Goal: Task Accomplishment & Management: Use online tool/utility

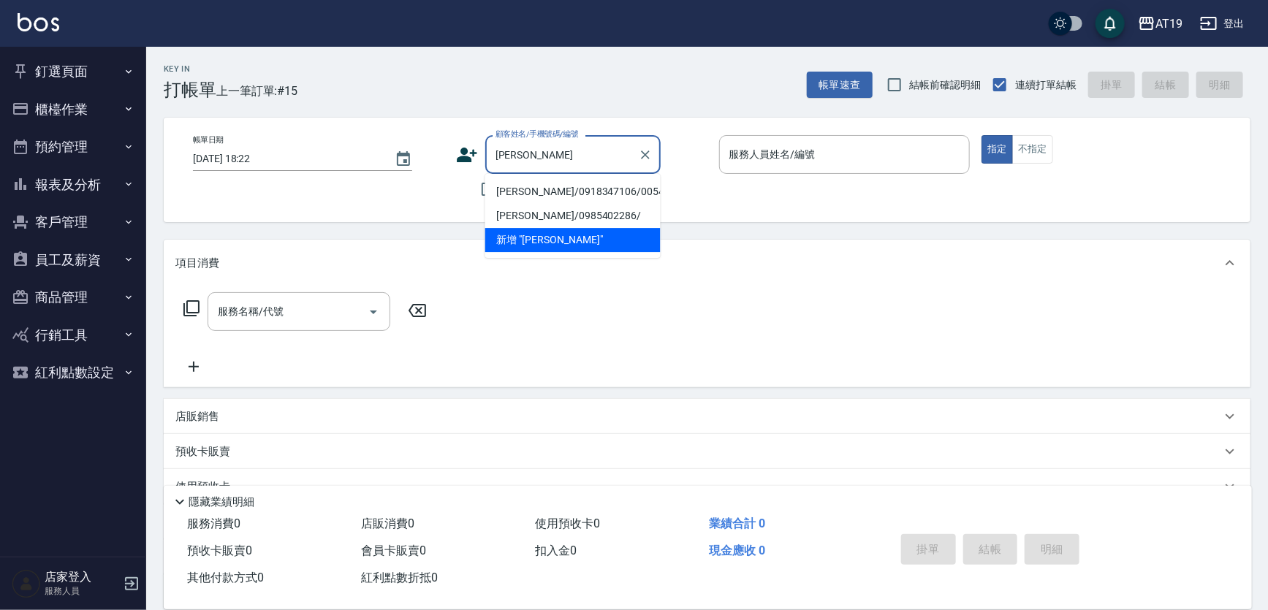
type input "[PERSON_NAME]/0918347106/00549"
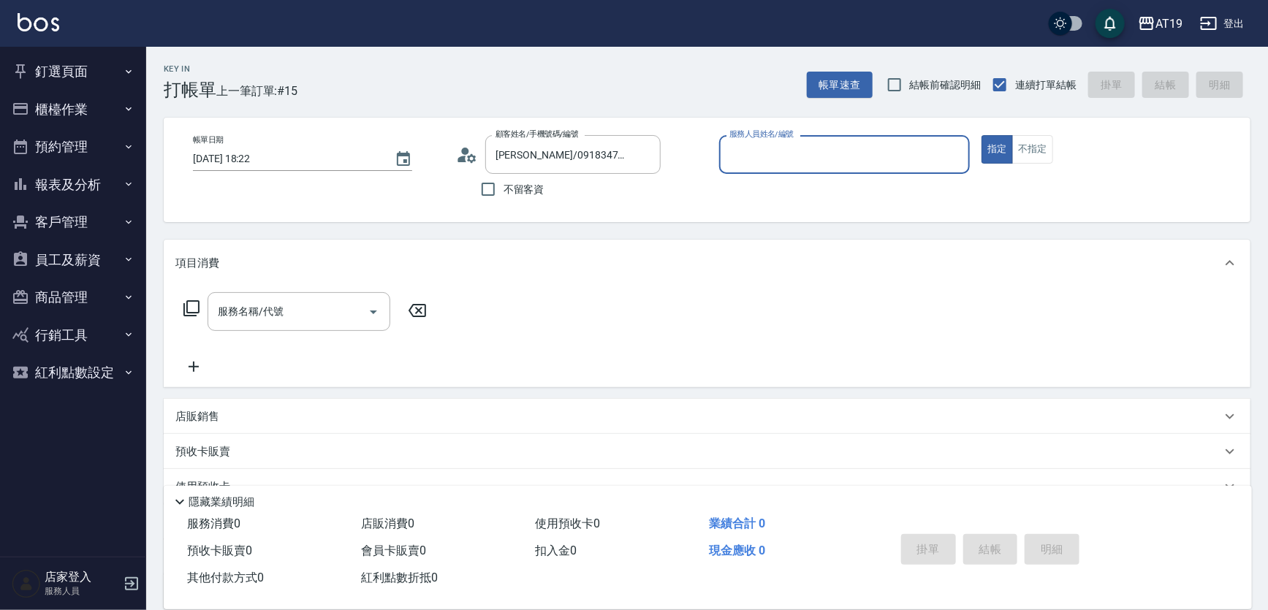
type input "Linda- 1"
click at [982, 135] on button "指定" at bounding box center [997, 149] width 31 height 29
type button "true"
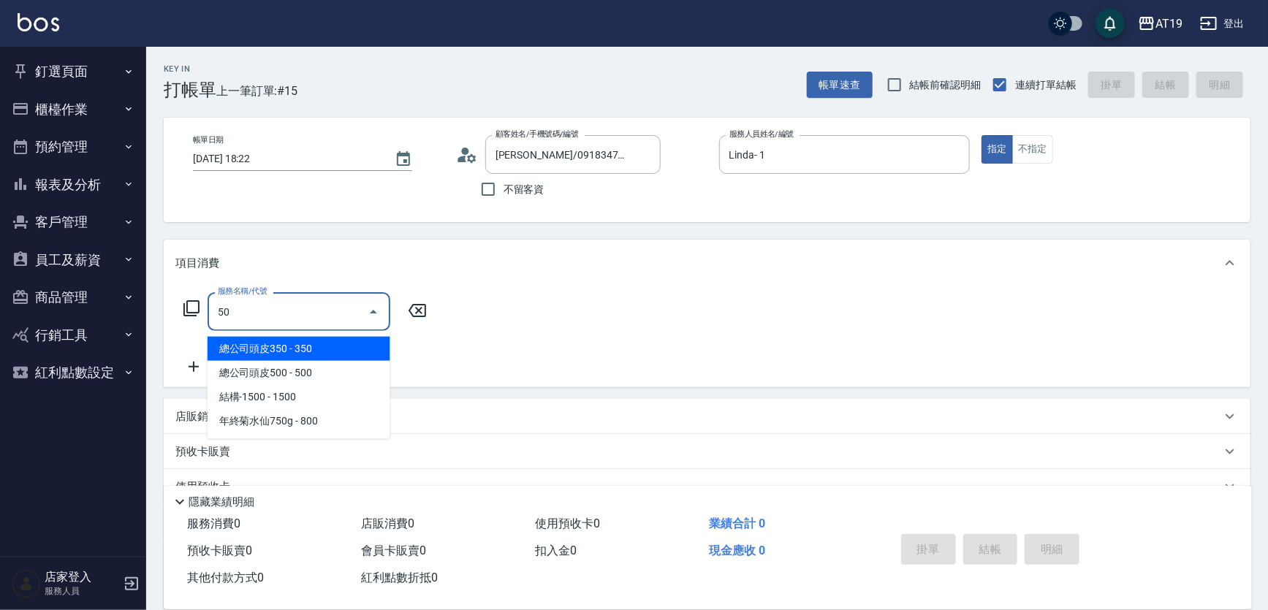
type input "501"
type input "100"
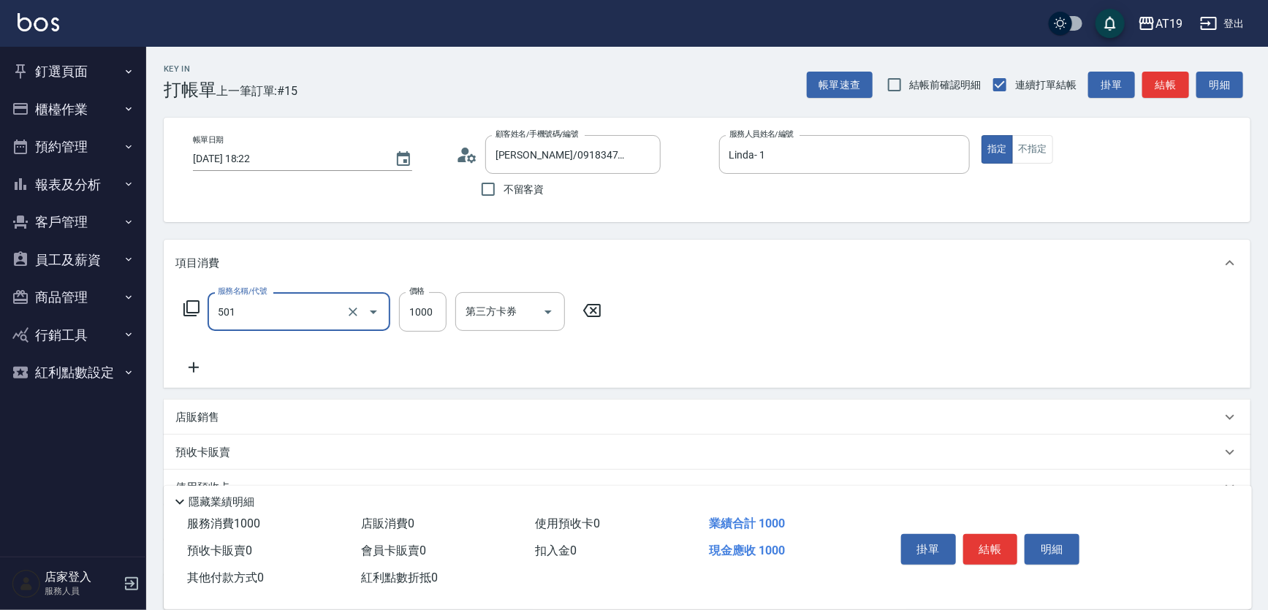
type input "染髮(501)"
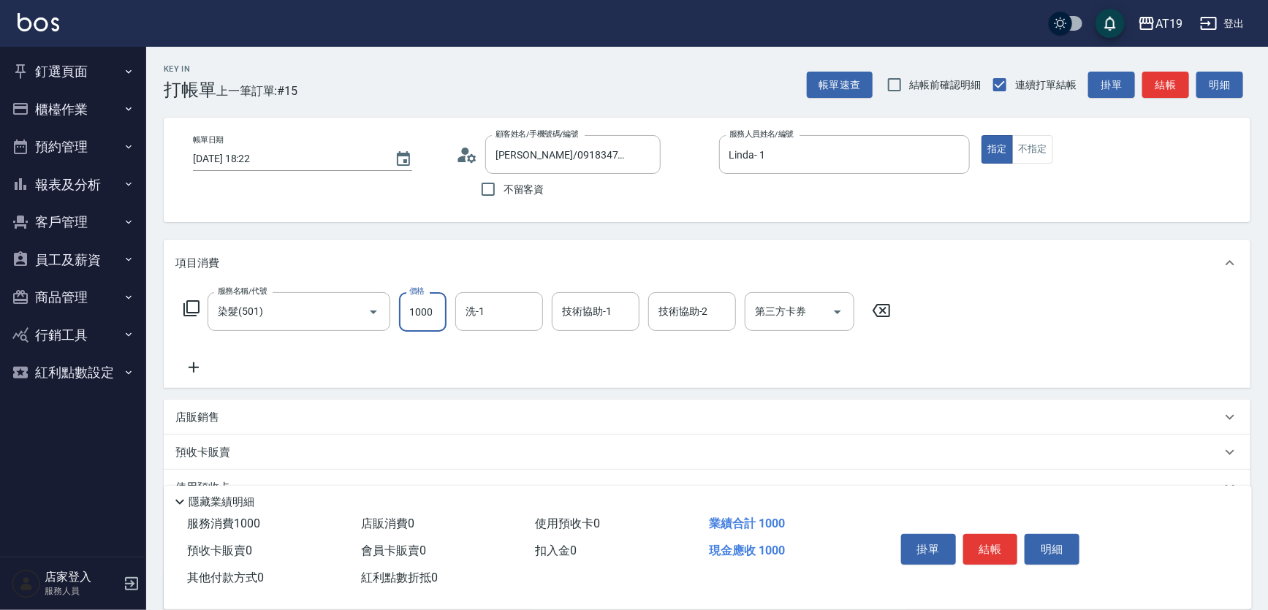
type input "3"
type input "0"
type input "300"
type input "3000"
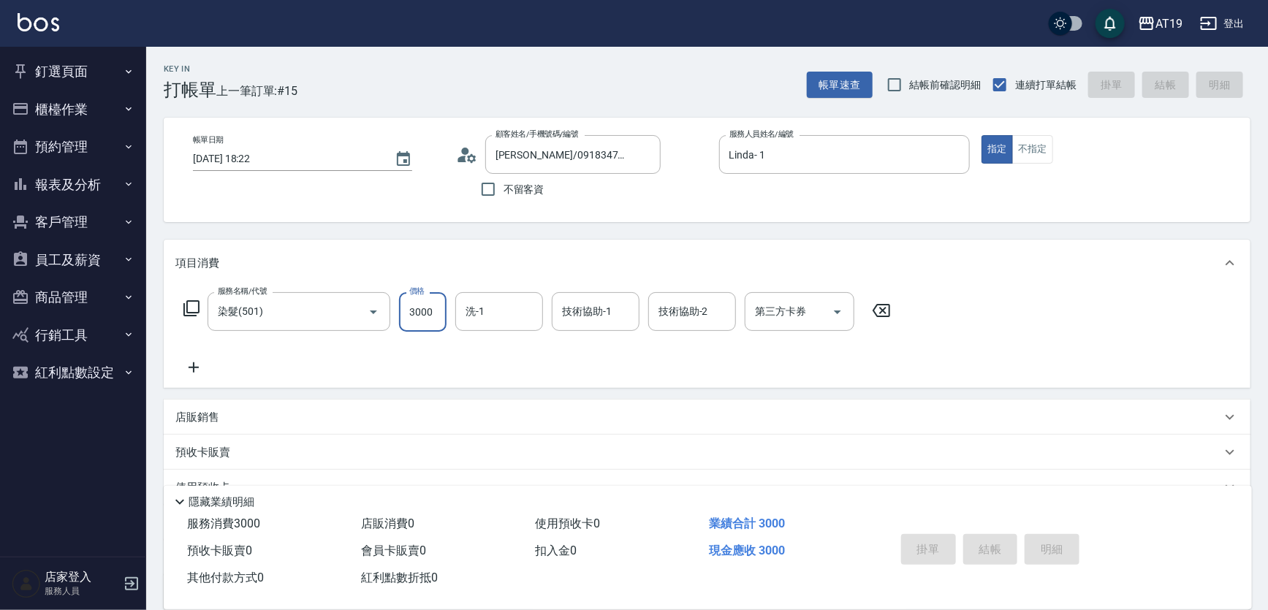
type input "[DATE] 19:37"
type input "0"
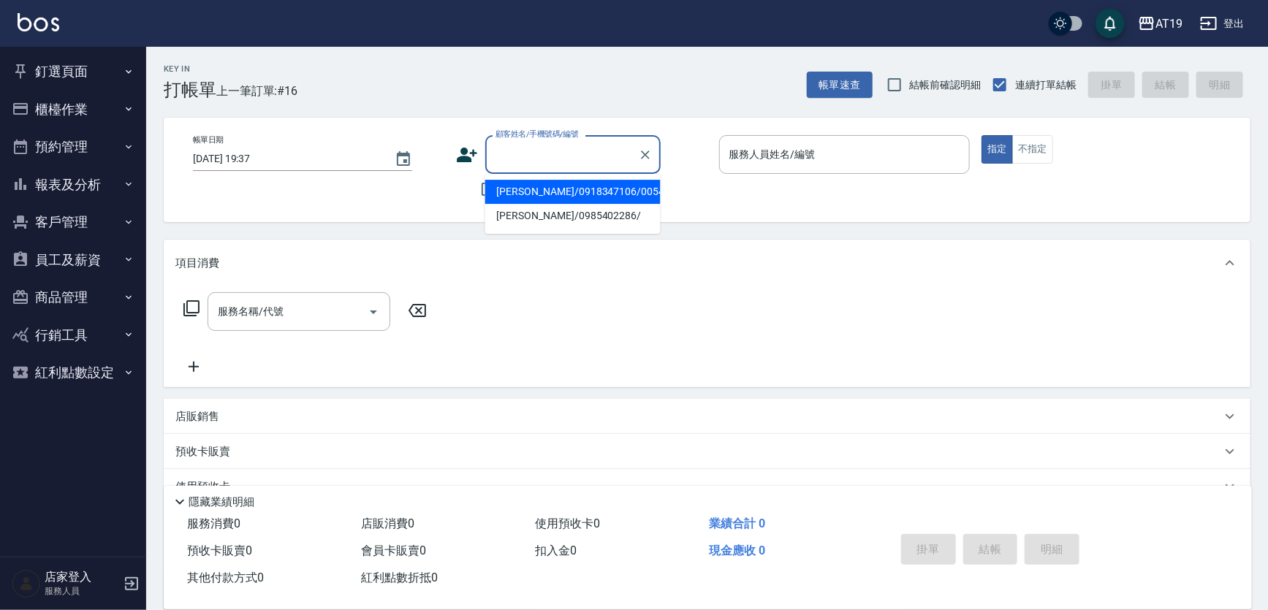
click at [534, 149] on input "顧客姓名/手機號碼/編號" at bounding box center [562, 155] width 140 height 26
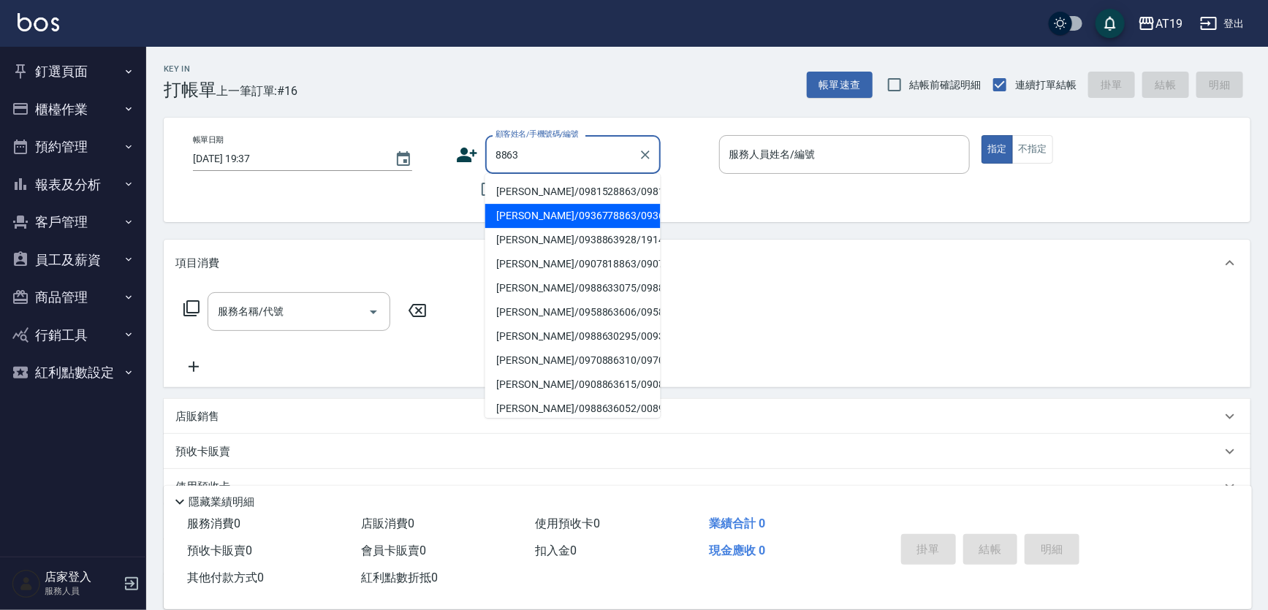
type input "[PERSON_NAME]/0936778863/0936778863"
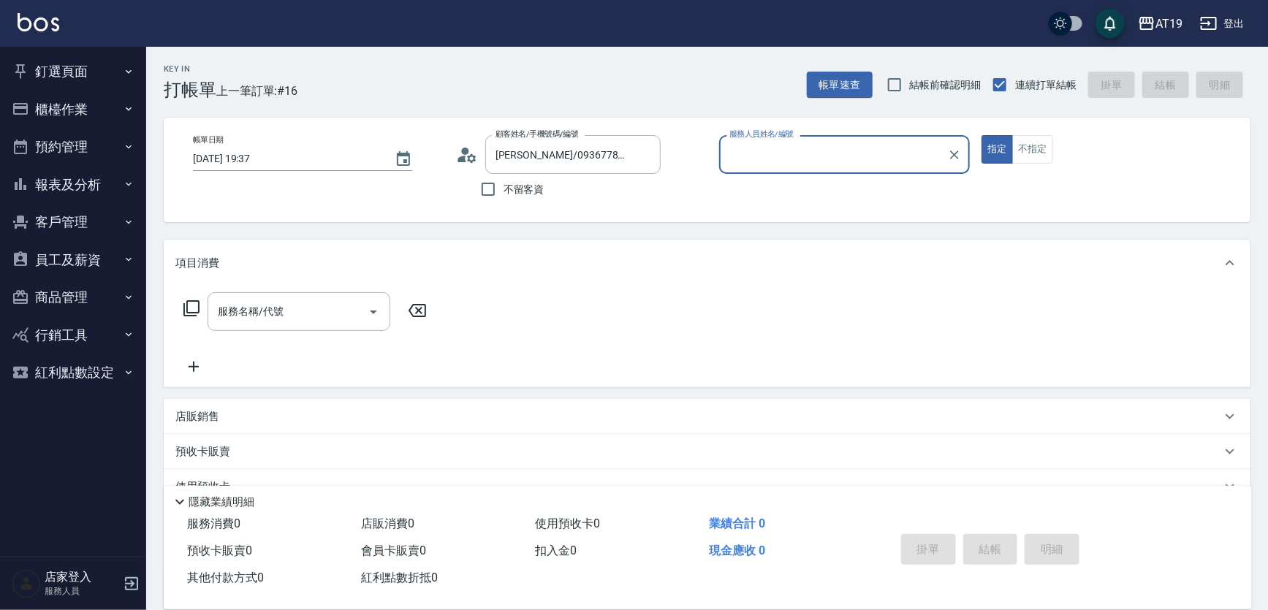
type input "Lannie- 2"
click at [982, 135] on button "指定" at bounding box center [997, 149] width 31 height 29
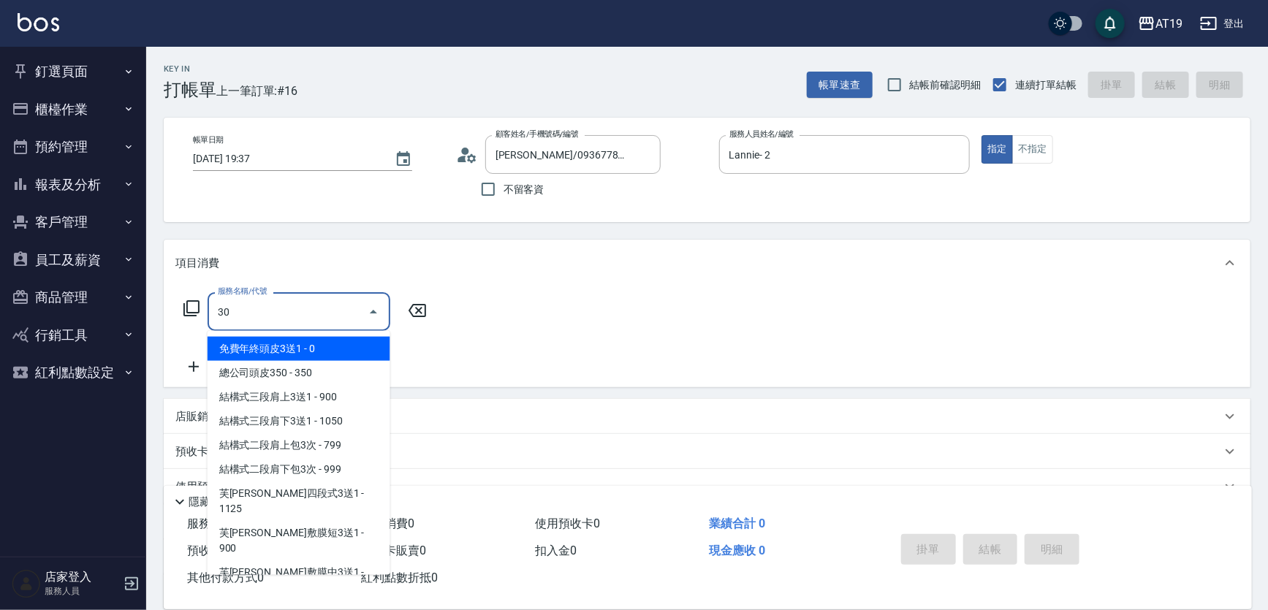
type input "301"
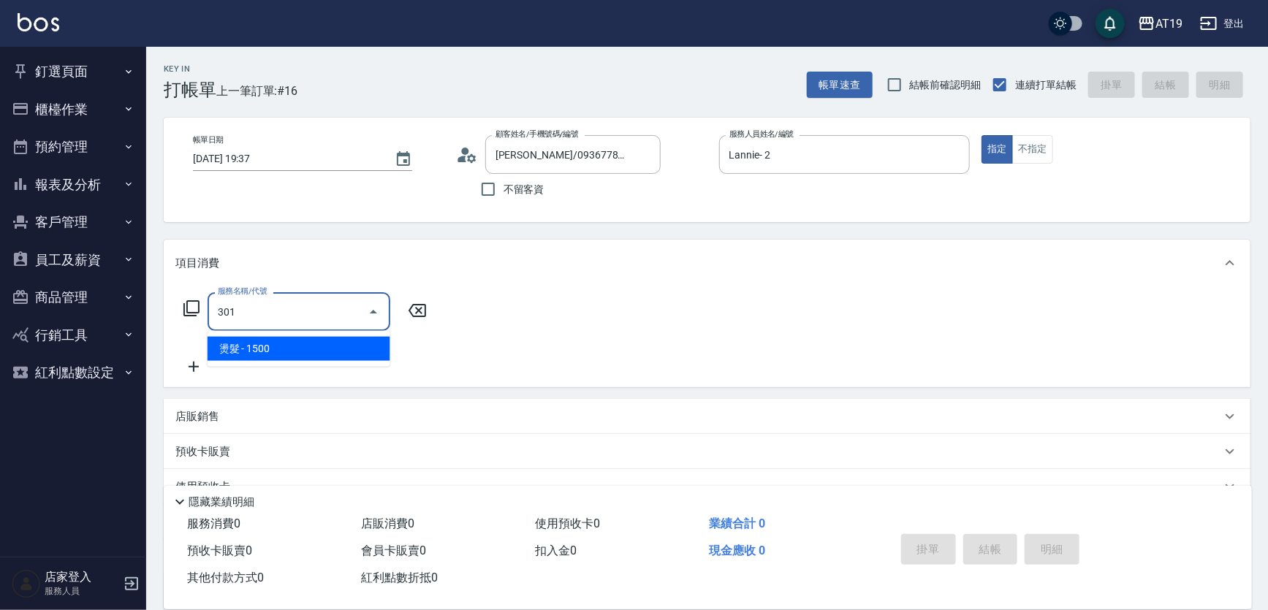
type input "150"
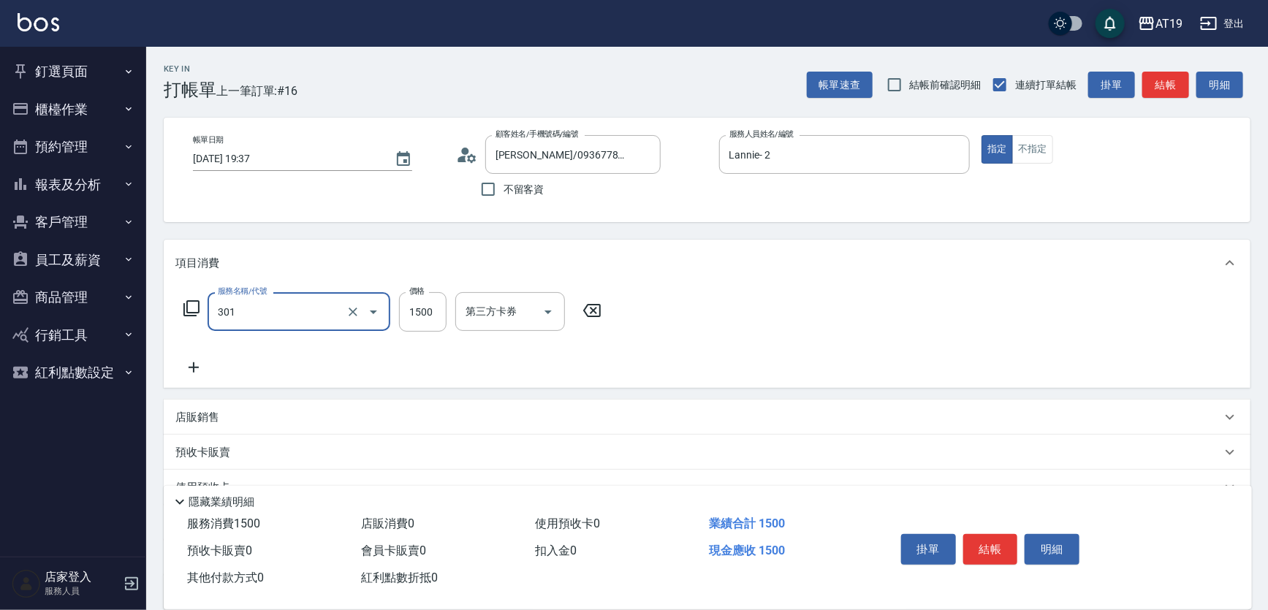
type input "燙髮(301)"
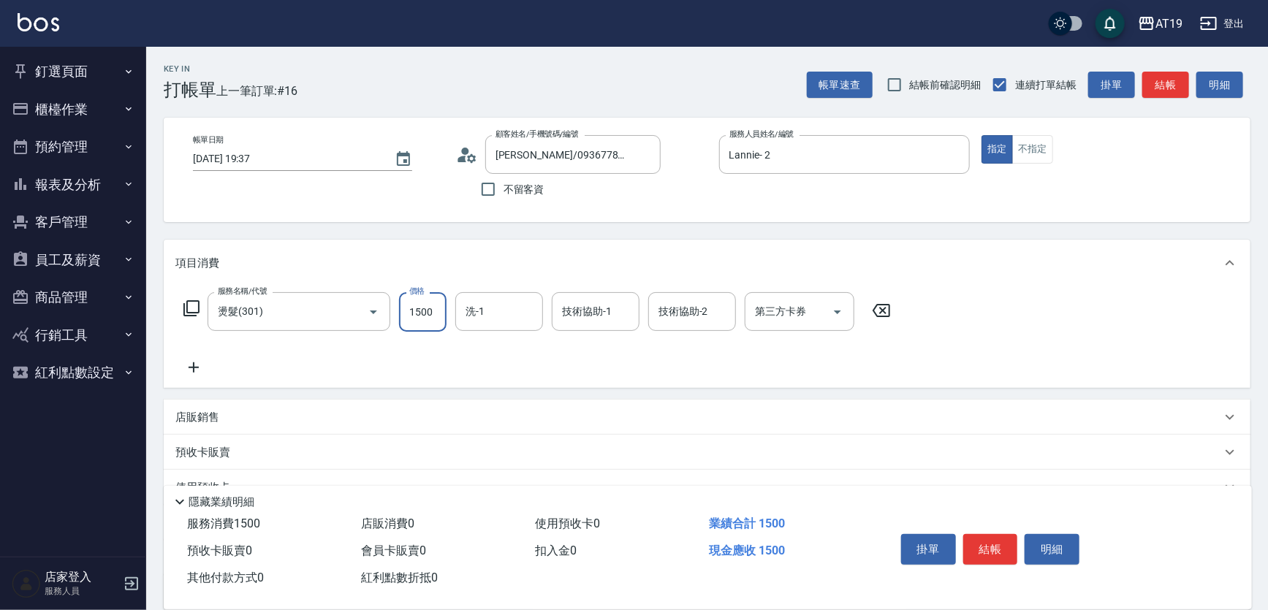
type input "0"
type input "12"
type input "10"
type input "12"
type input "10"
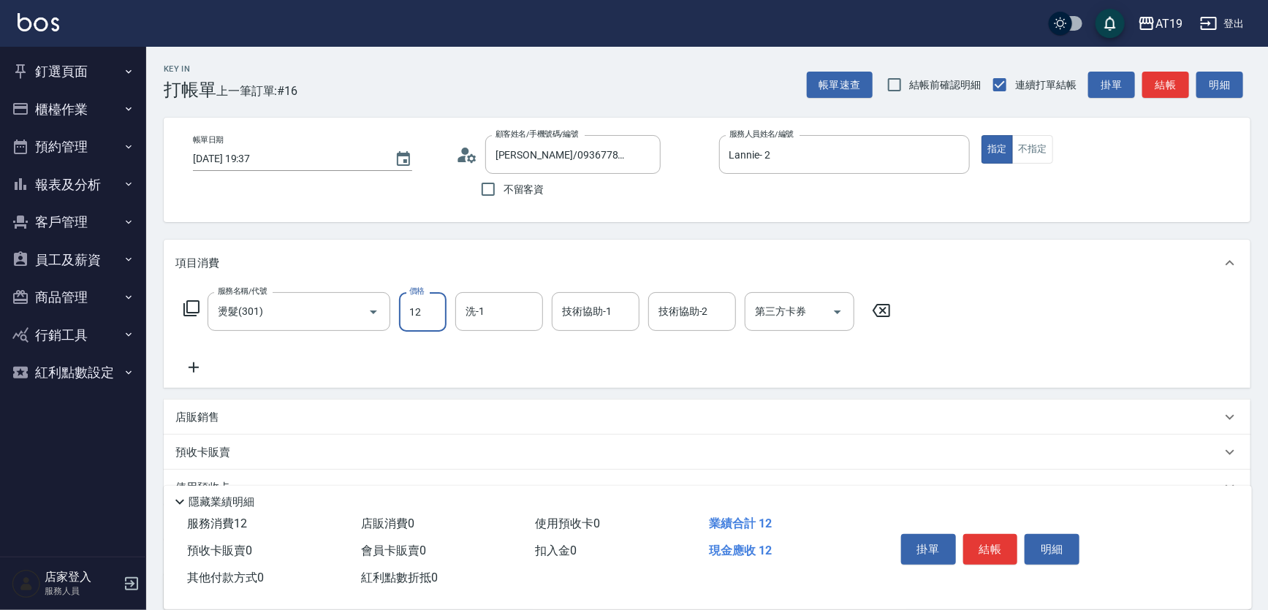
type input "120"
type input "1200"
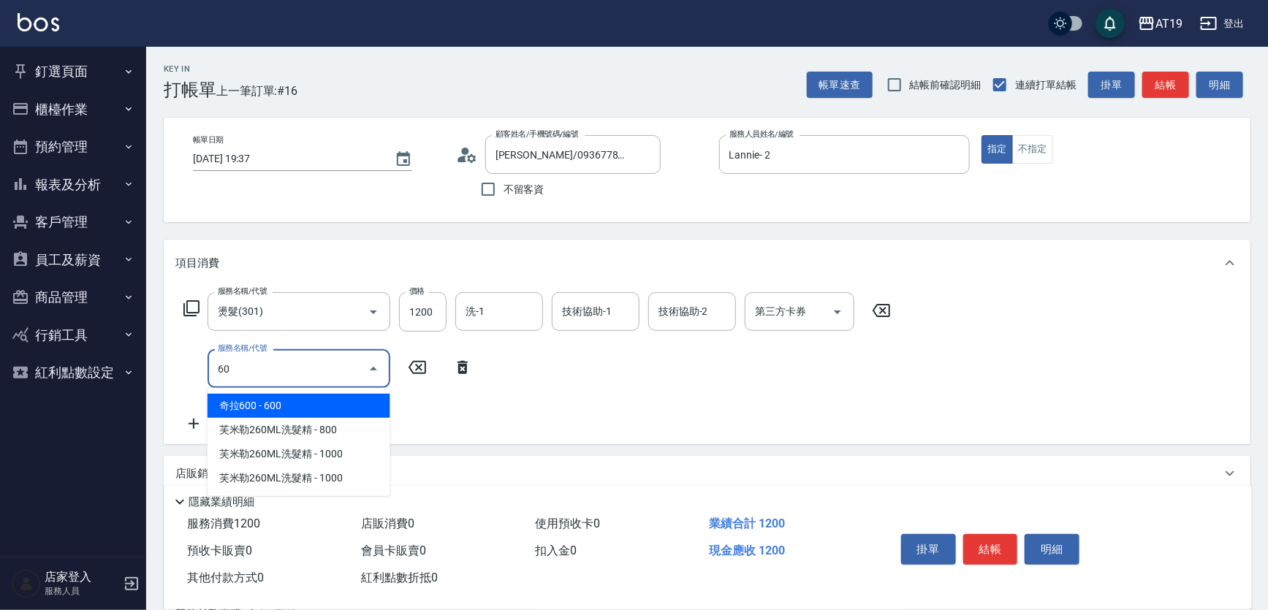
type input "601"
type input "150"
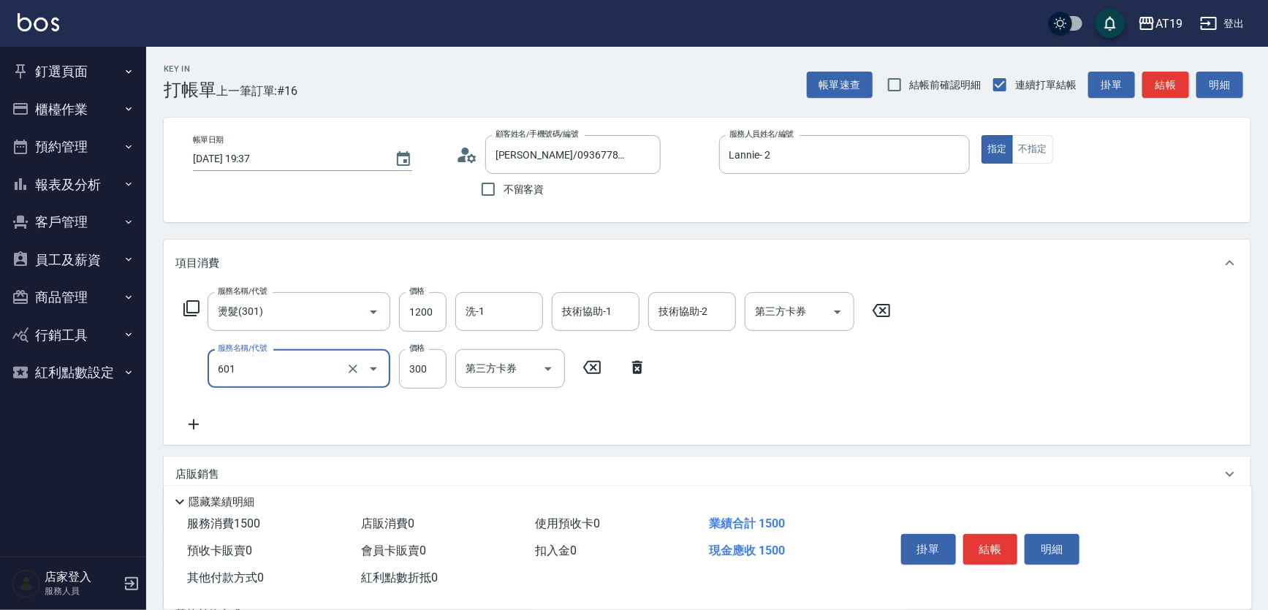
type input "自備護髮(601)"
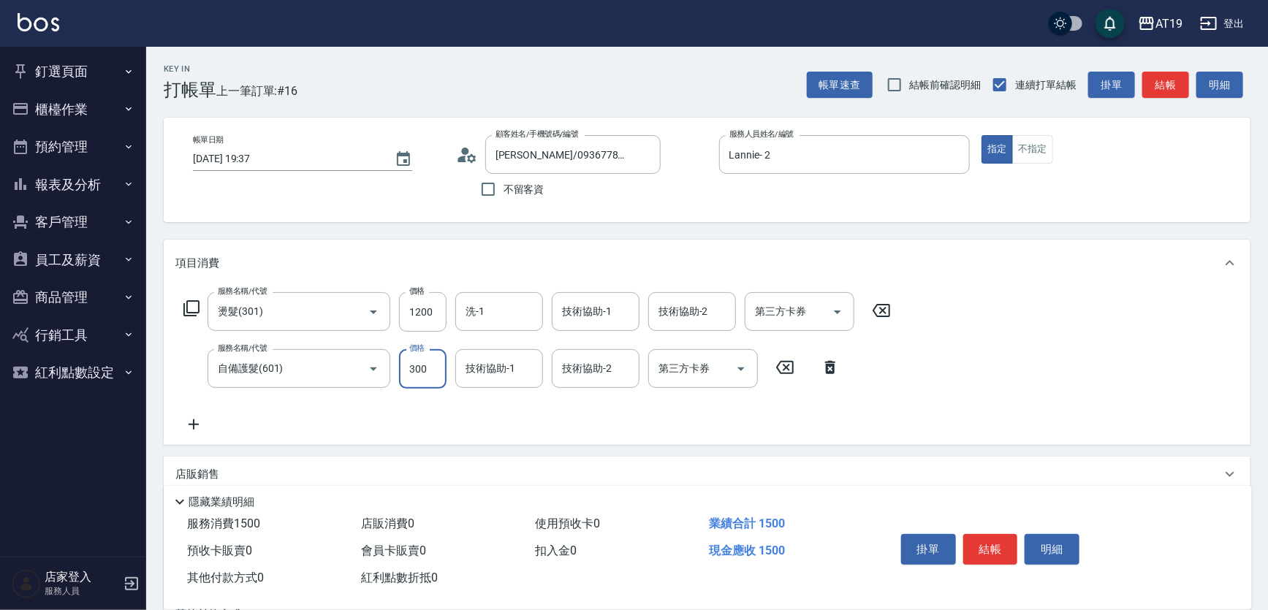
type input "8"
type input "120"
type input "80"
type input "200"
type input "800"
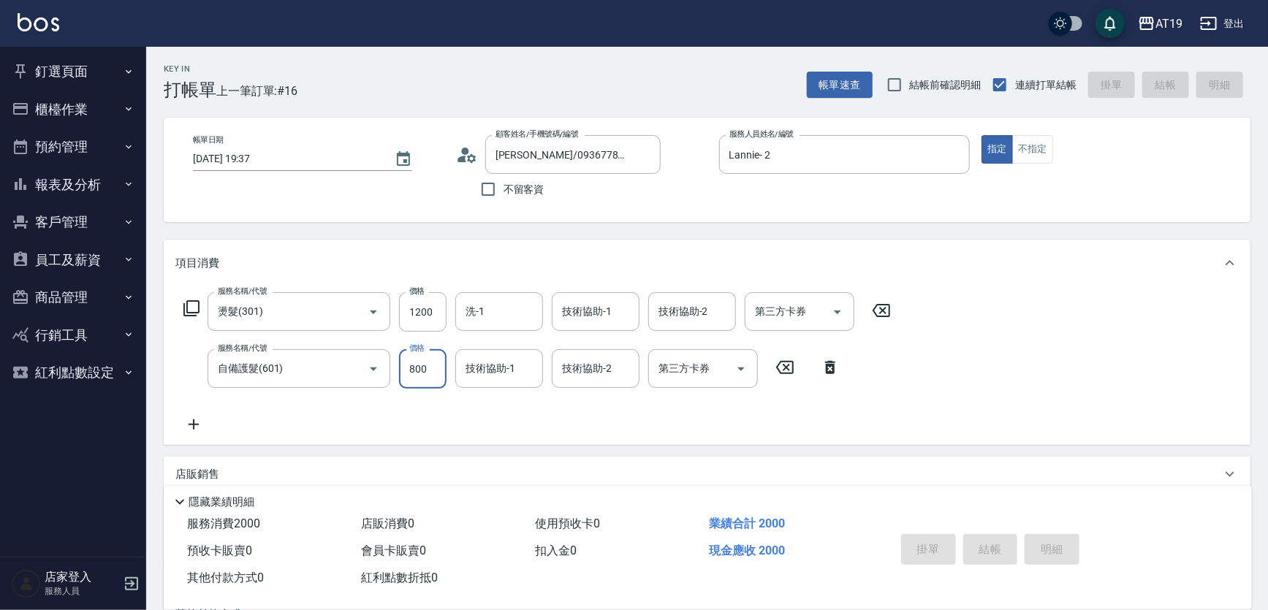
type input "[DATE] 19:38"
type input "0"
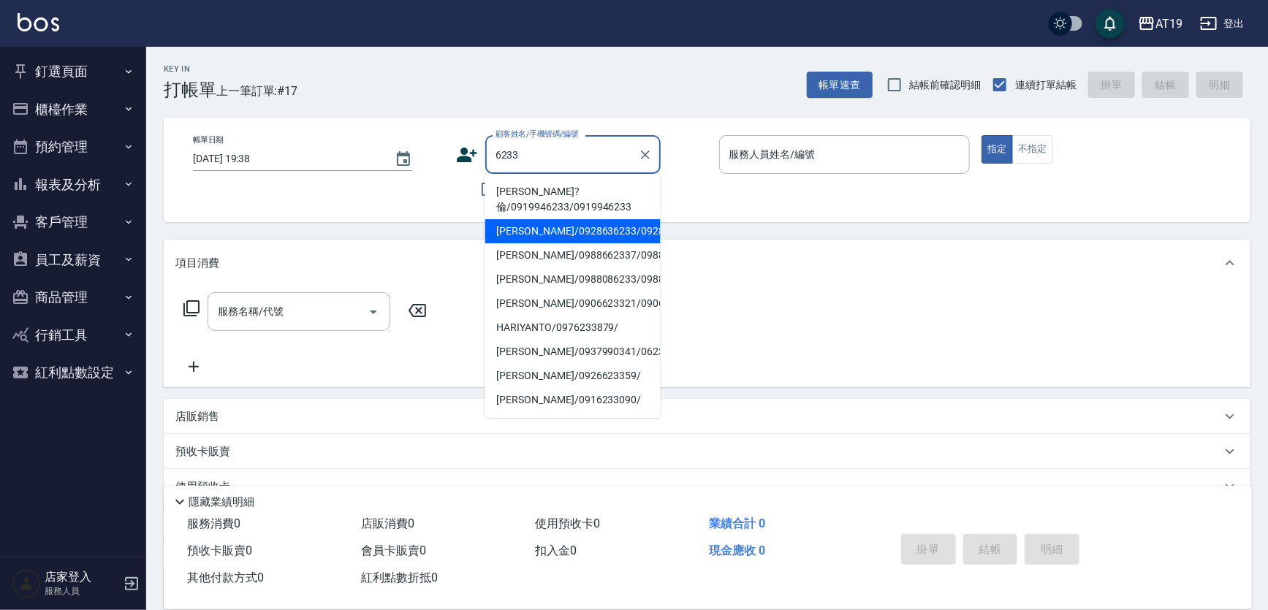
type input "[PERSON_NAME]/0928636233/0928636233"
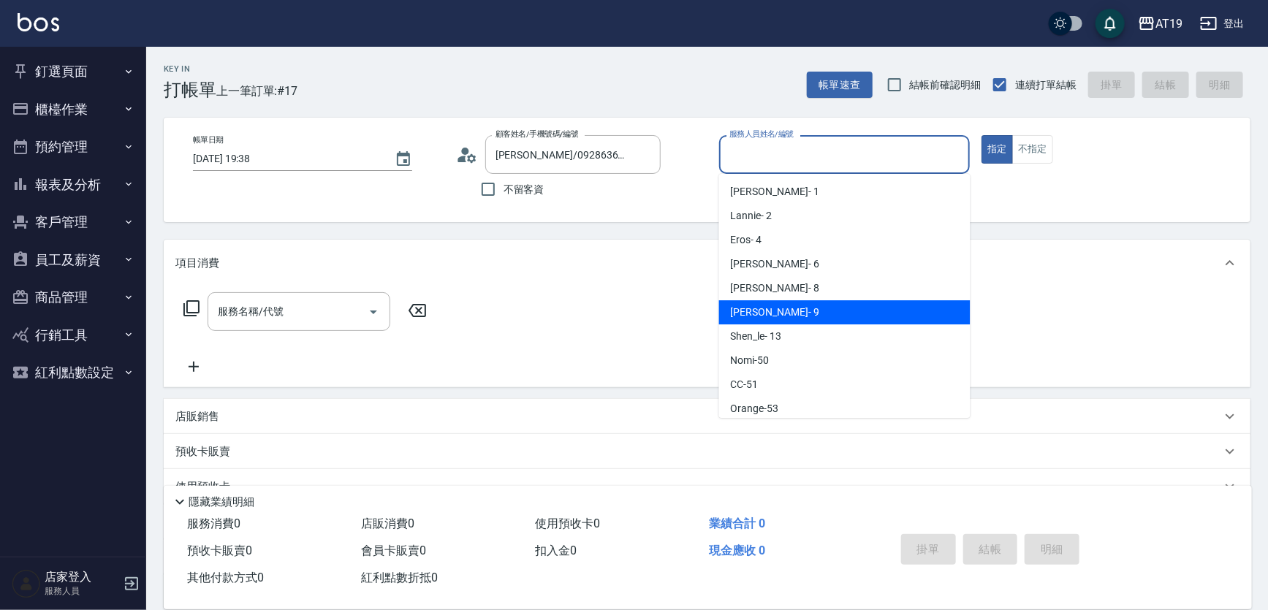
type input "[PERSON_NAME]- 9"
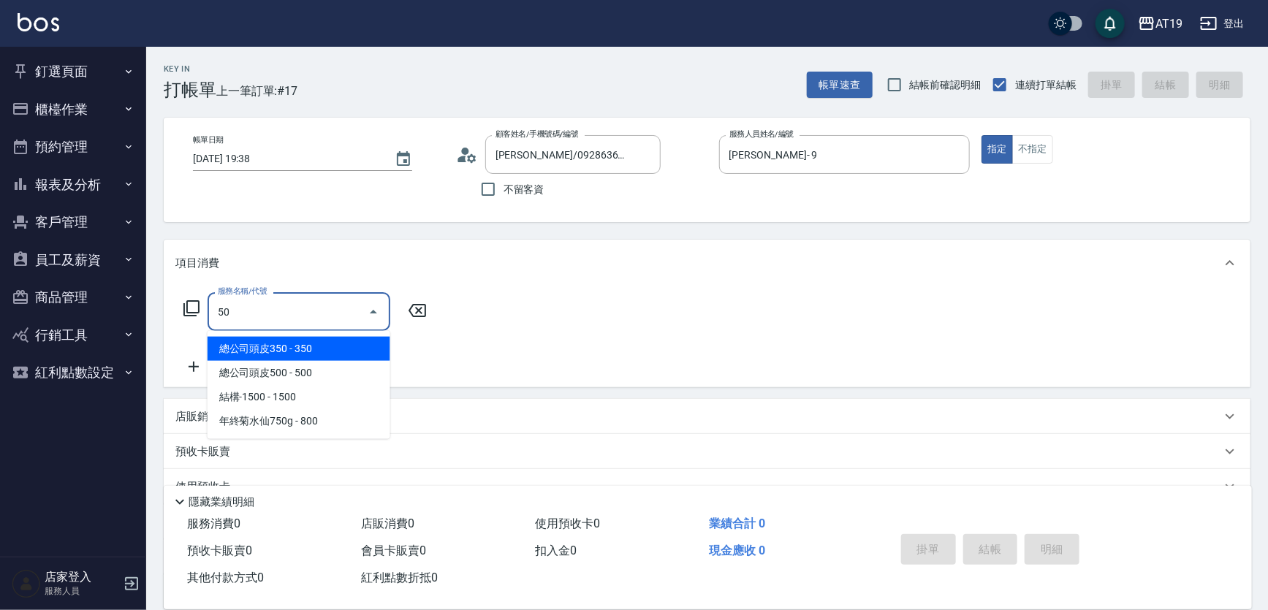
type input "501"
type input "100"
type input "染髮(501)"
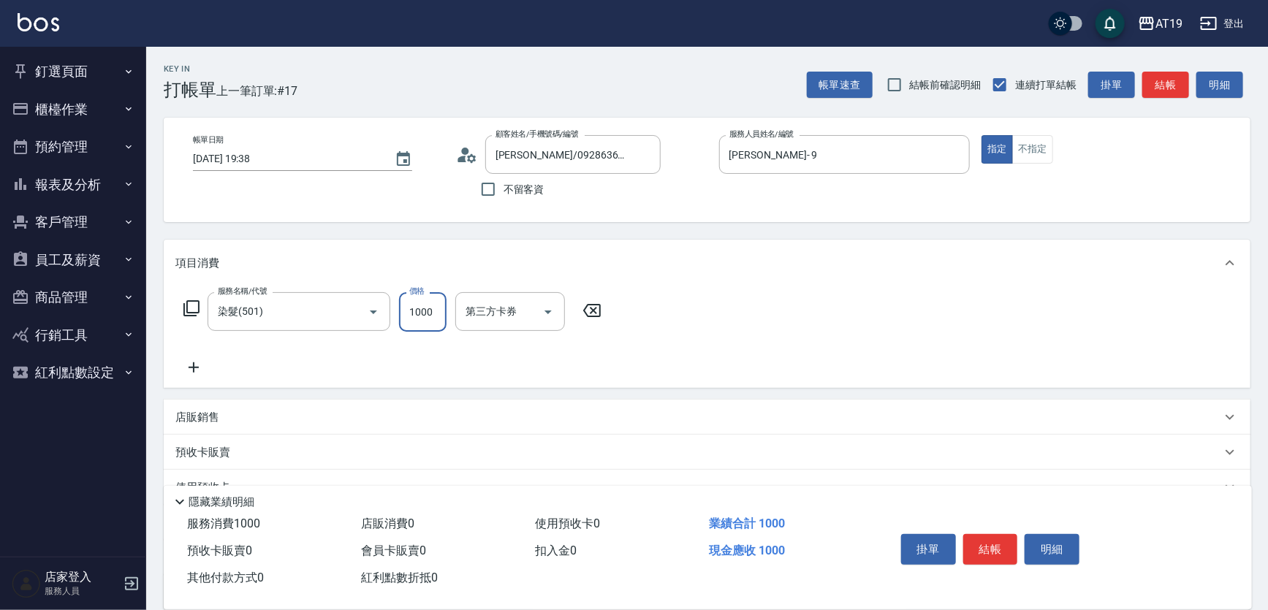
type input "0"
type input "159"
type input "10"
type input "1599"
type input "150"
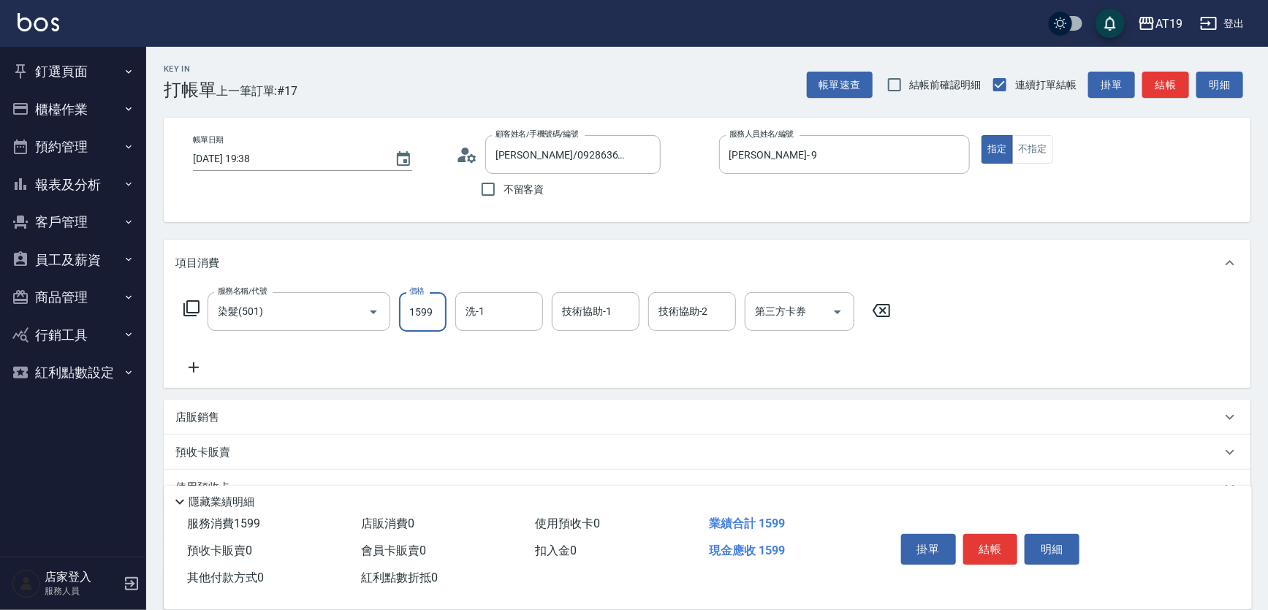
type input "1599"
type input "Orange-53"
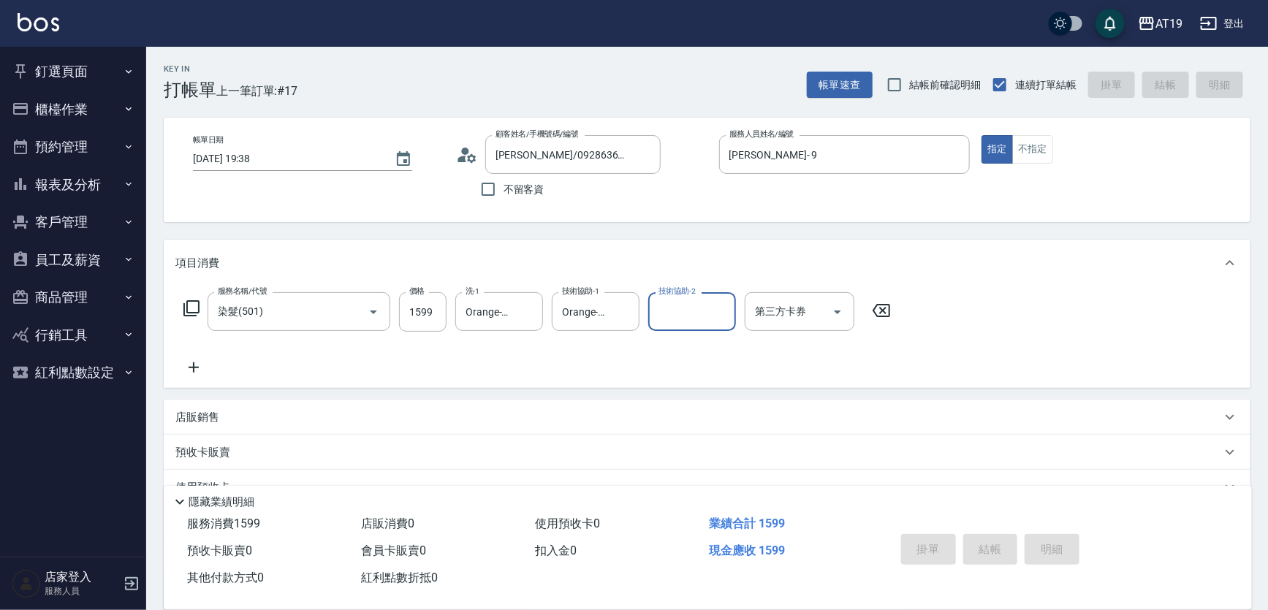
type input "[DATE] 19:39"
type input "0"
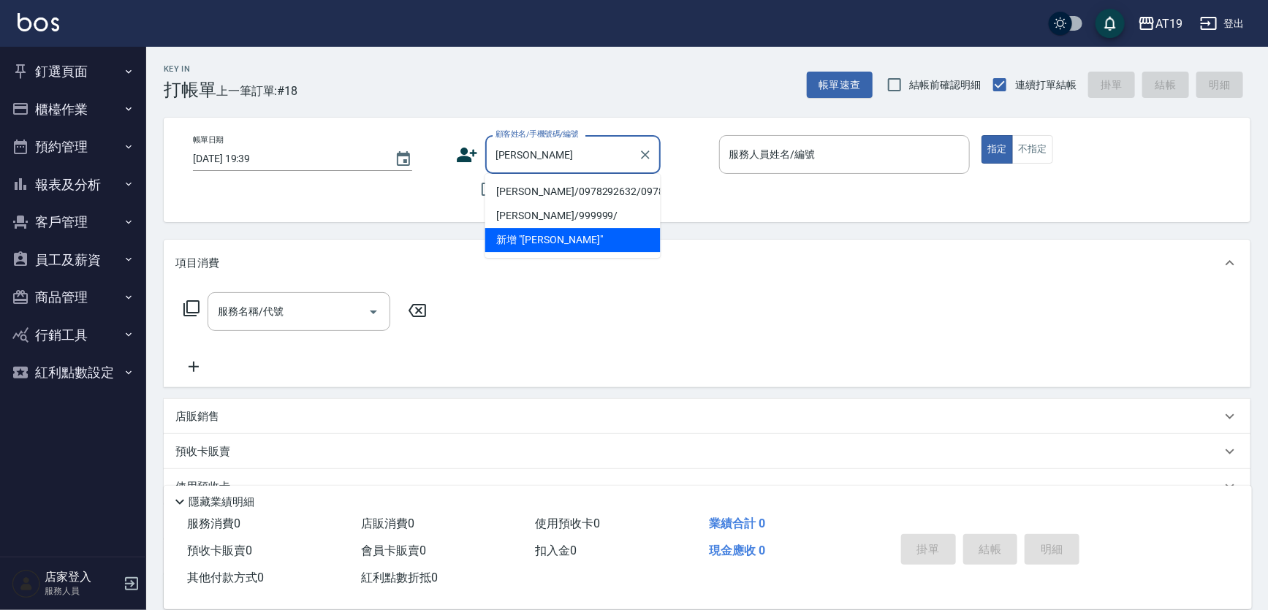
type input "[PERSON_NAME]/0978292632/0978292632"
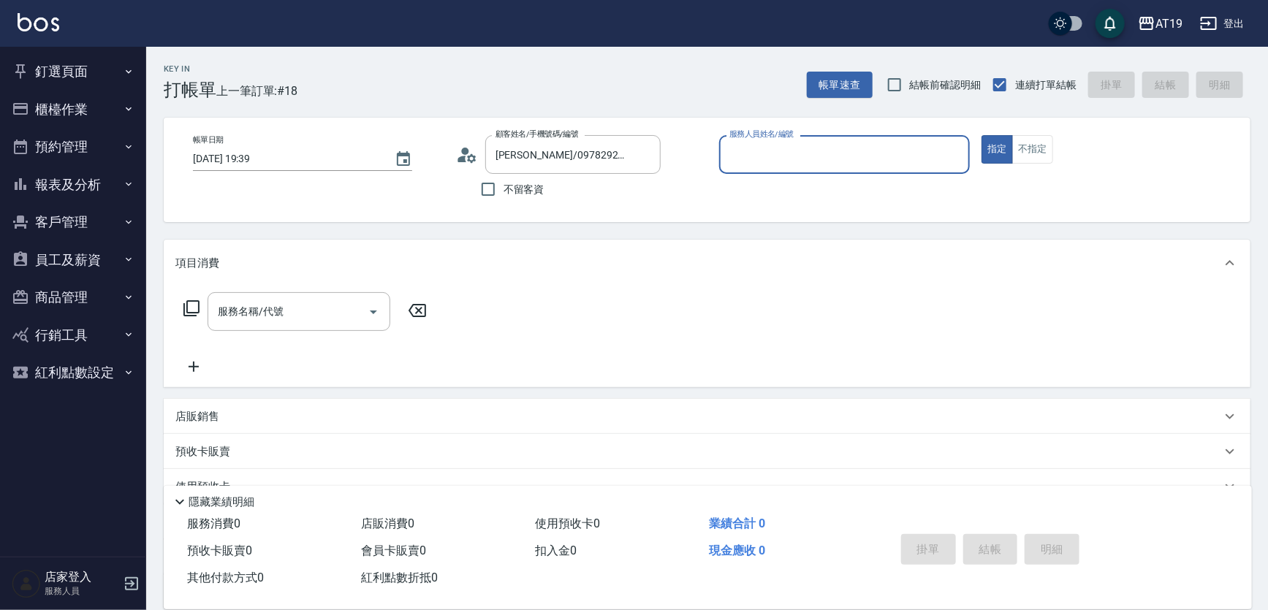
type input "[PERSON_NAME]- 6"
click at [982, 135] on button "指定" at bounding box center [997, 149] width 31 height 29
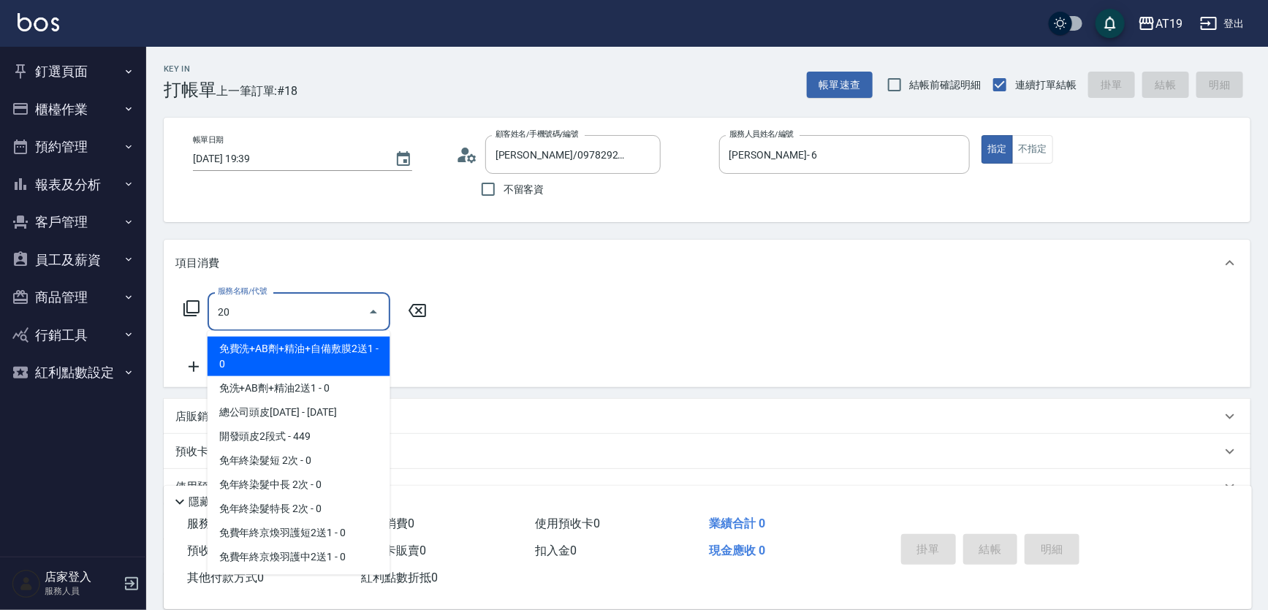
type input "201"
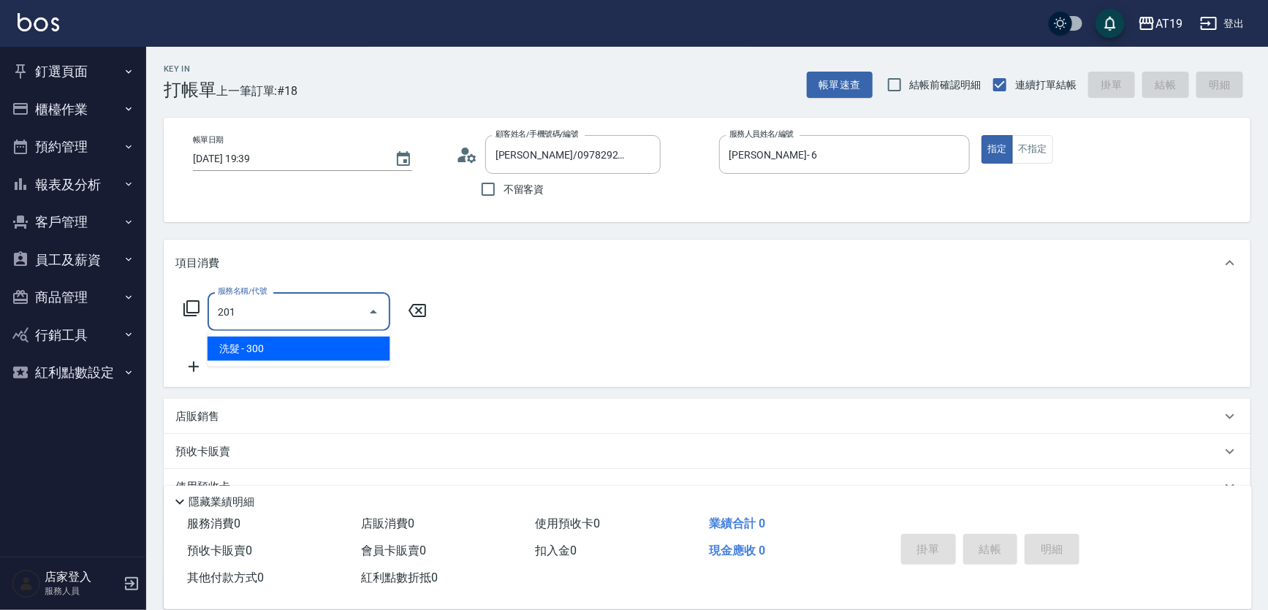
type input "30"
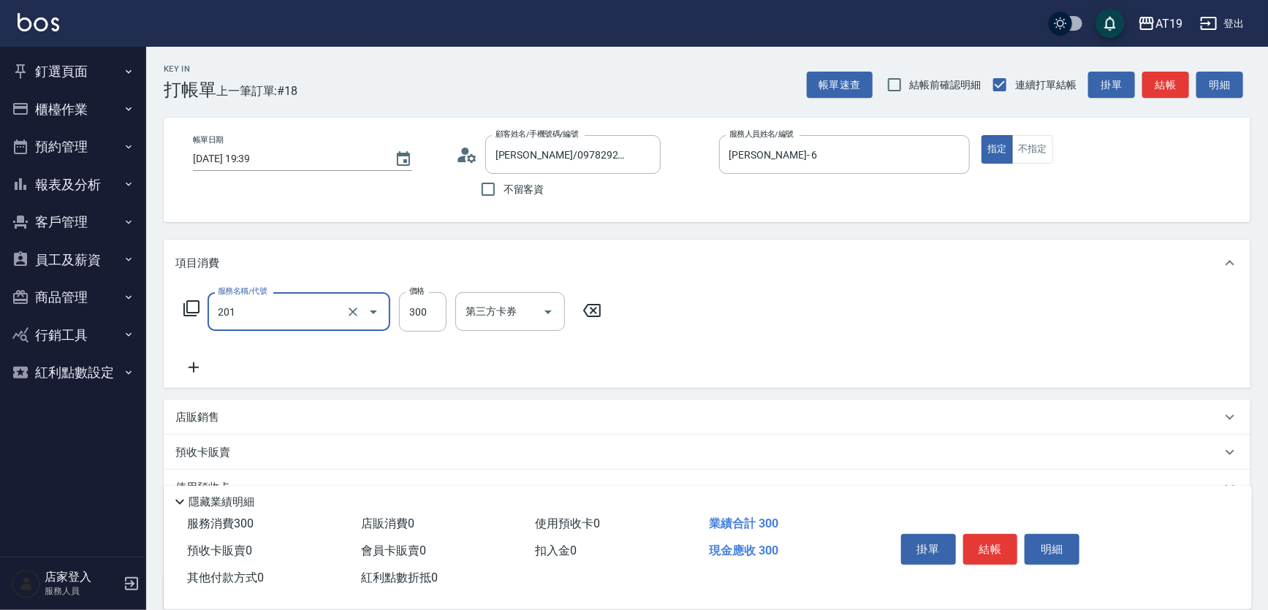
type input "洗髮(201)"
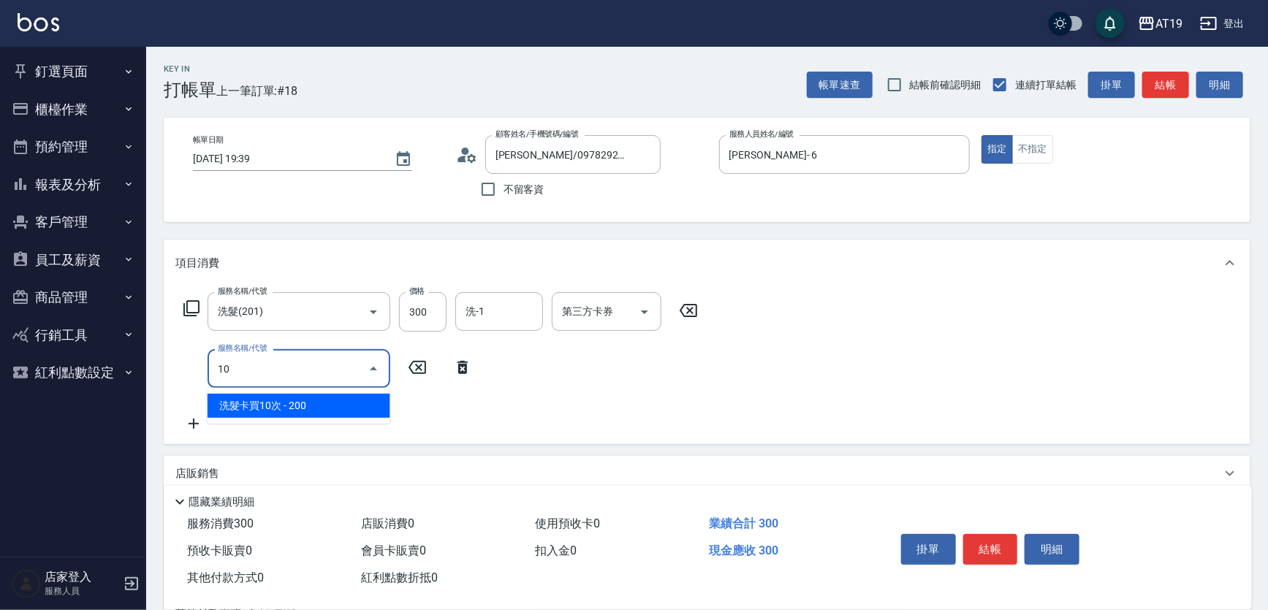
type input "102"
type input "120"
type input "洗+AB劑+精油(102)"
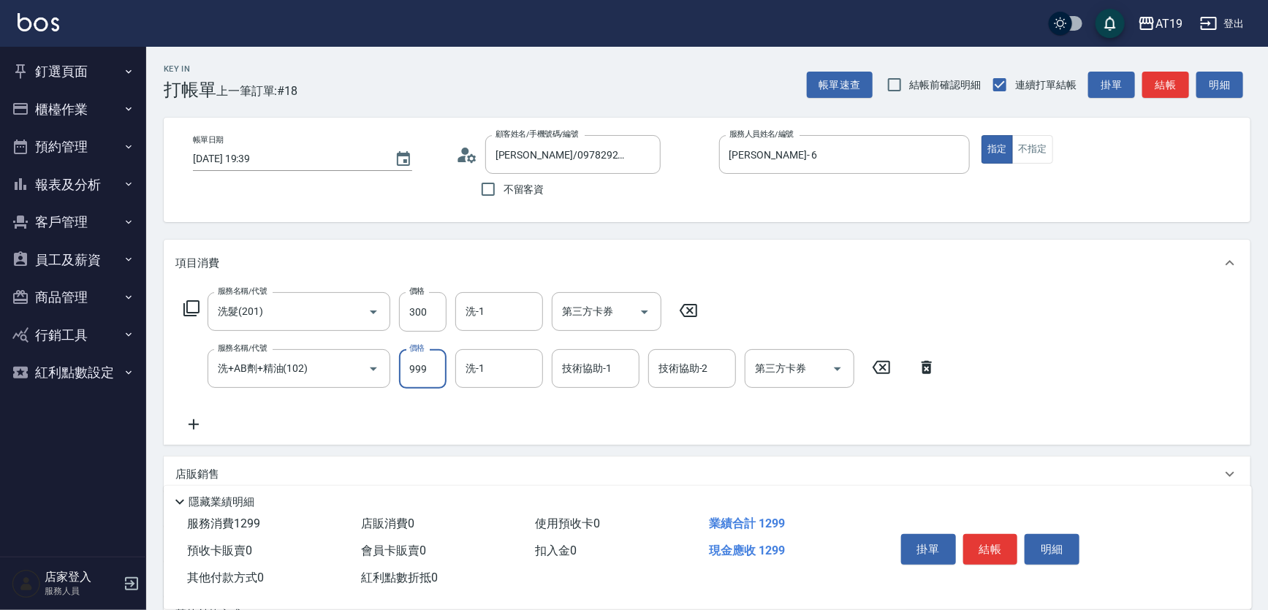
type input "1"
type input "30"
type input "100"
type input "130"
type input "1000"
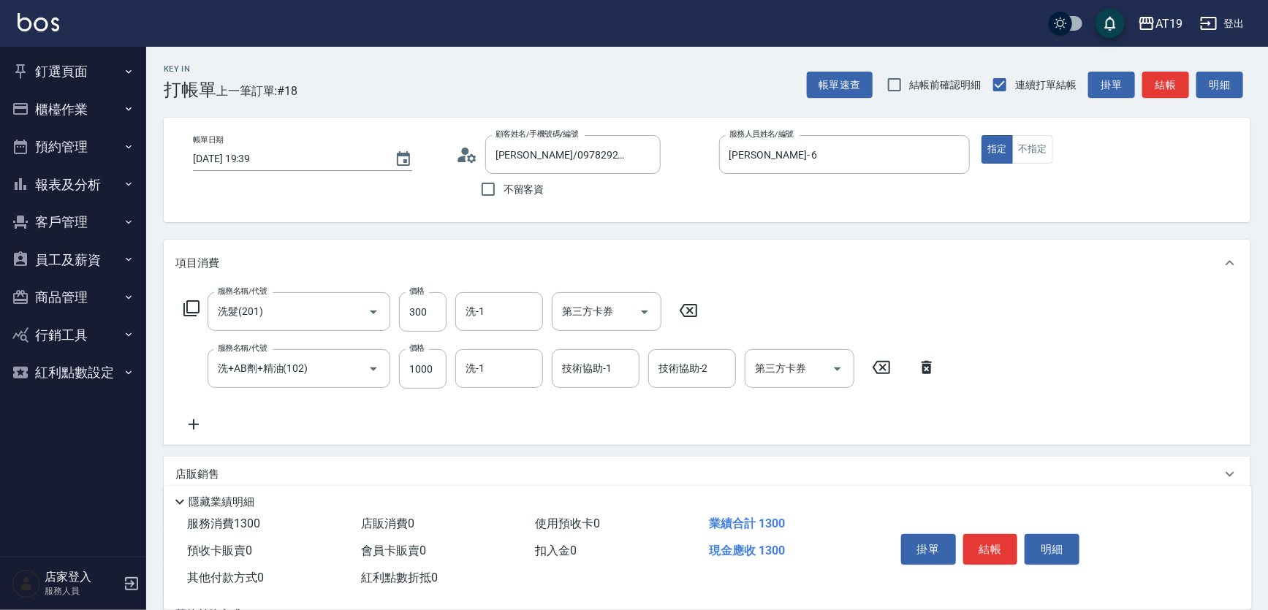
click at [332, 422] on div "服務名稱/代號 洗髮(201) 服務名稱/代號 價格 300 價格 洗-1 洗-1 第三方卡券 第三方卡券 服務名稱/代號 洗+AB劑+精油(102) 服務名…" at bounding box center [560, 362] width 770 height 141
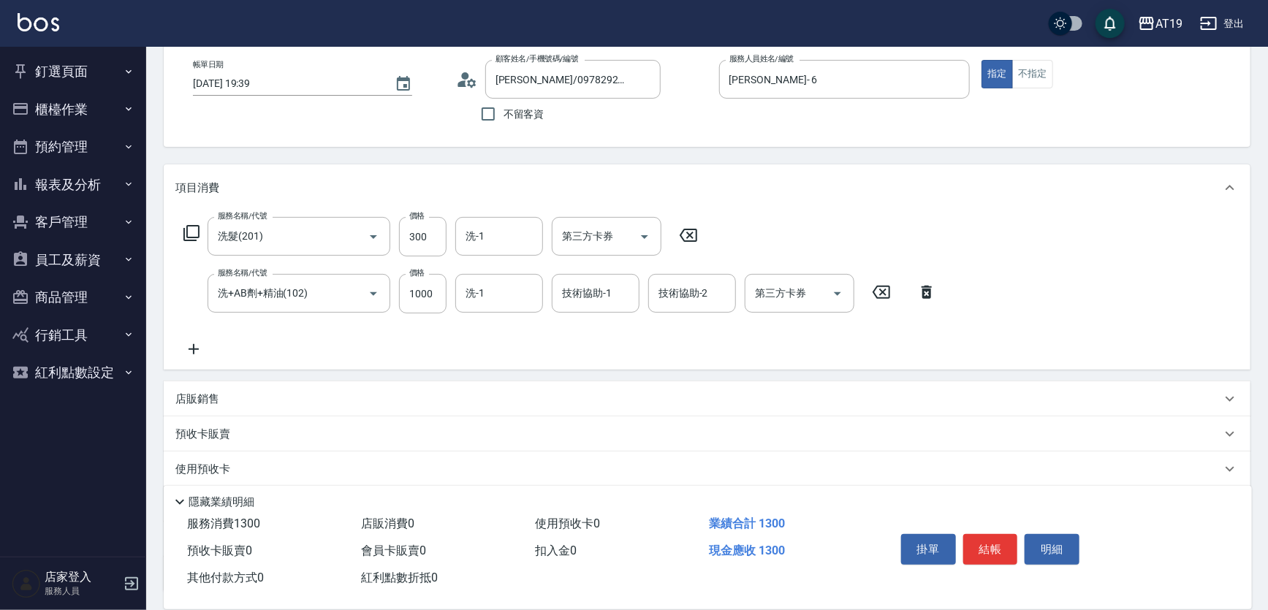
scroll to position [194, 0]
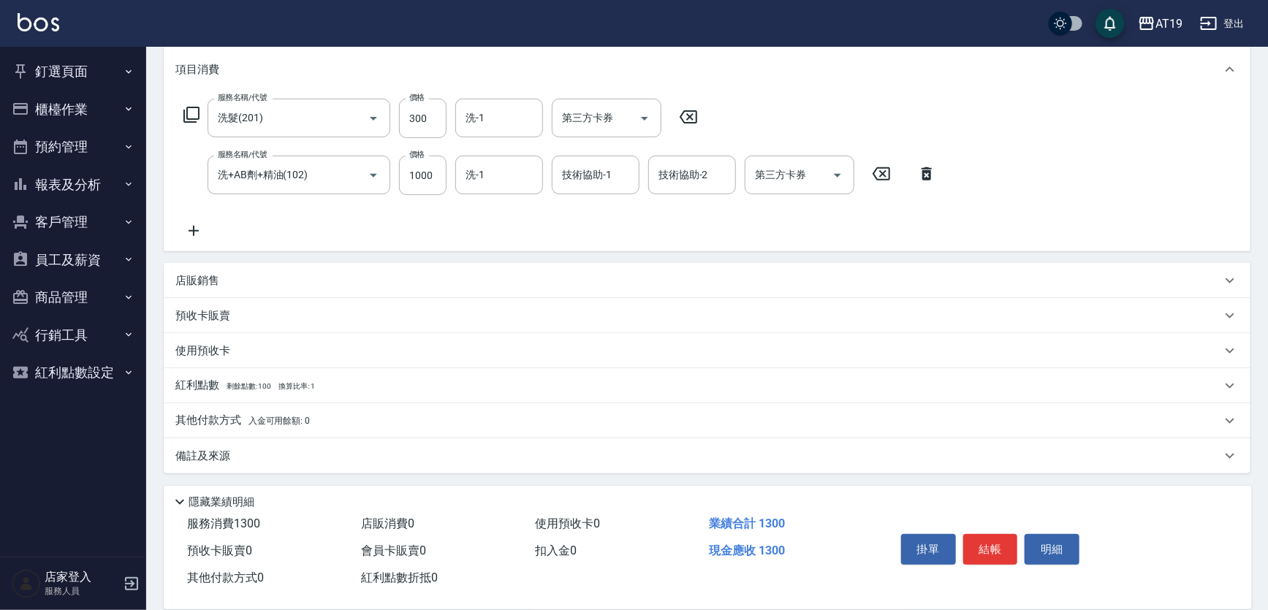
click at [229, 420] on p "其他付款方式 入金可用餘額: 0" at bounding box center [242, 421] width 134 height 16
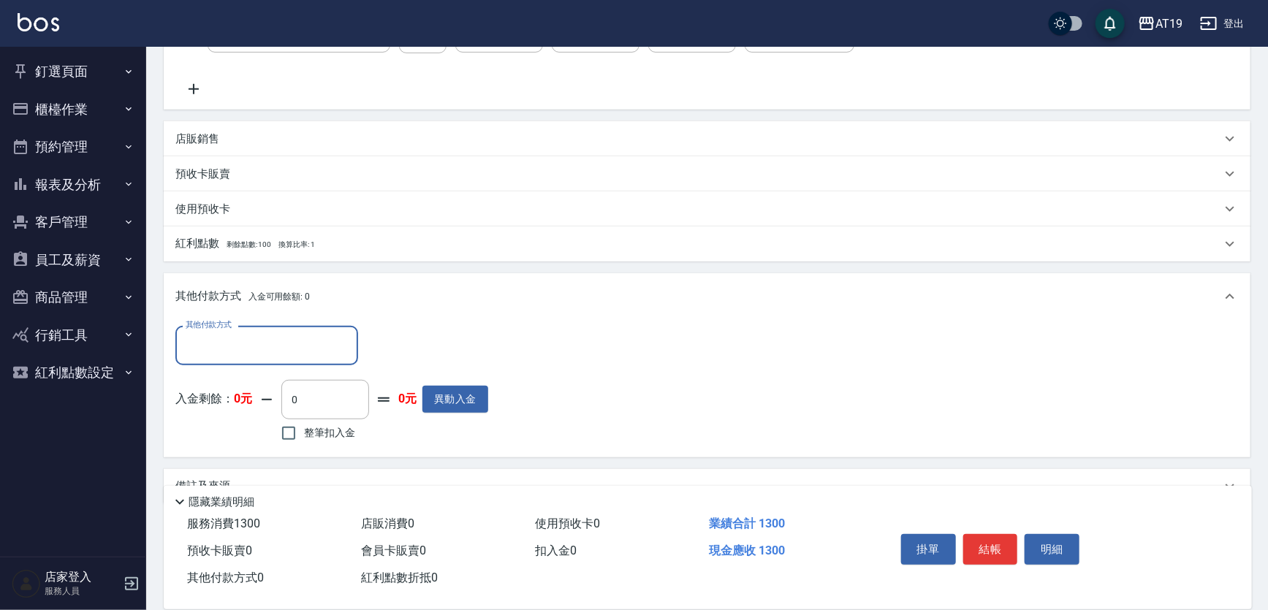
scroll to position [365, 0]
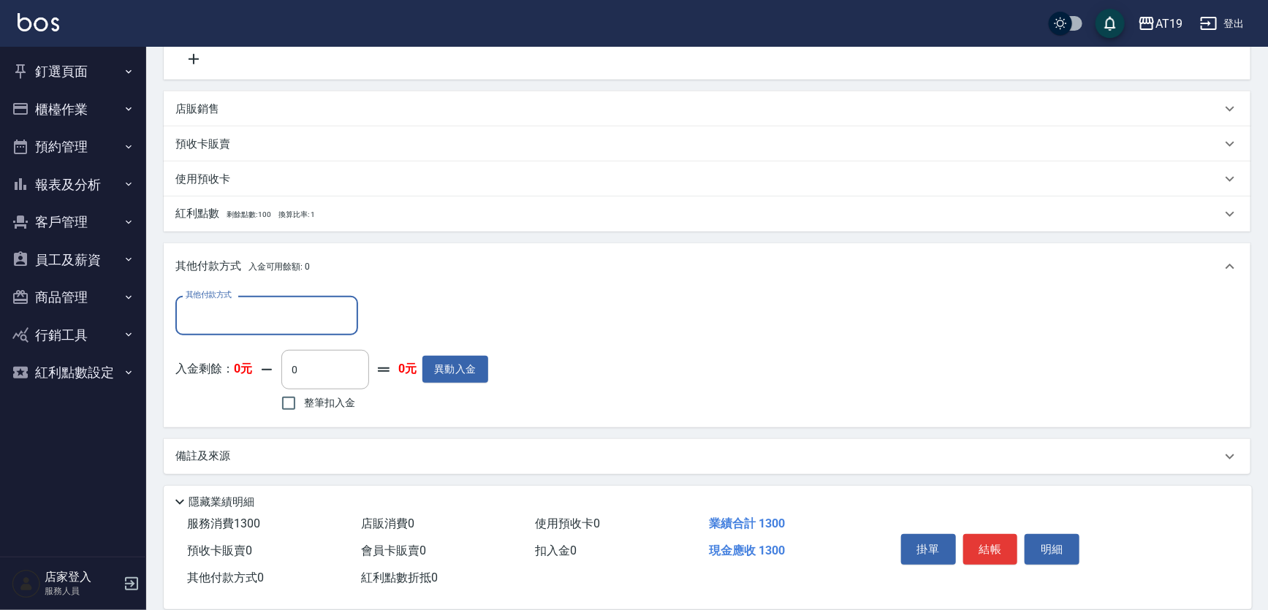
click at [219, 322] on input "其他付款方式" at bounding box center [267, 316] width 170 height 26
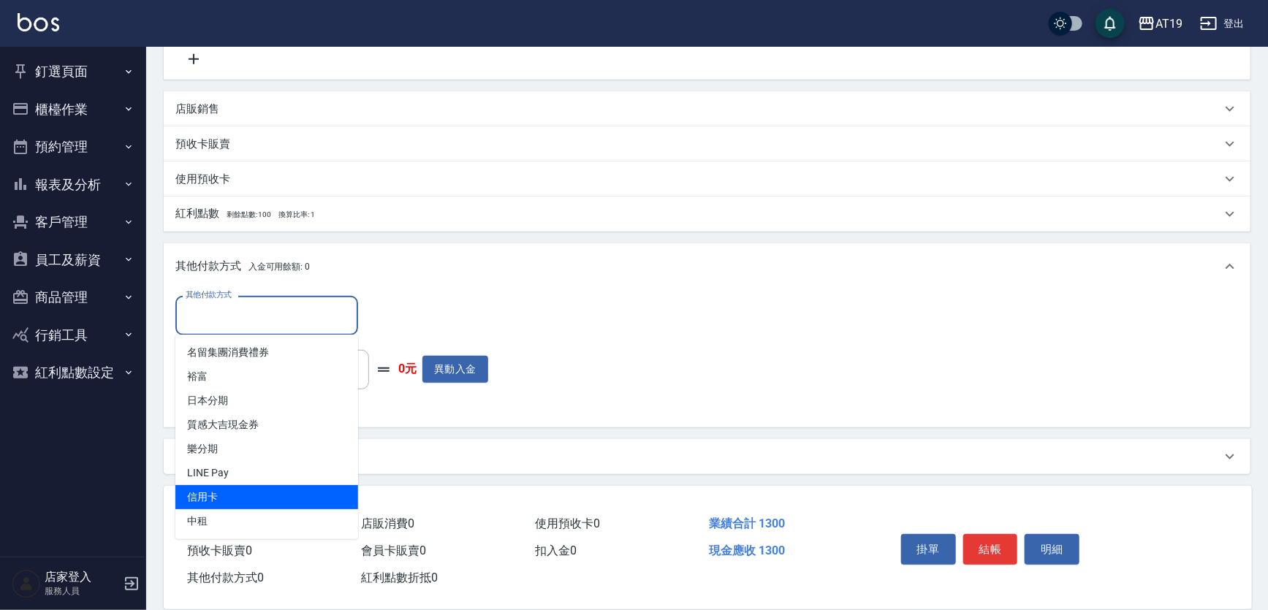
click at [205, 497] on span "信用卡" at bounding box center [266, 497] width 183 height 24
type input "信用卡"
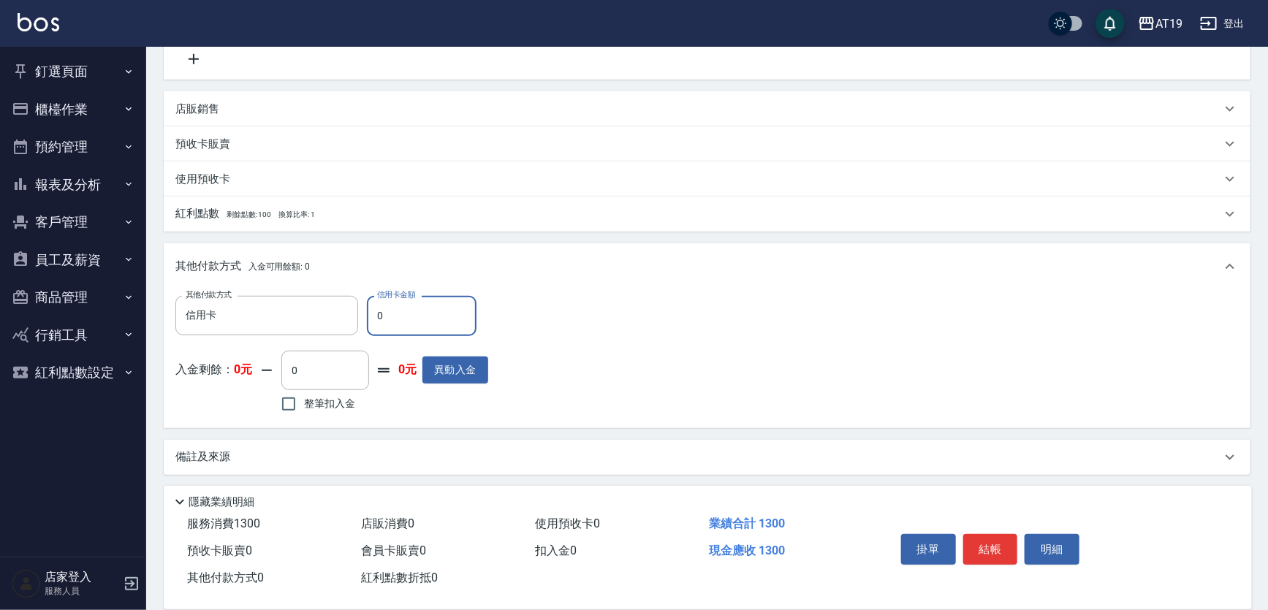
drag, startPoint x: 395, startPoint y: 314, endPoint x: 372, endPoint y: 318, distance: 23.1
click at [372, 318] on input "0" at bounding box center [422, 315] width 110 height 39
type input "1"
type input "120"
type input "100"
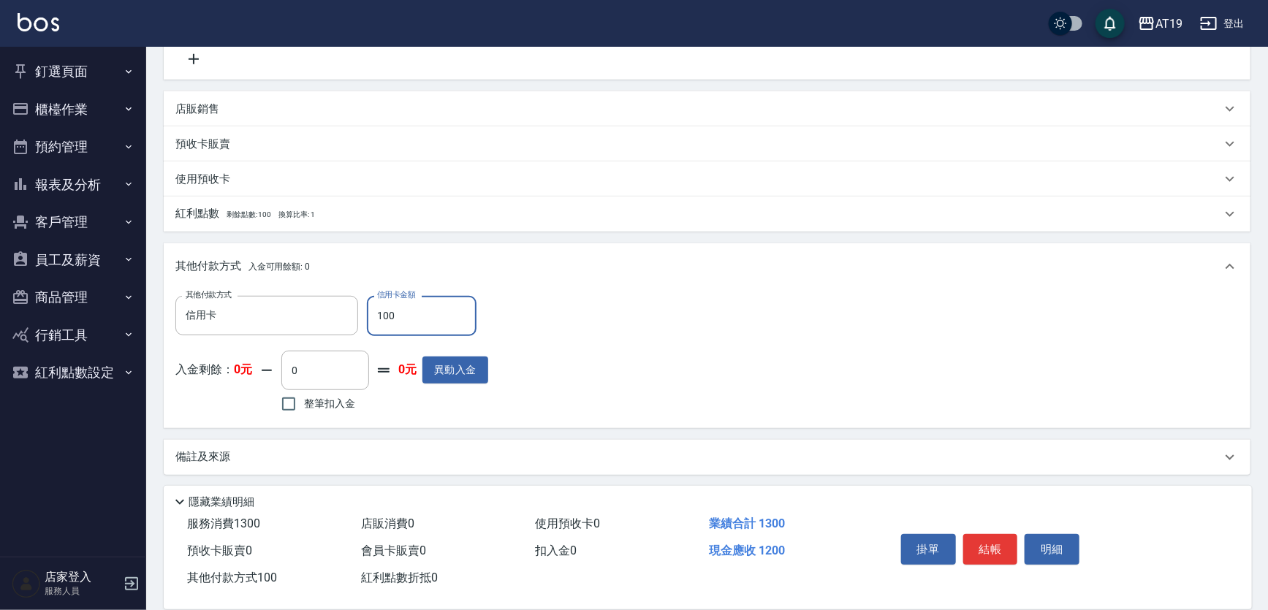
type input "30"
type input "100"
type input "120"
type input "130"
type input "0"
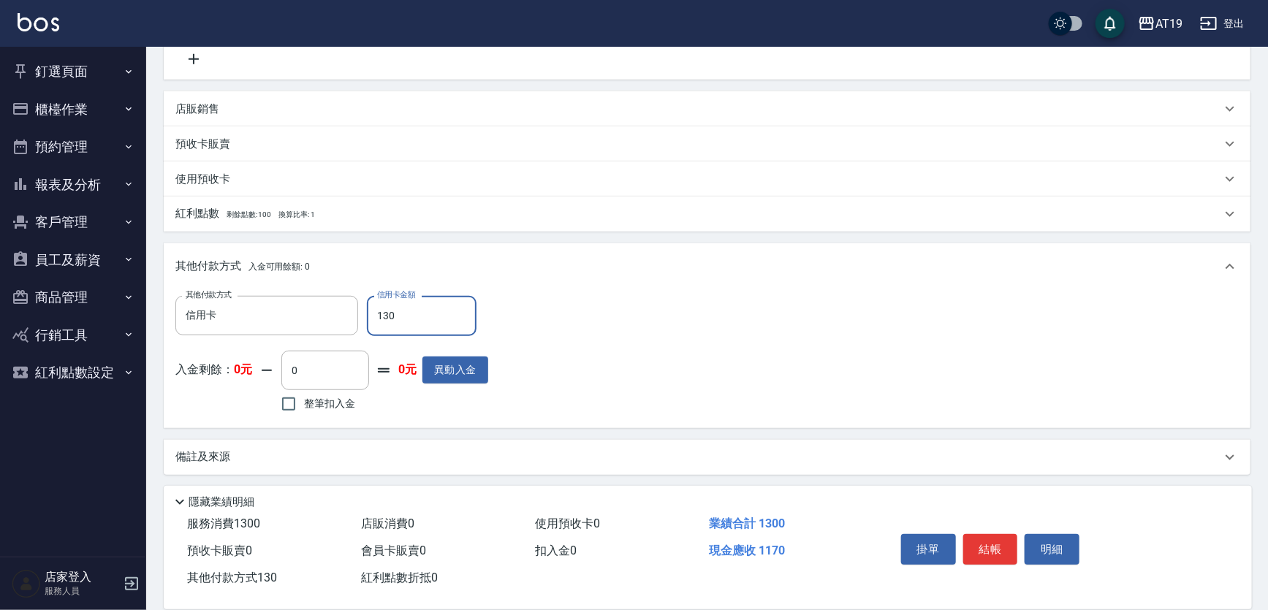
type input "1300"
type input "[DATE] 19:40"
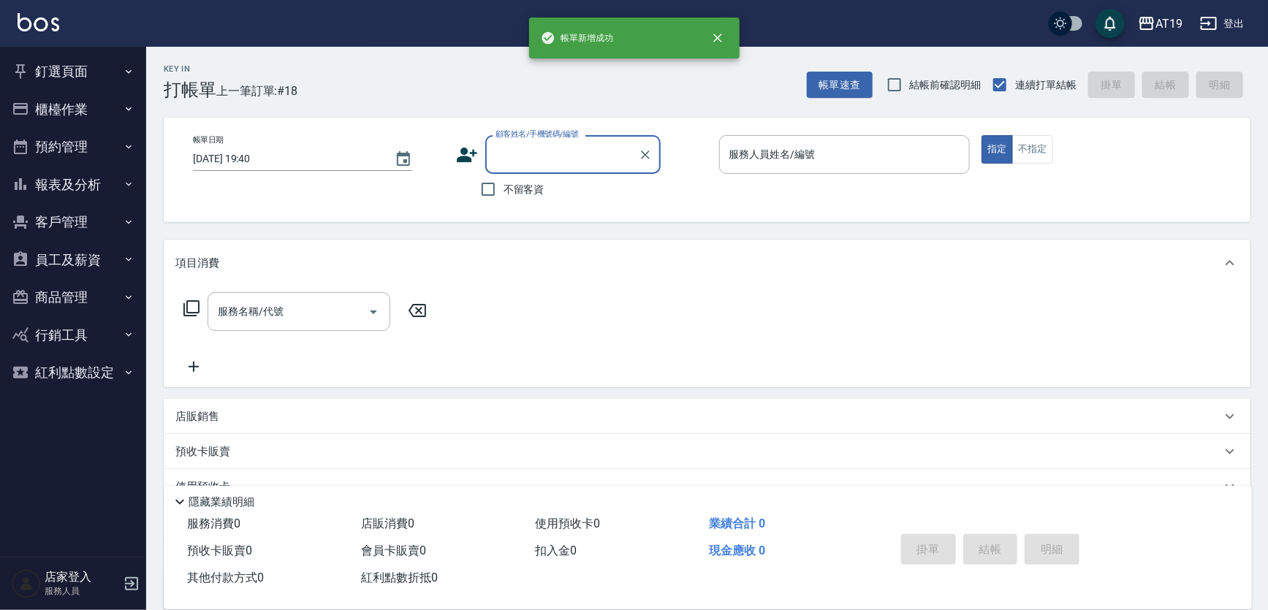
scroll to position [0, 0]
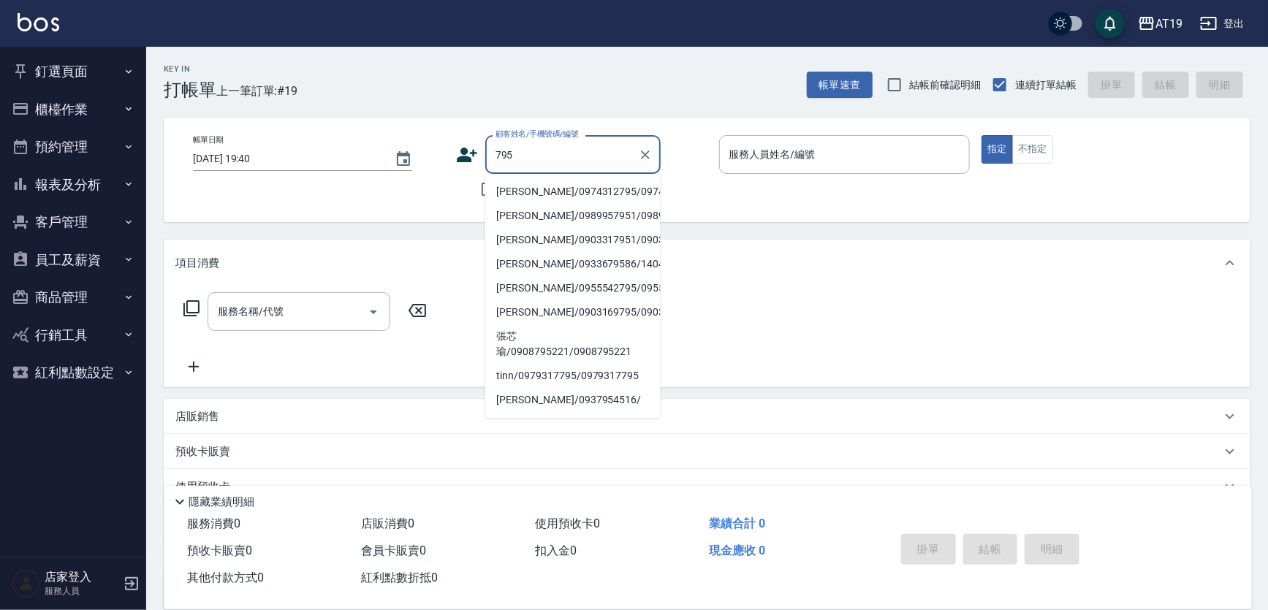
type input "[PERSON_NAME]/0974312795/0974312795"
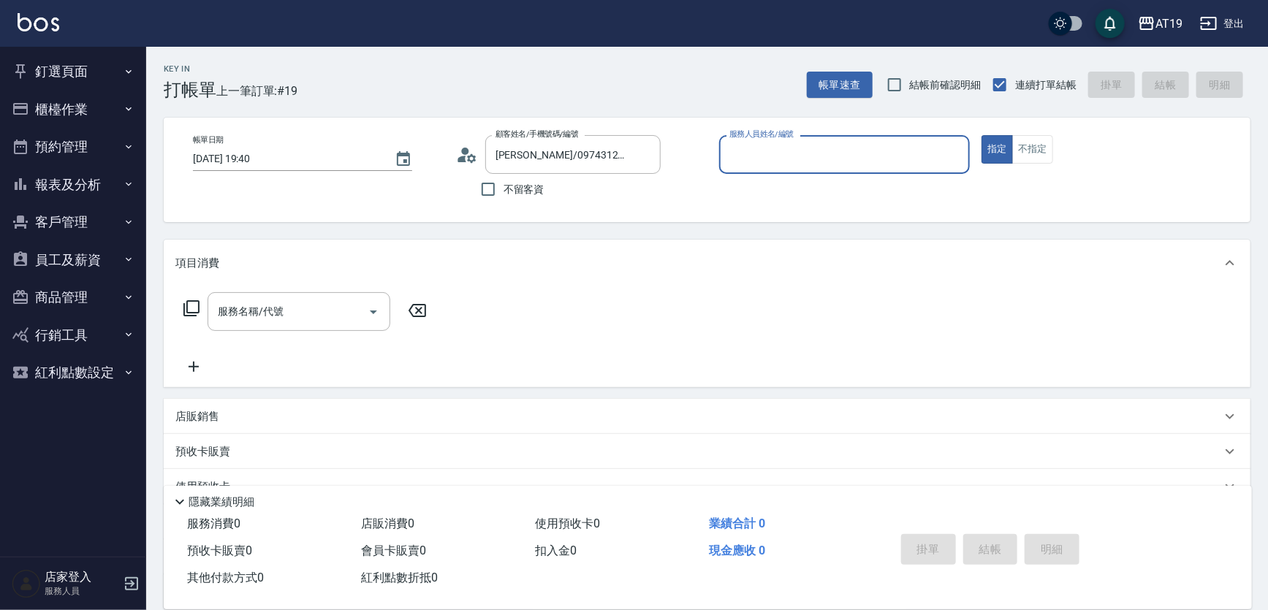
click at [982, 135] on button "指定" at bounding box center [997, 149] width 31 height 29
type input "[PERSON_NAME]- 6"
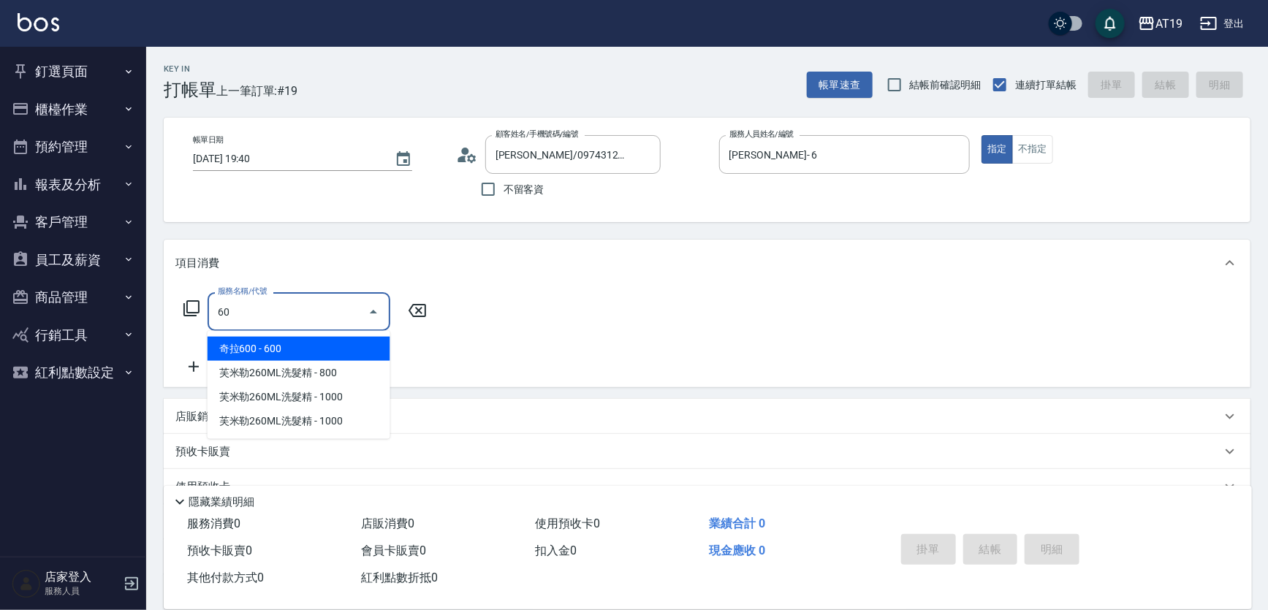
type input "601"
type input "30"
type input "自備護髮(601)"
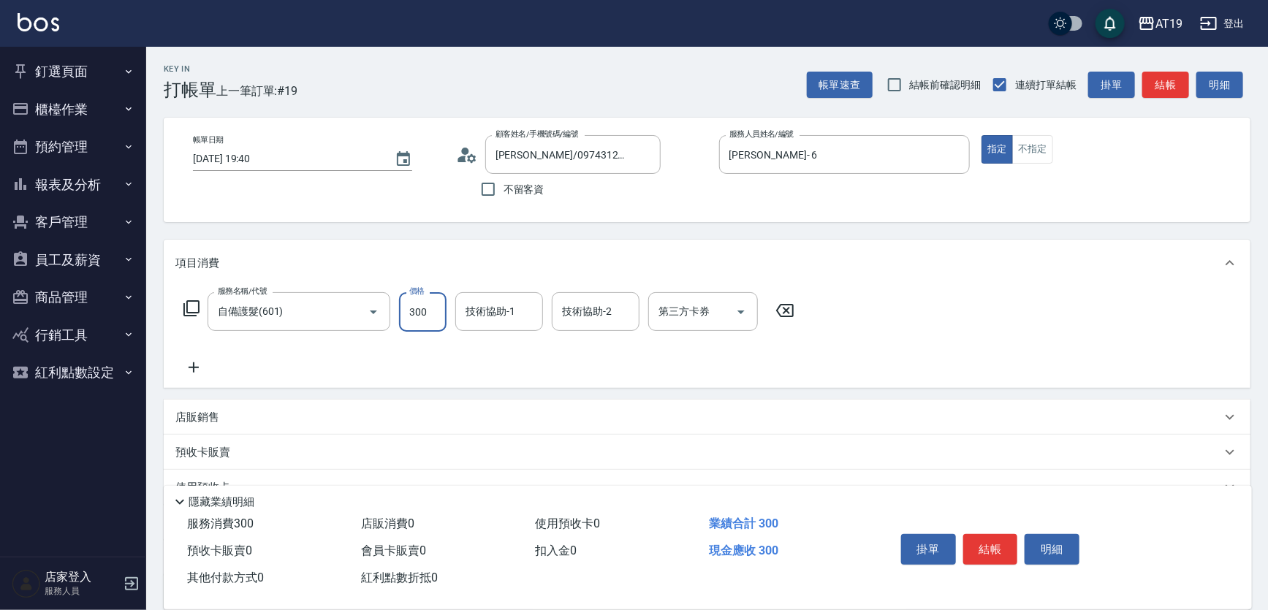
type input "0"
type input "60"
type input "600"
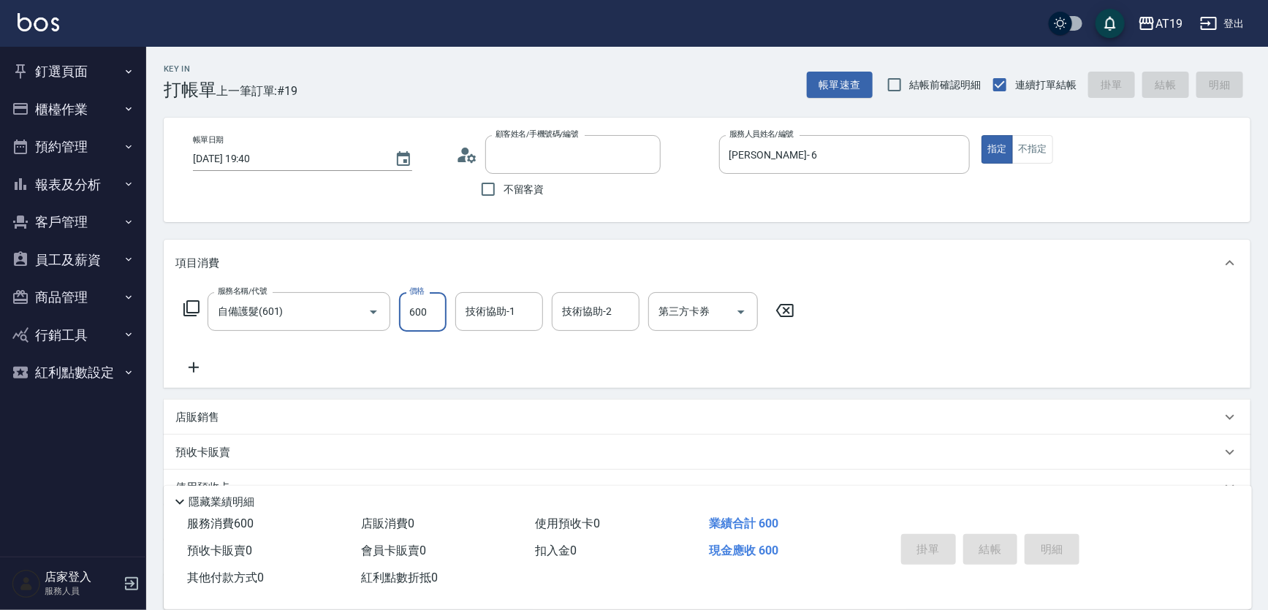
type input "0"
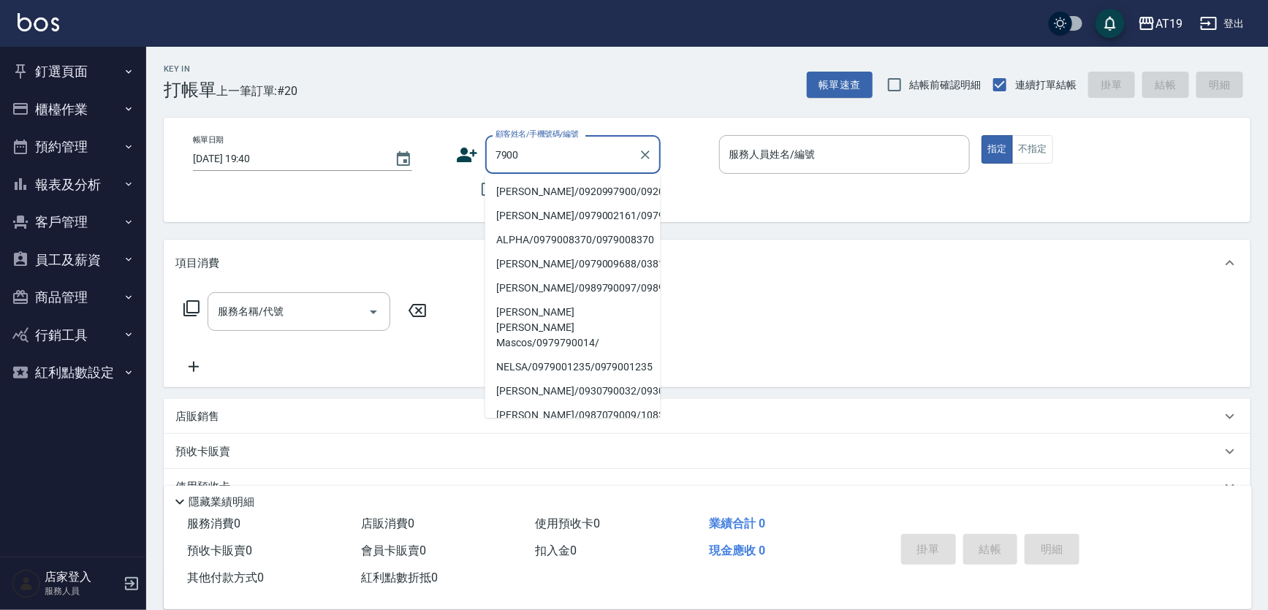
type input "[PERSON_NAME]/0920997900/0920997900"
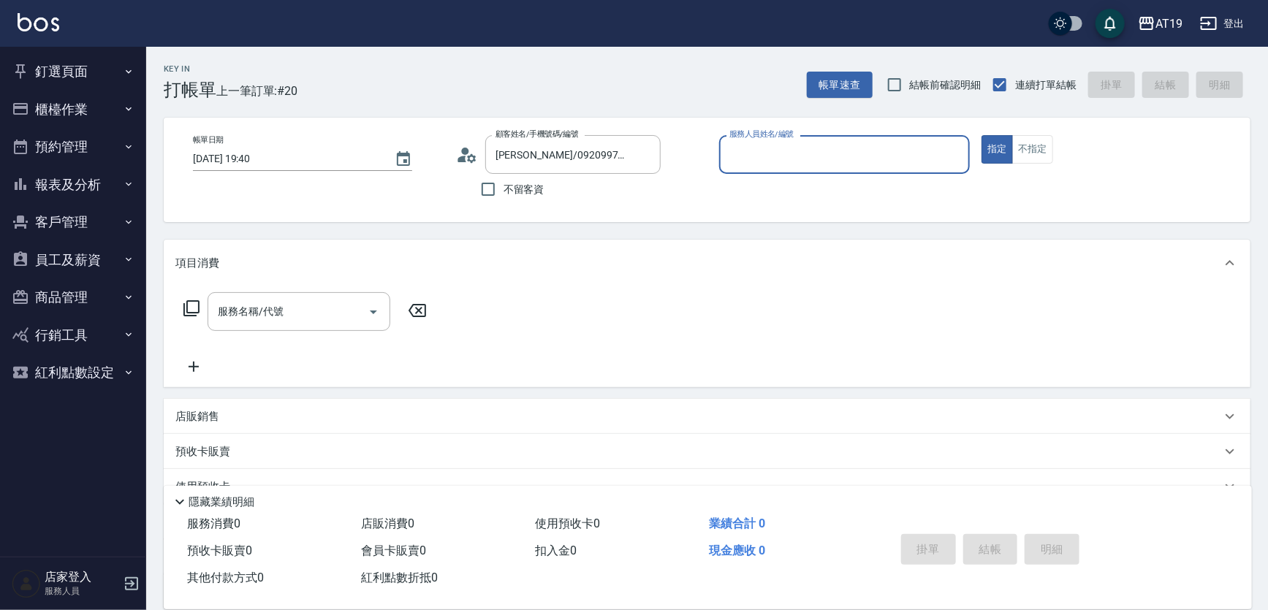
type input "[PERSON_NAME]- 8"
click at [982, 135] on button "指定" at bounding box center [997, 149] width 31 height 29
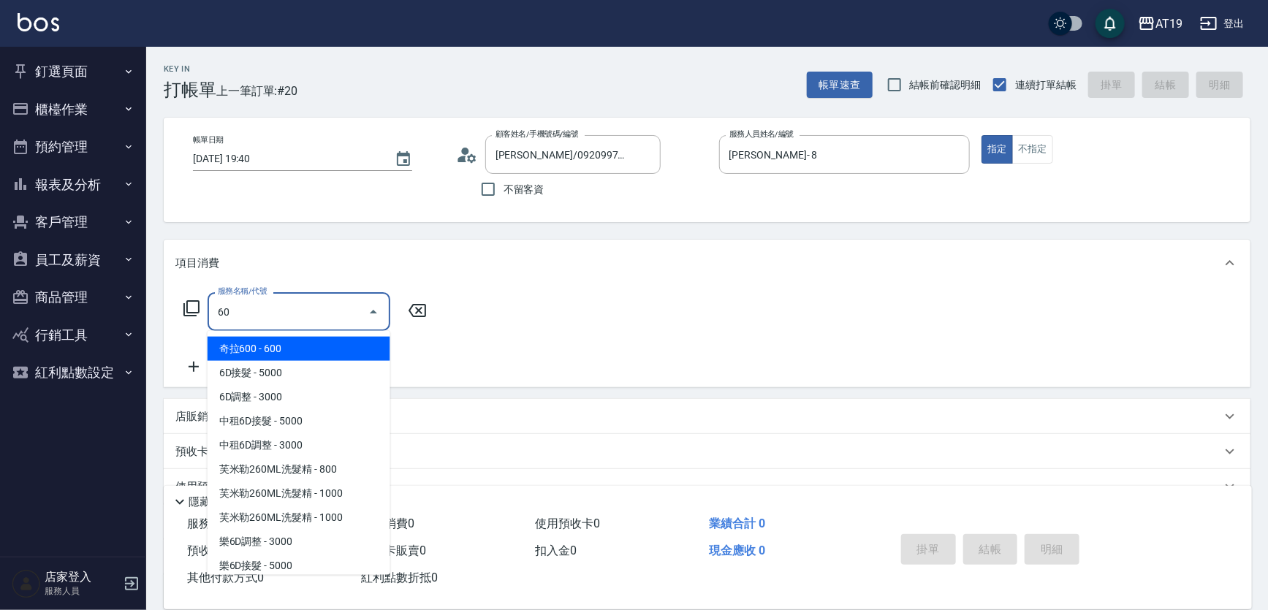
type input "601"
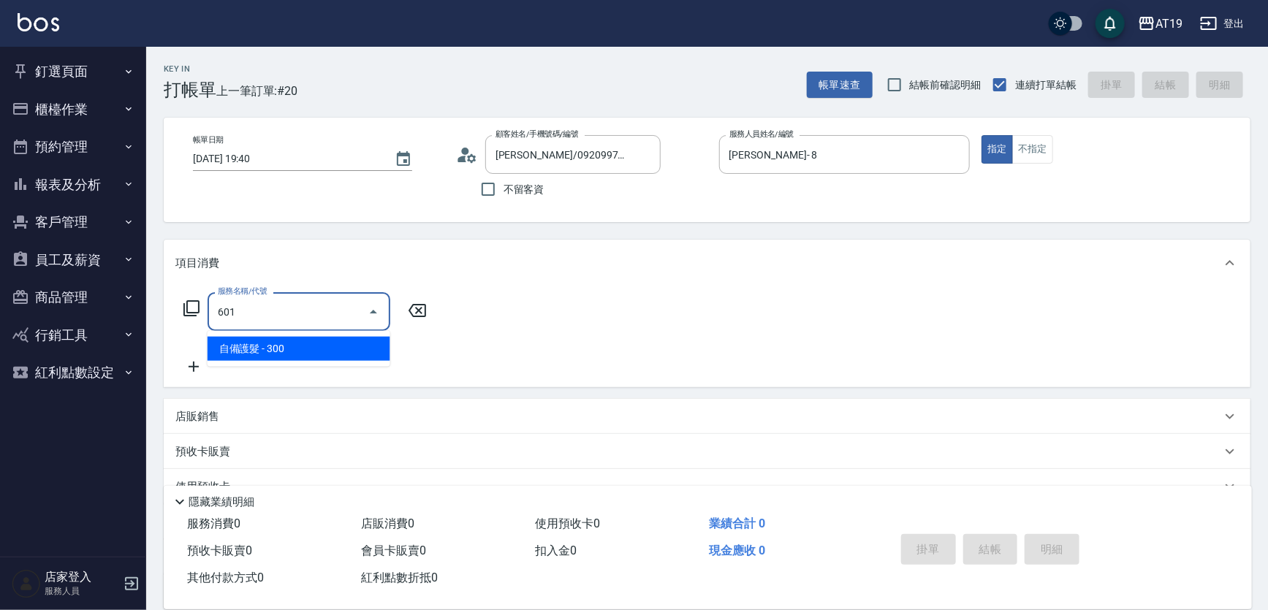
type input "30"
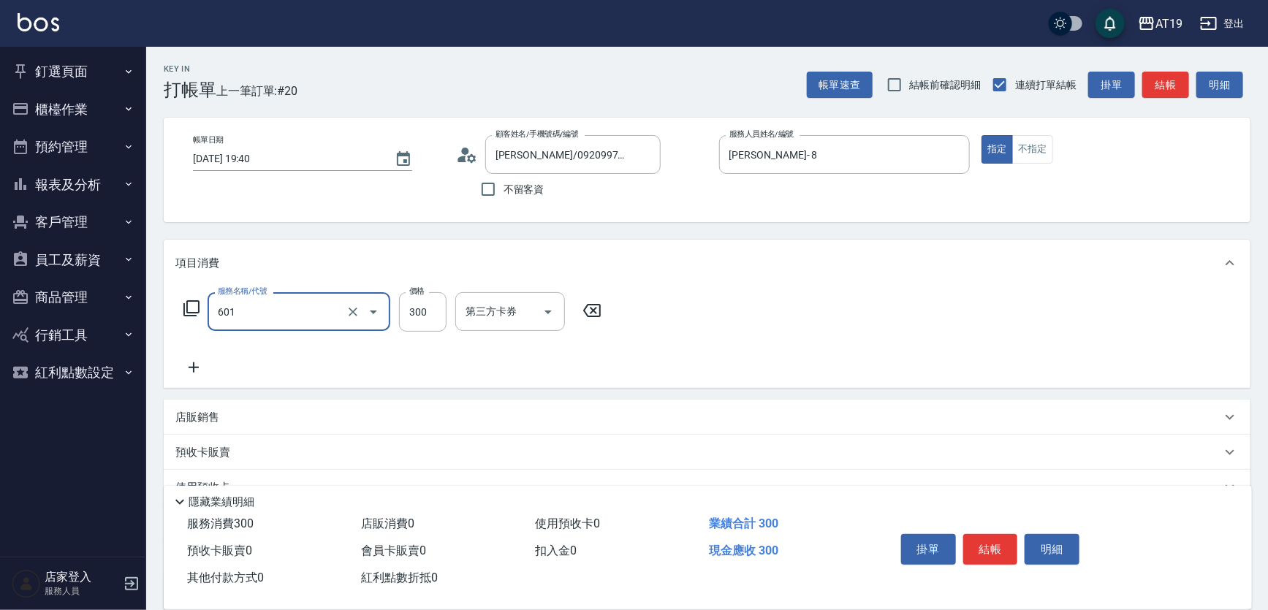
type input "自備護髮(601)"
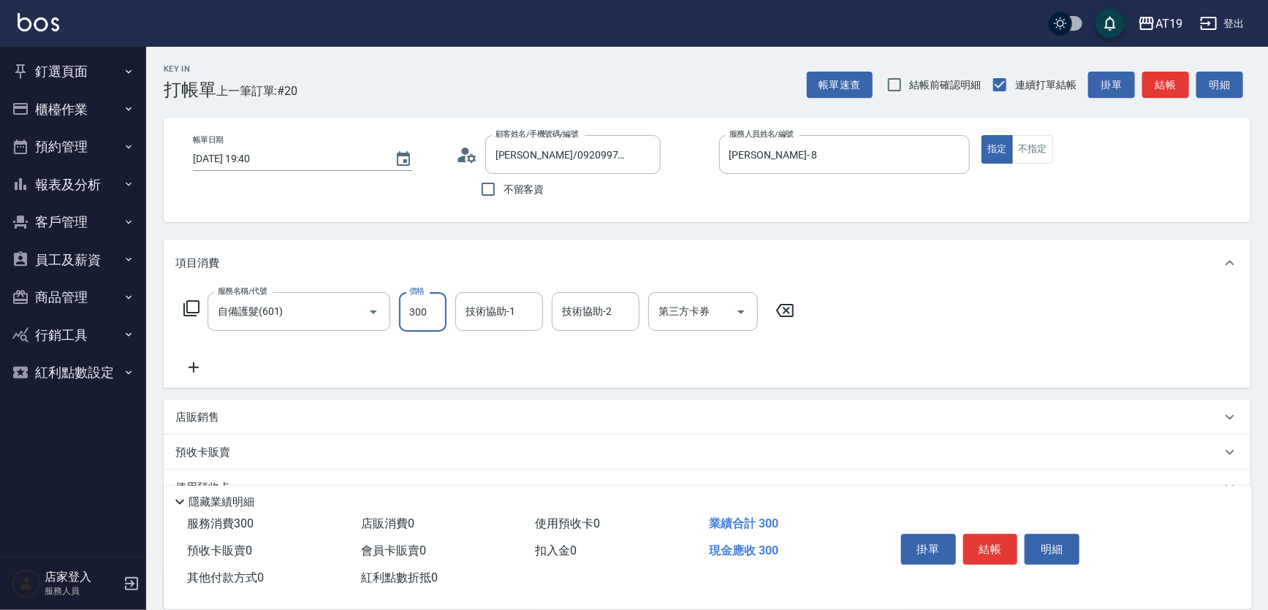
type input "0"
type input "10"
type input "100"
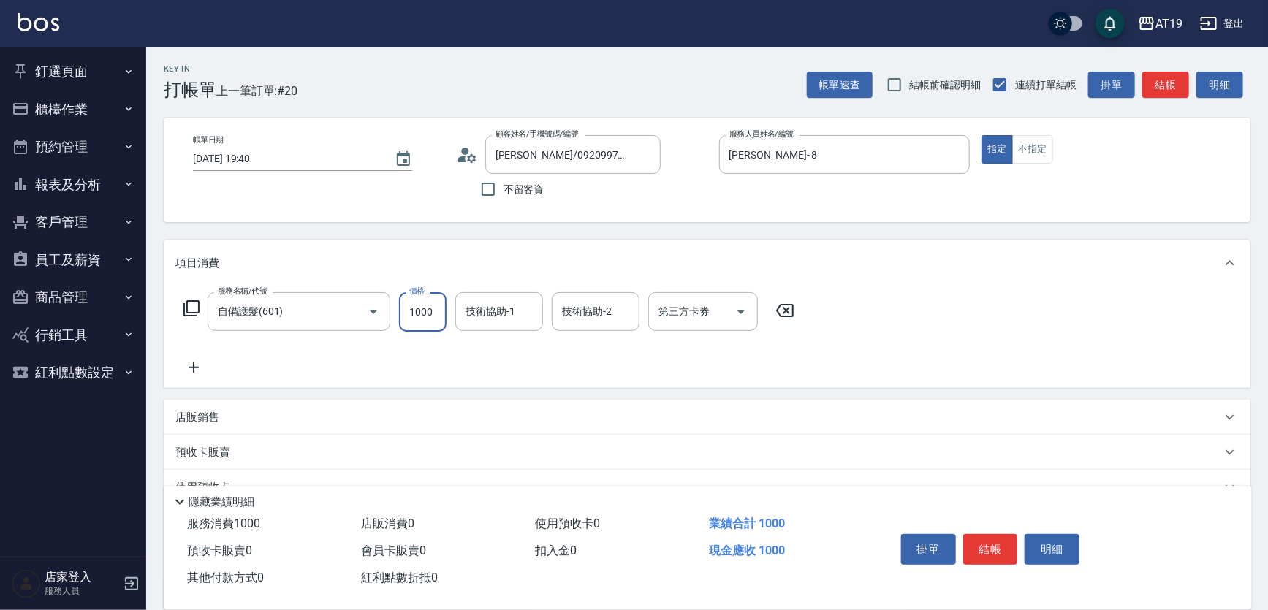
type input "1000"
type input "Orange-53"
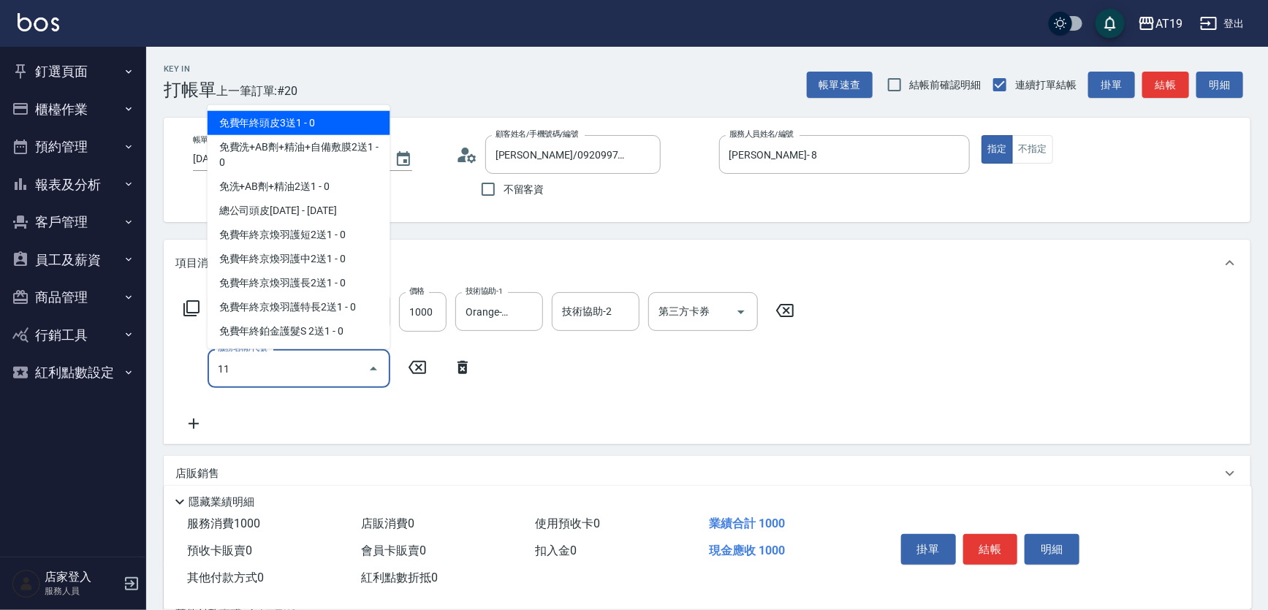
type input "114"
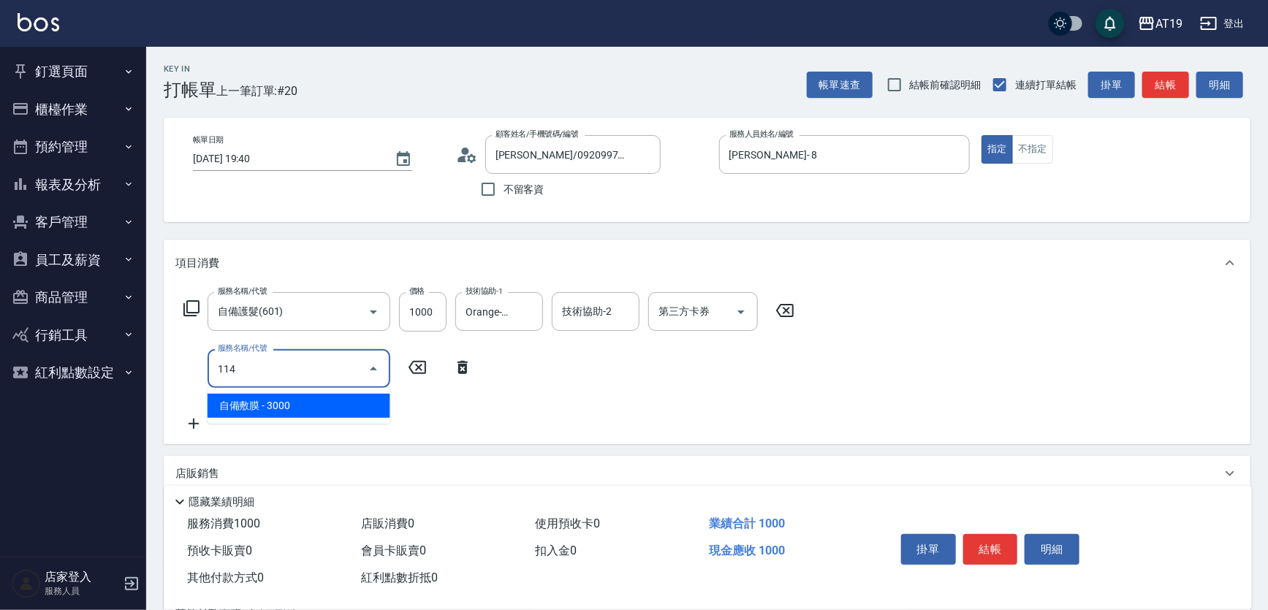
type input "400"
type input "自備敷膜(114)"
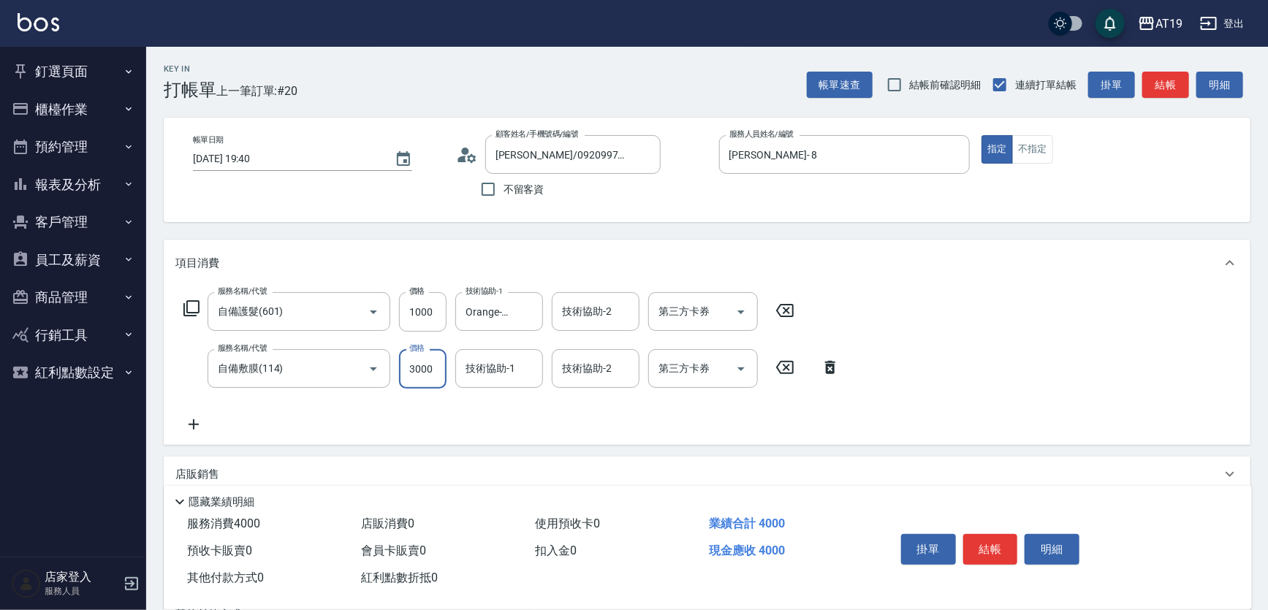
type input "1"
type input "100"
type input "150"
type input "110"
type input "1500"
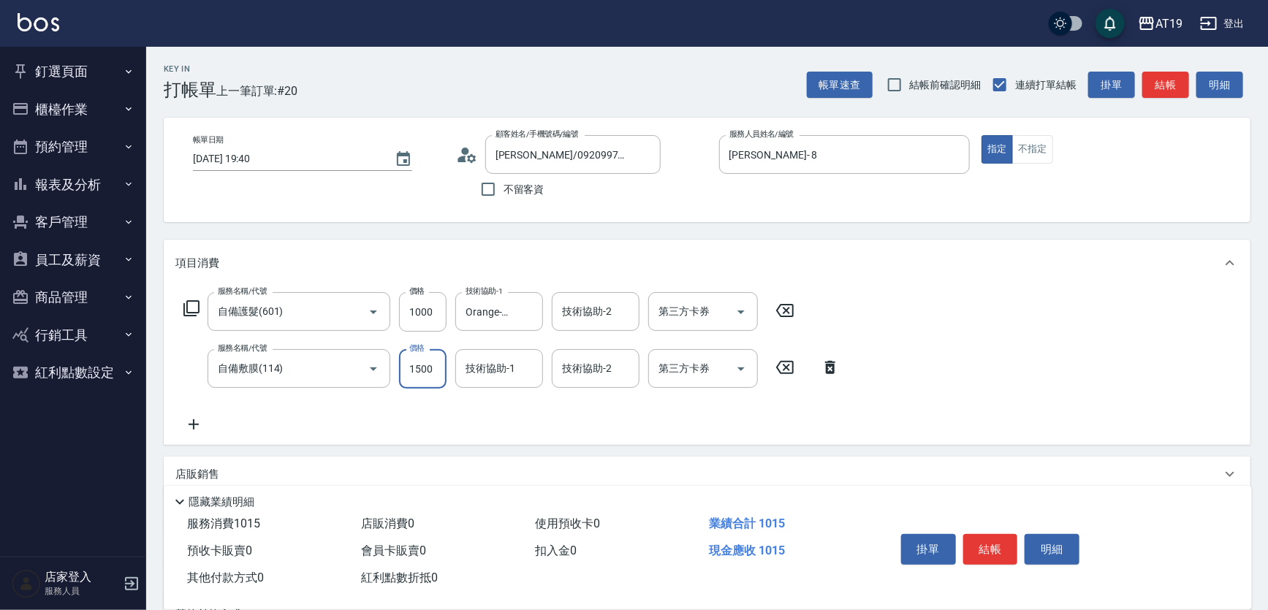
type input "250"
type input "1500"
type input "Orange-53"
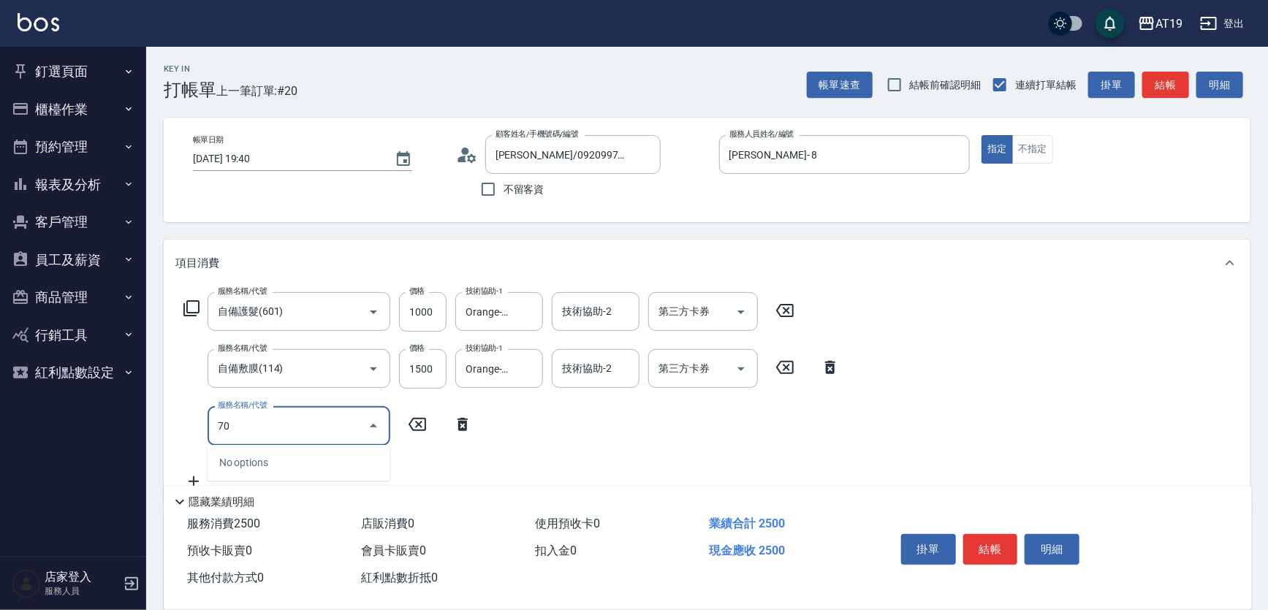
type input "704"
type input "750"
type input "新羽毛鉑金接髮調整(704)"
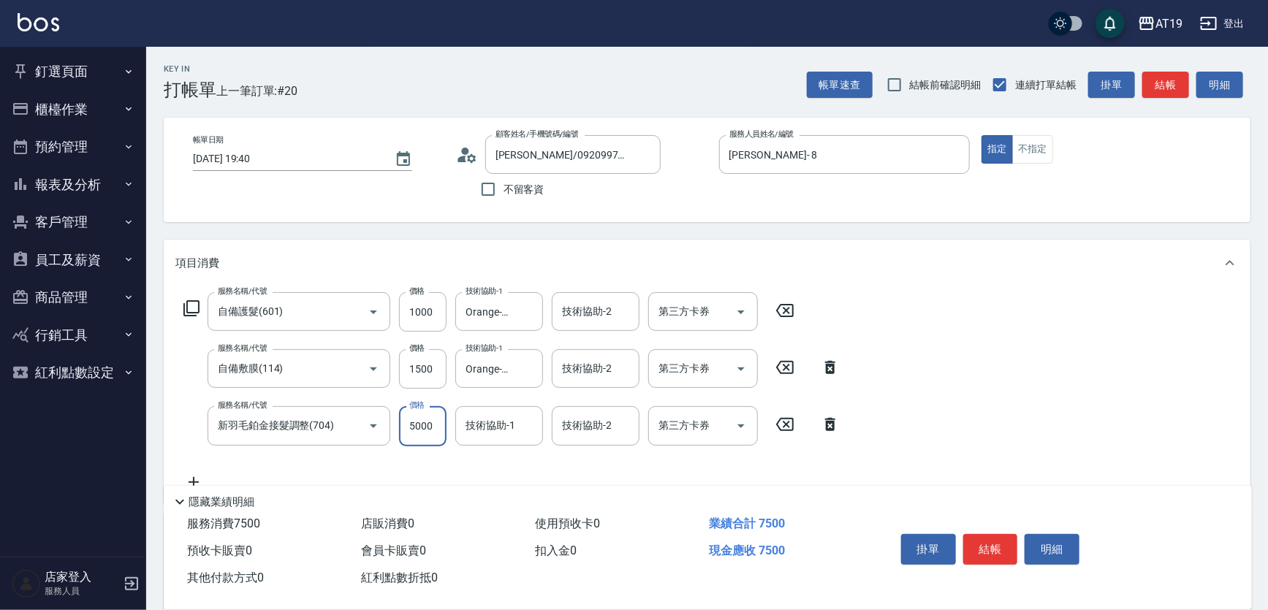
type input "4"
type input "250"
type input "400"
type input "650"
type input "4000"
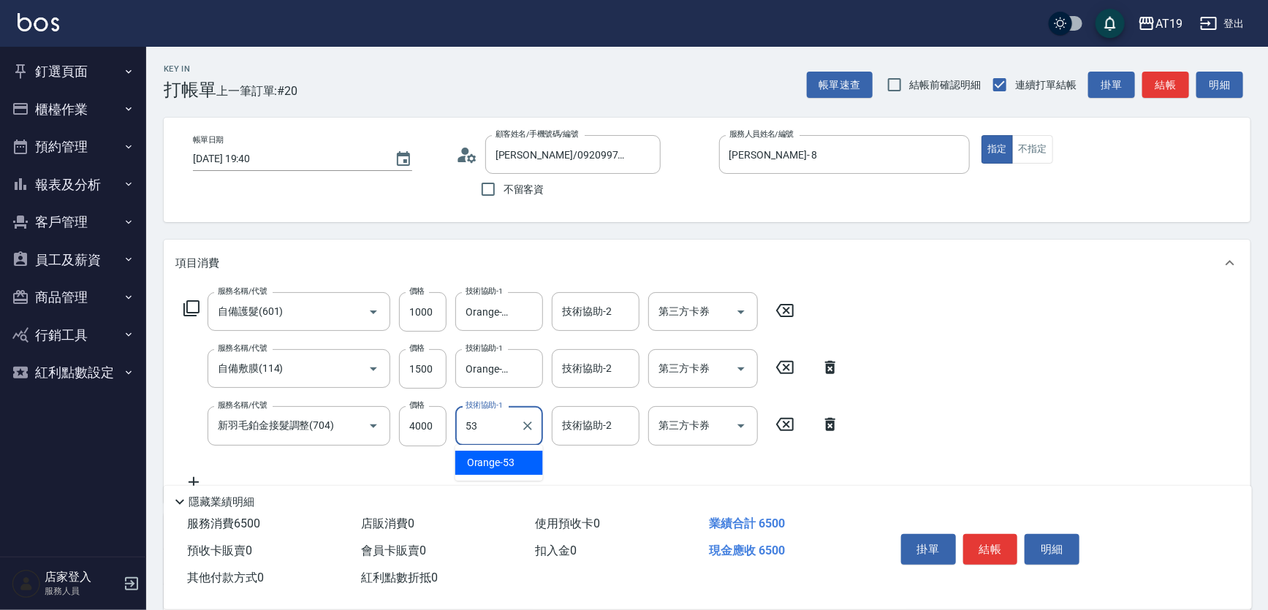
type input "Orange-53"
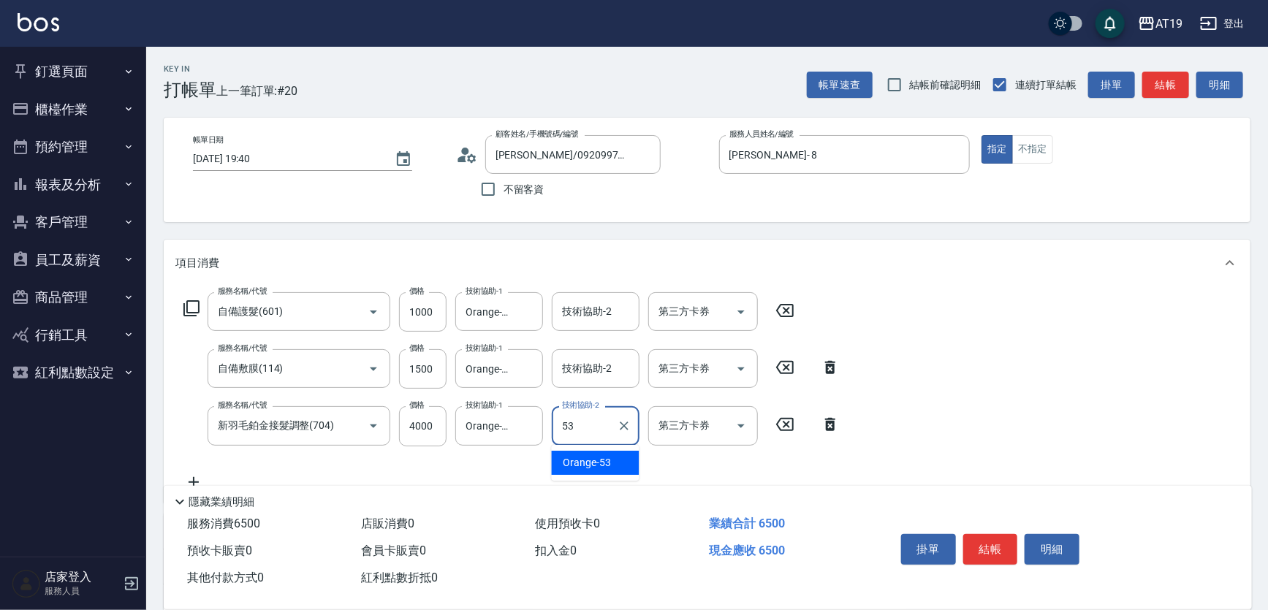
type input "Orange-53"
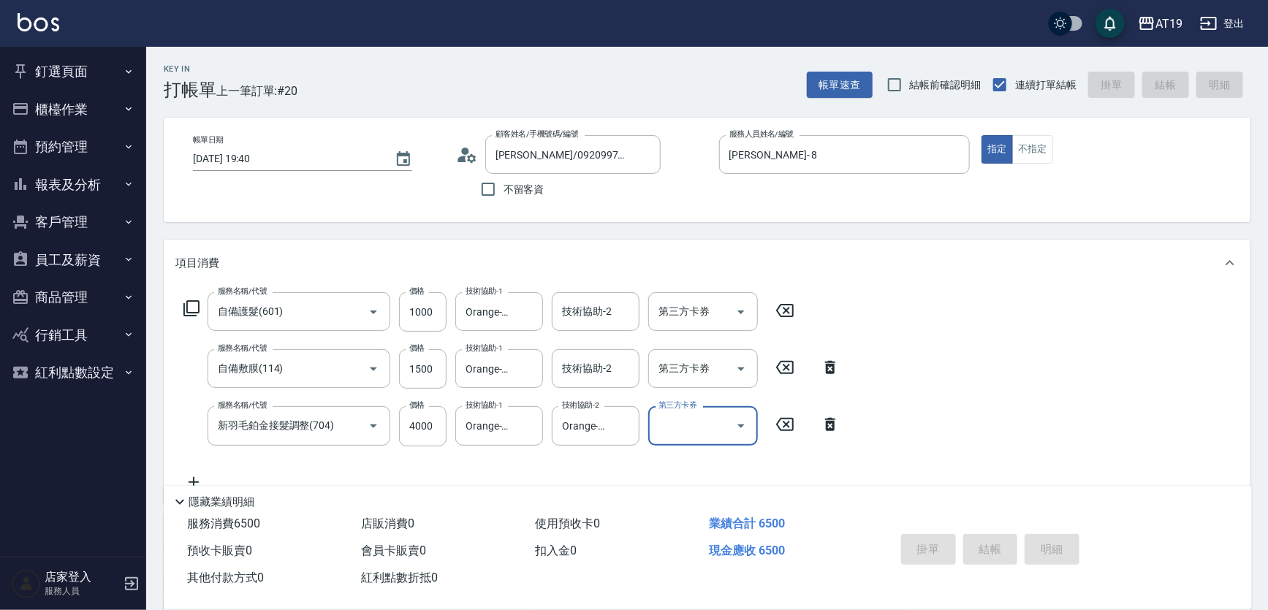
type input "[DATE] 19:41"
type input "0"
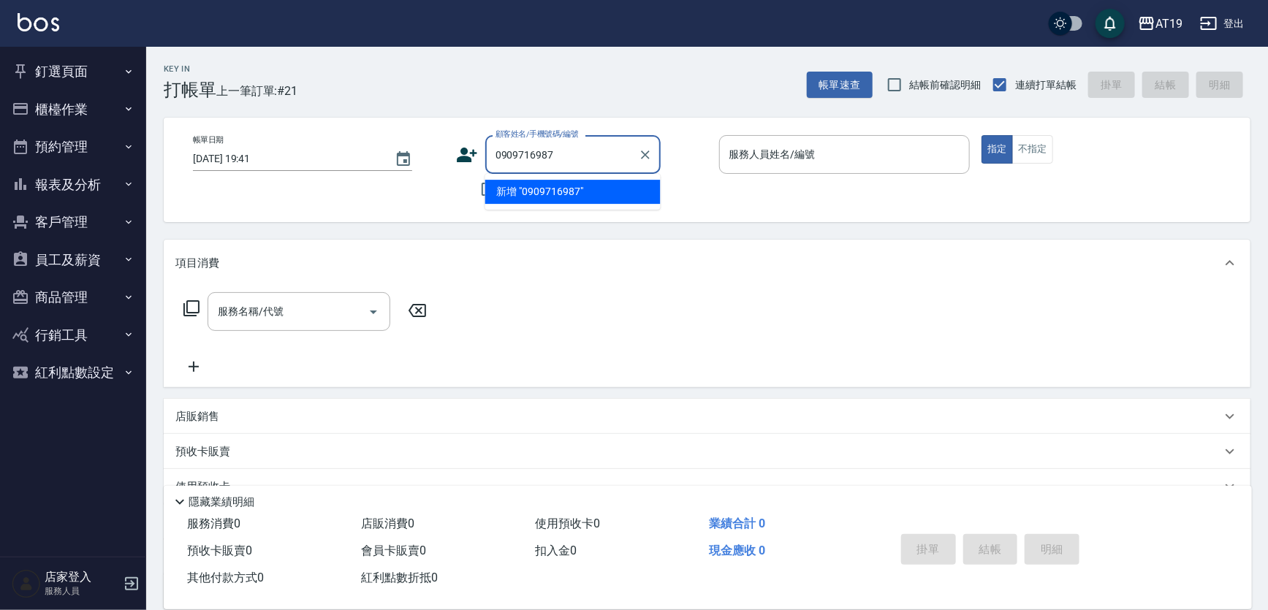
type input "0909716987"
click at [463, 149] on icon at bounding box center [467, 155] width 20 height 15
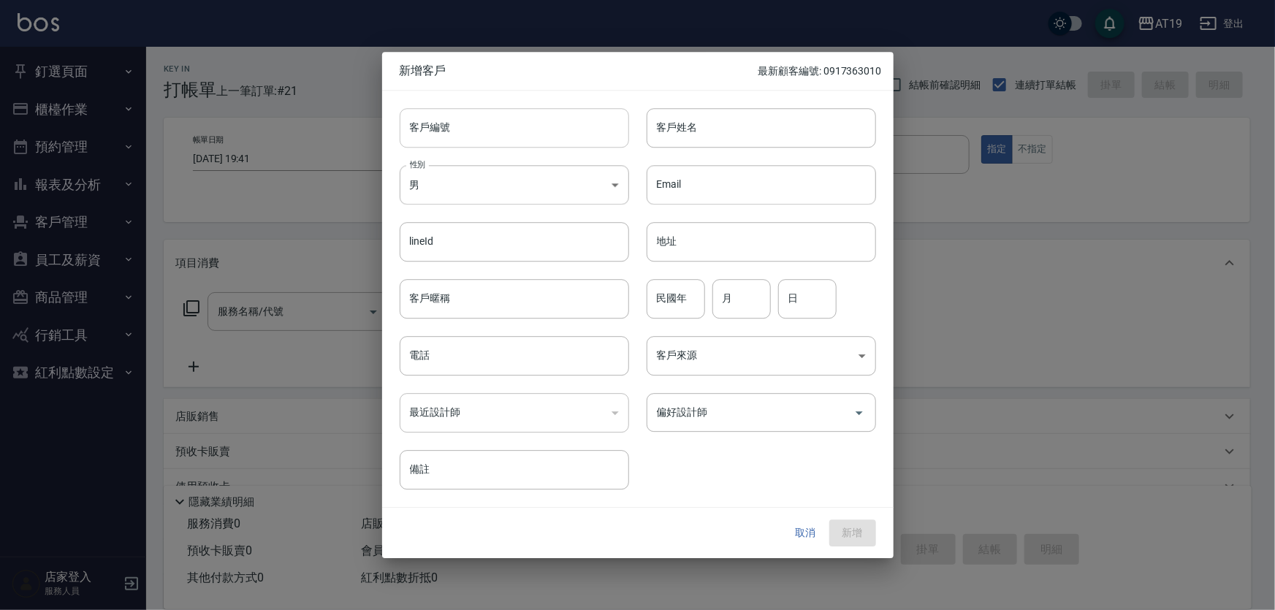
click at [506, 123] on input "客戶編號" at bounding box center [514, 127] width 229 height 39
paste input "0909716987"
type input "0909716987"
paste input "0909716987"
drag, startPoint x: 419, startPoint y: 357, endPoint x: 419, endPoint y: 346, distance: 11.0
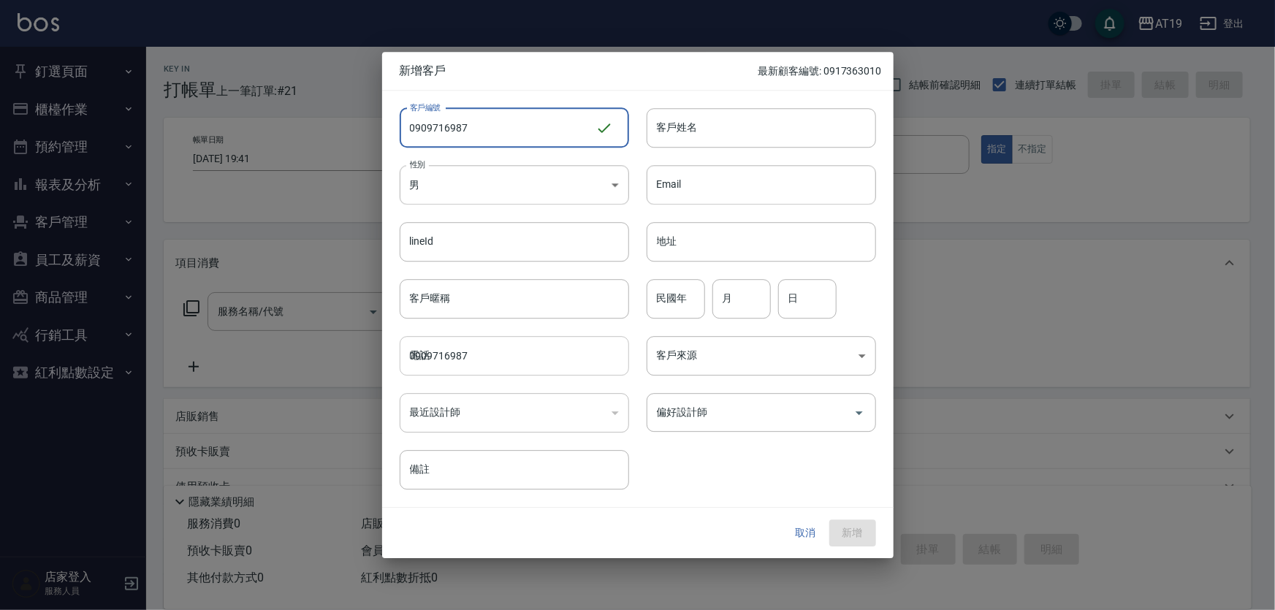
click at [419, 354] on input "0909716987" at bounding box center [514, 355] width 229 height 39
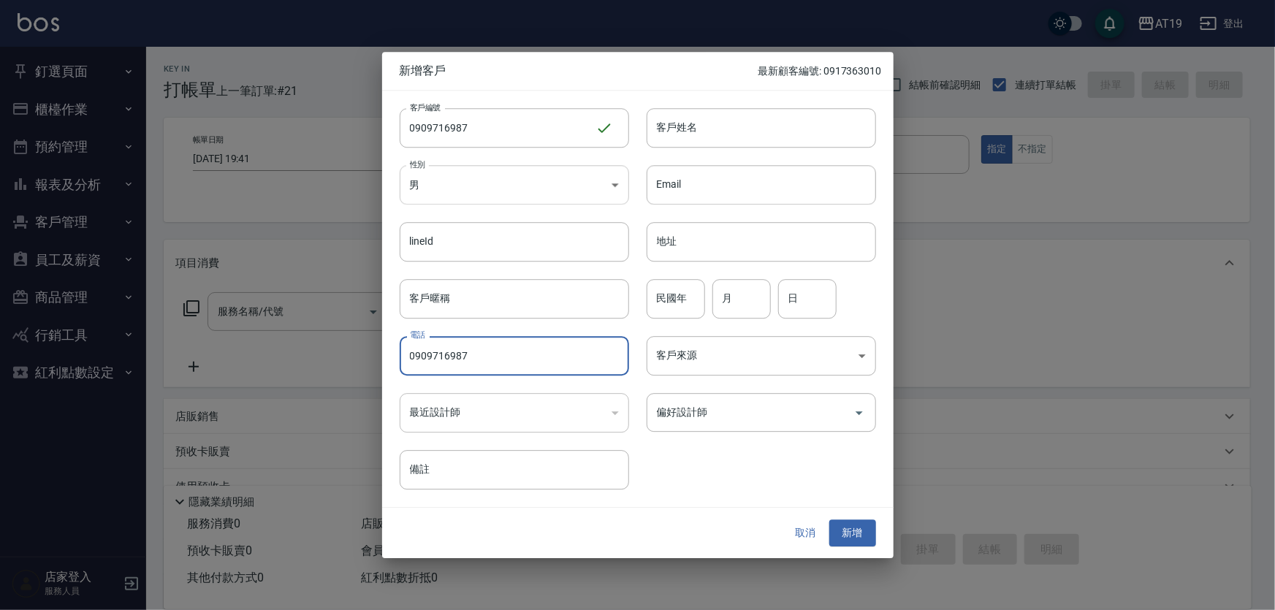
type input "0909716987"
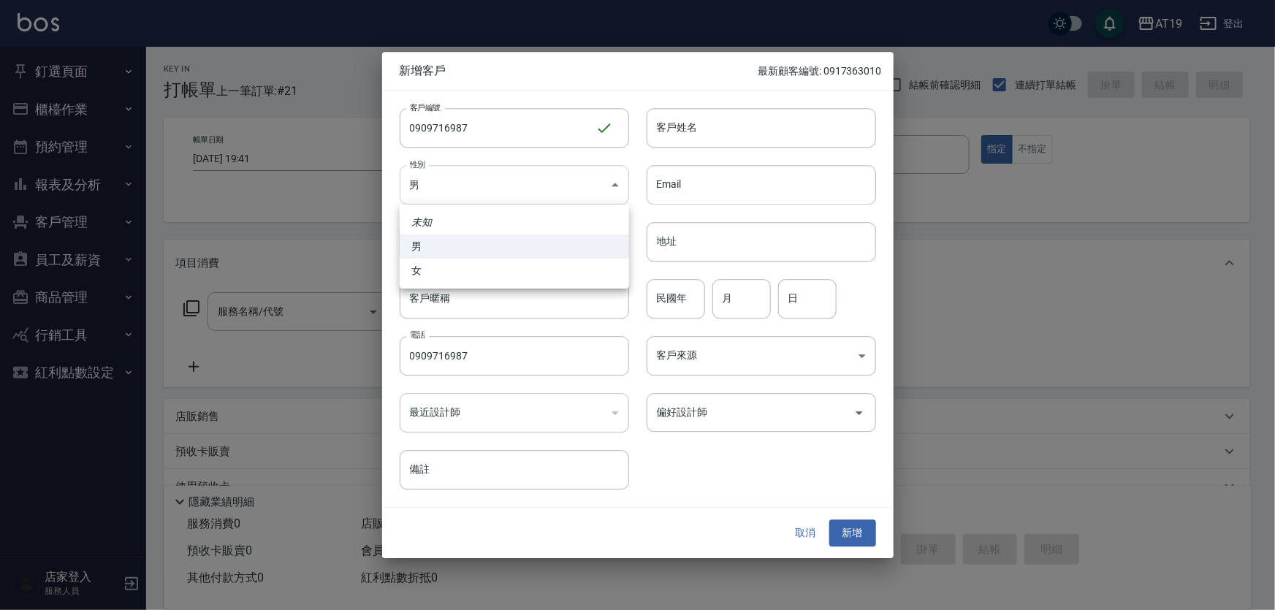
click at [423, 200] on body "AT19 登出 釘選頁面 打帳單 帳單列表 排班表 現場電腦打卡 店家日報表 互助日報表 設計師日報表 櫃檯作業 打帳單 帳單列表 現金收支登錄 高階收支登錄…" at bounding box center [637, 373] width 1275 height 747
click at [431, 266] on li "女" at bounding box center [514, 271] width 229 height 24
type input "[DEMOGRAPHIC_DATA]"
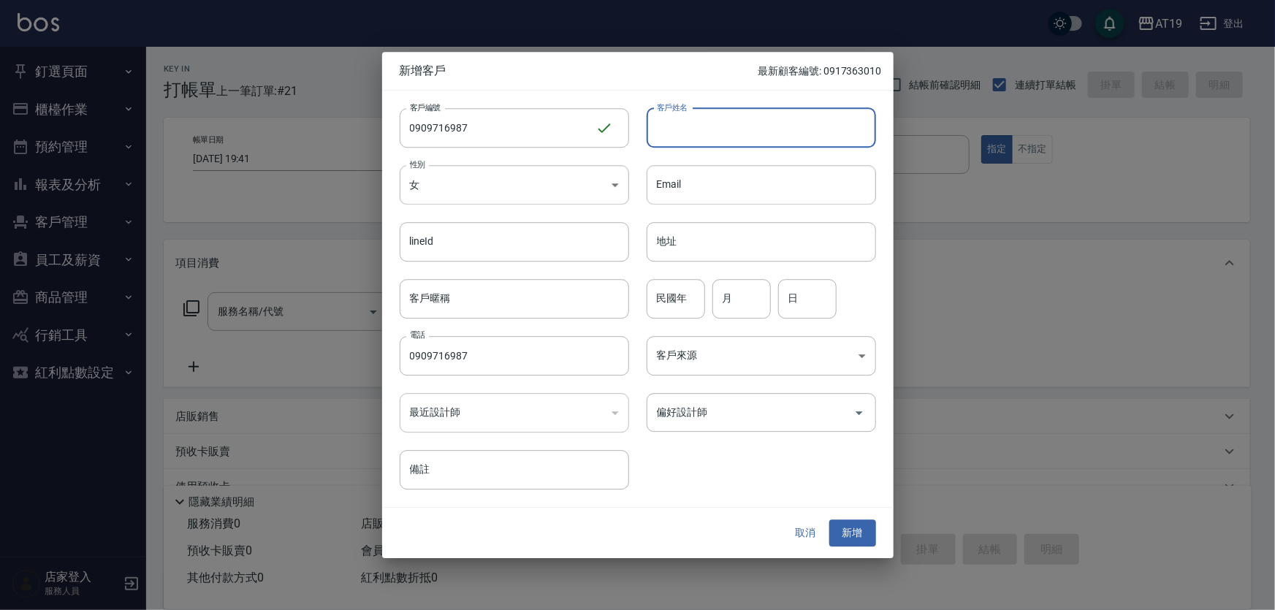
click at [673, 124] on input "客戶姓名" at bounding box center [761, 127] width 229 height 39
type input "許芷寧"
type input "01"
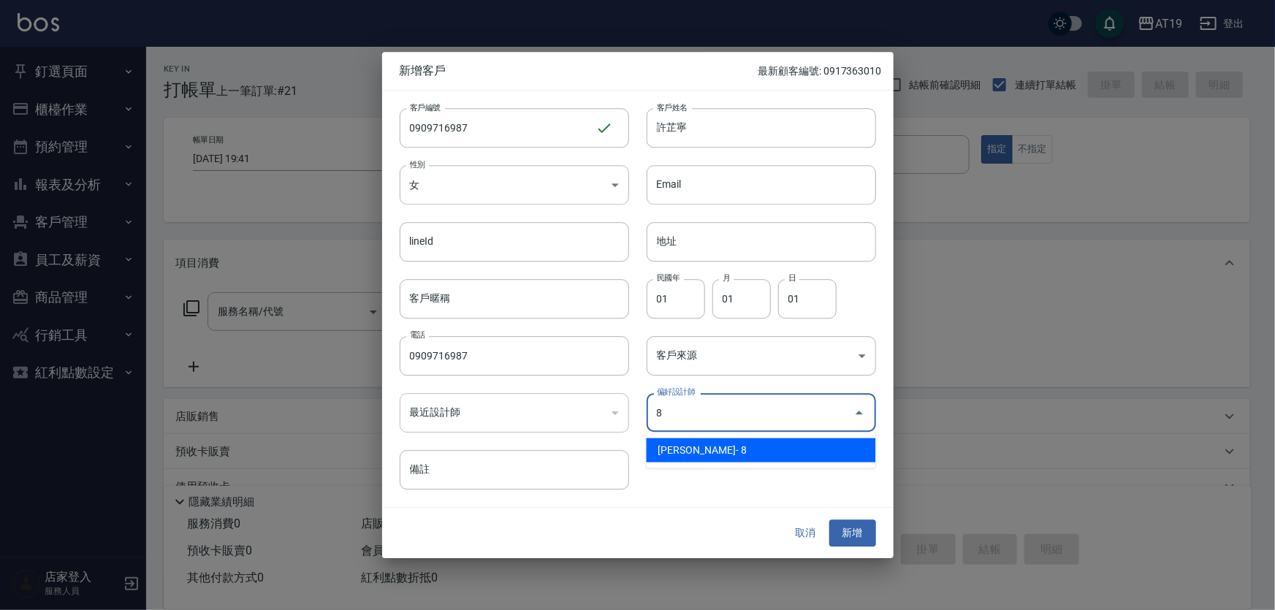
type input "[PERSON_NAME]"
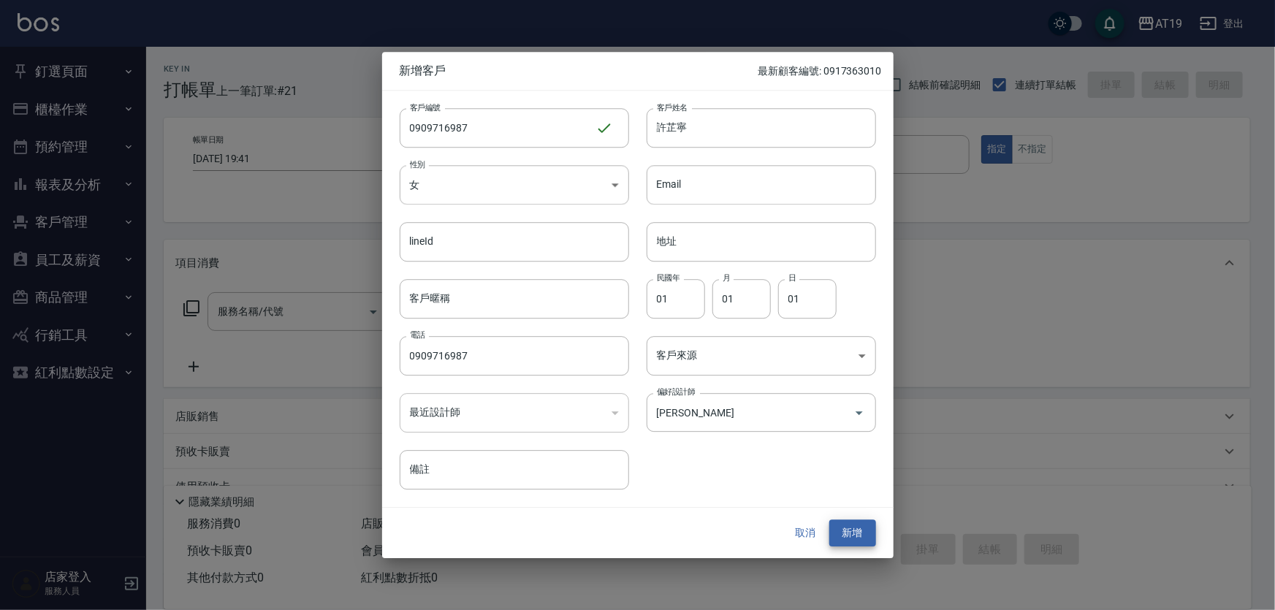
click at [830, 520] on button "新增" at bounding box center [853, 533] width 47 height 27
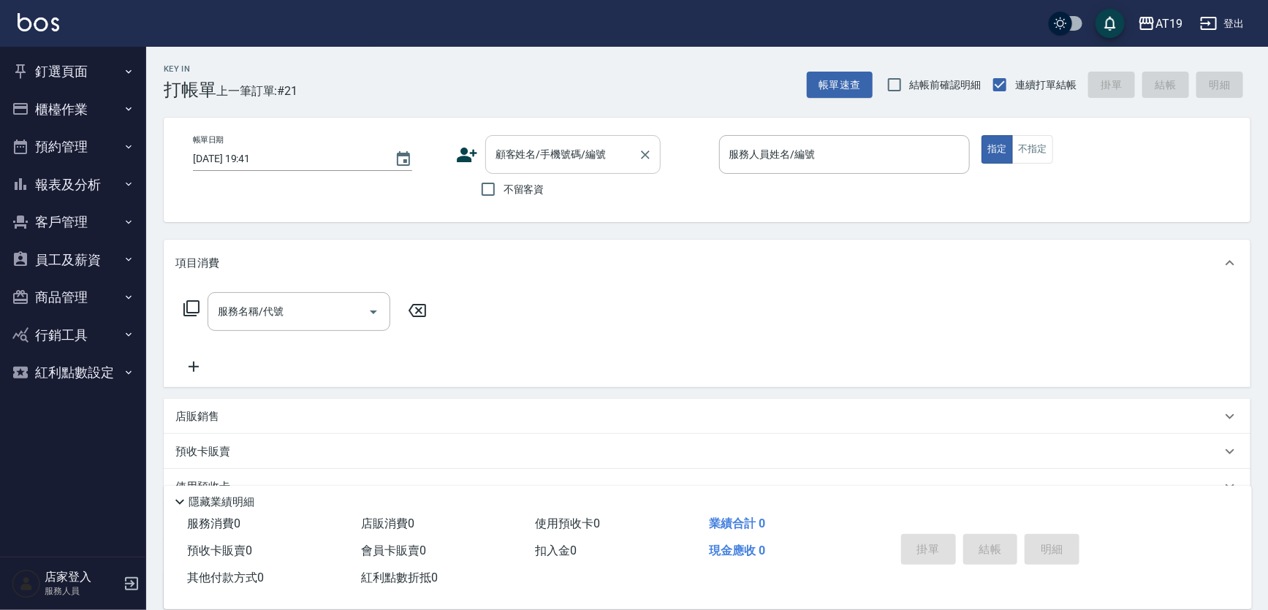
click at [571, 142] on input "顧客姓名/手機號碼/編號" at bounding box center [562, 155] width 140 height 26
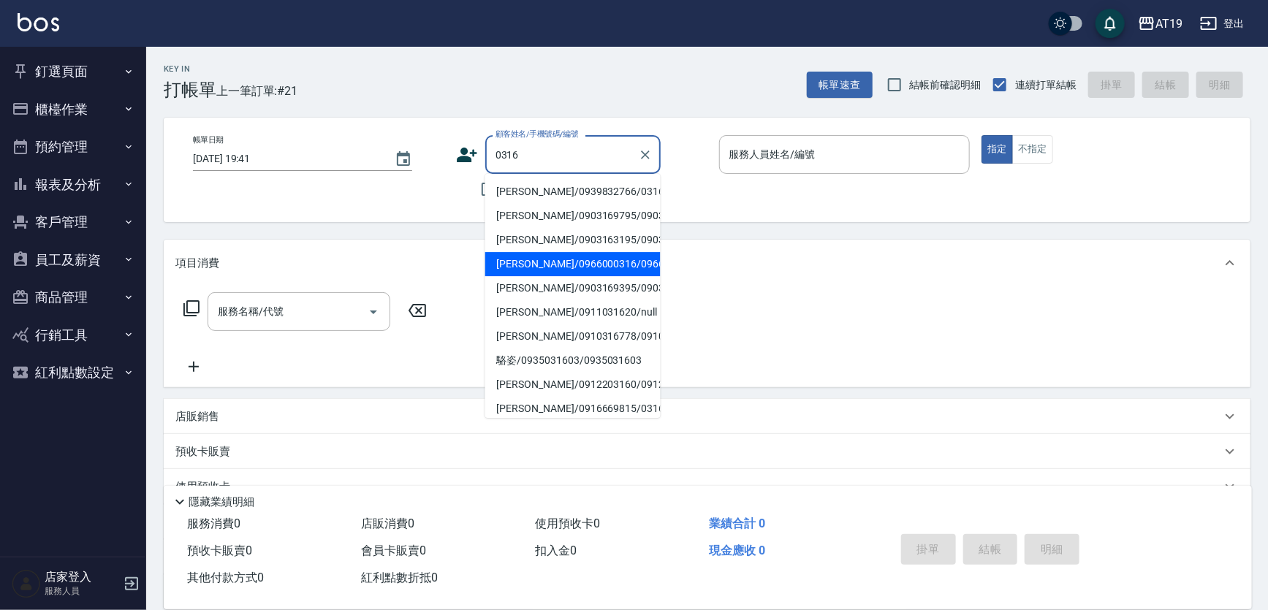
type input "[PERSON_NAME]/0966000316/0966000316"
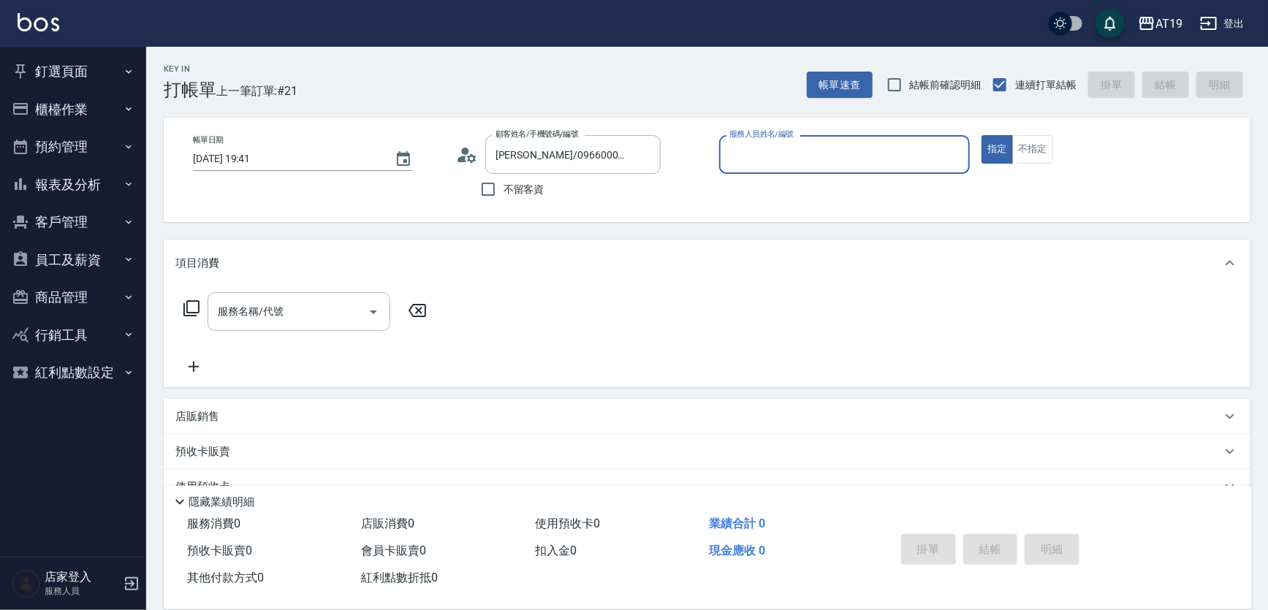
type input "[PERSON_NAME]- 9"
click at [982, 135] on button "指定" at bounding box center [997, 149] width 31 height 29
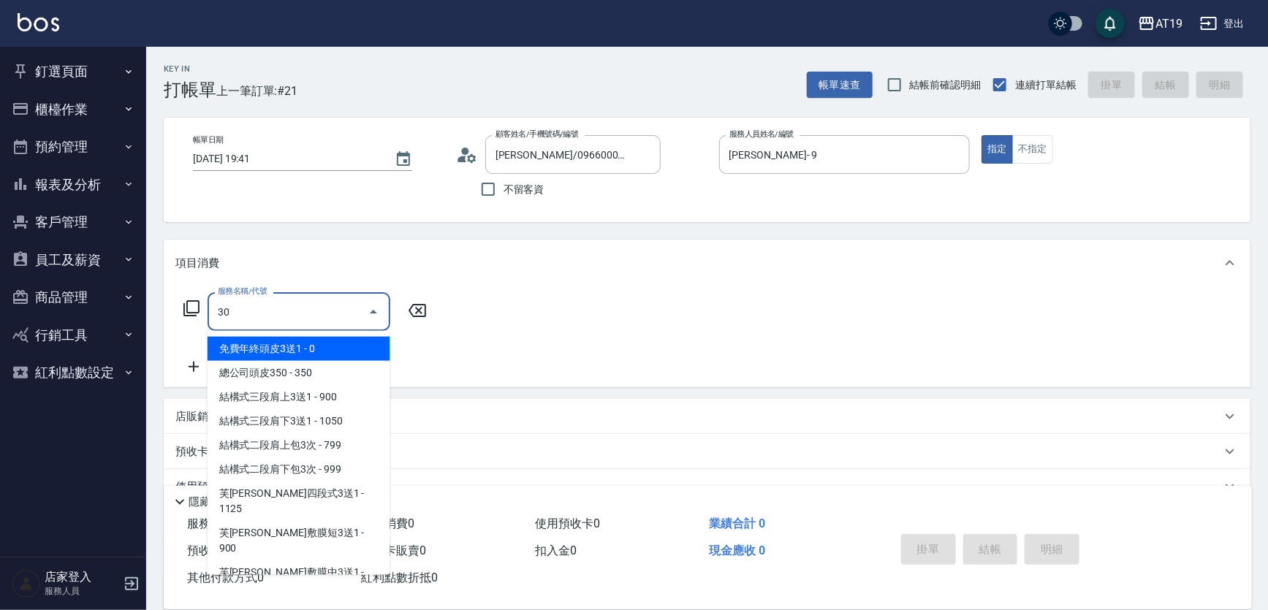
type input "301"
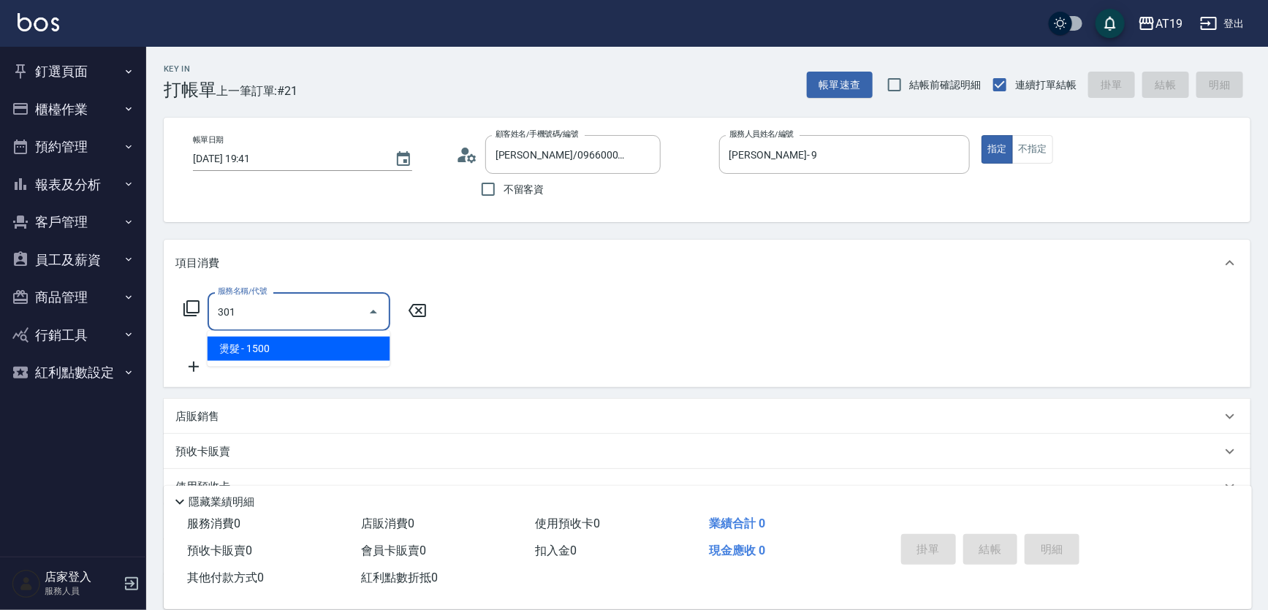
type input "150"
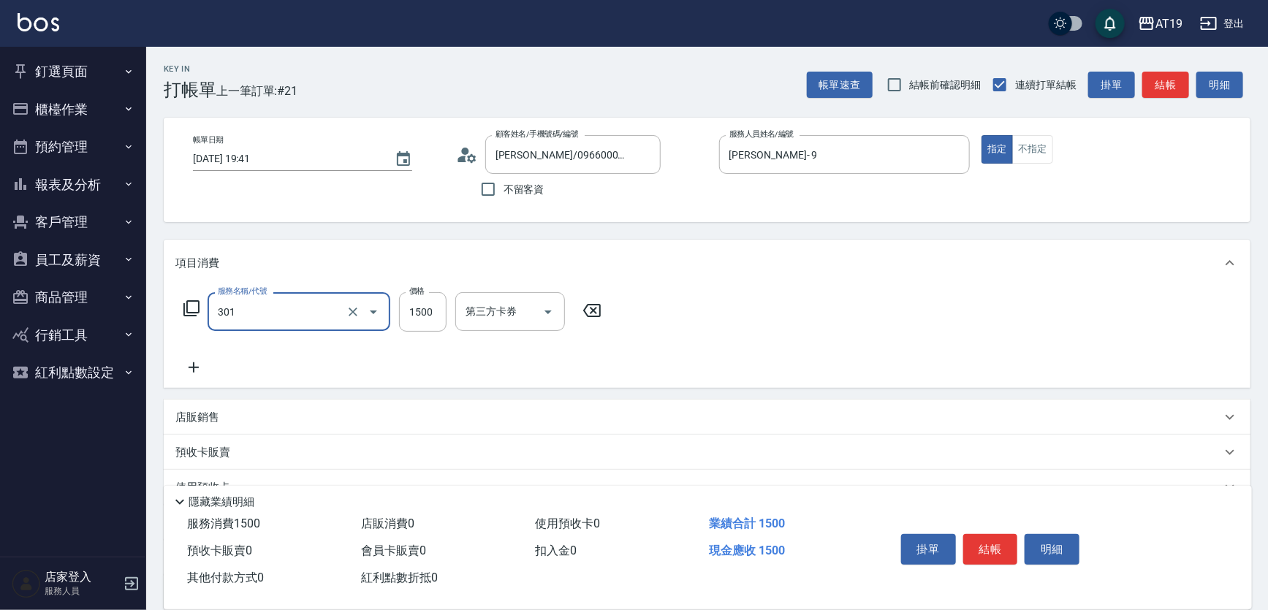
type input "燙髮(301)"
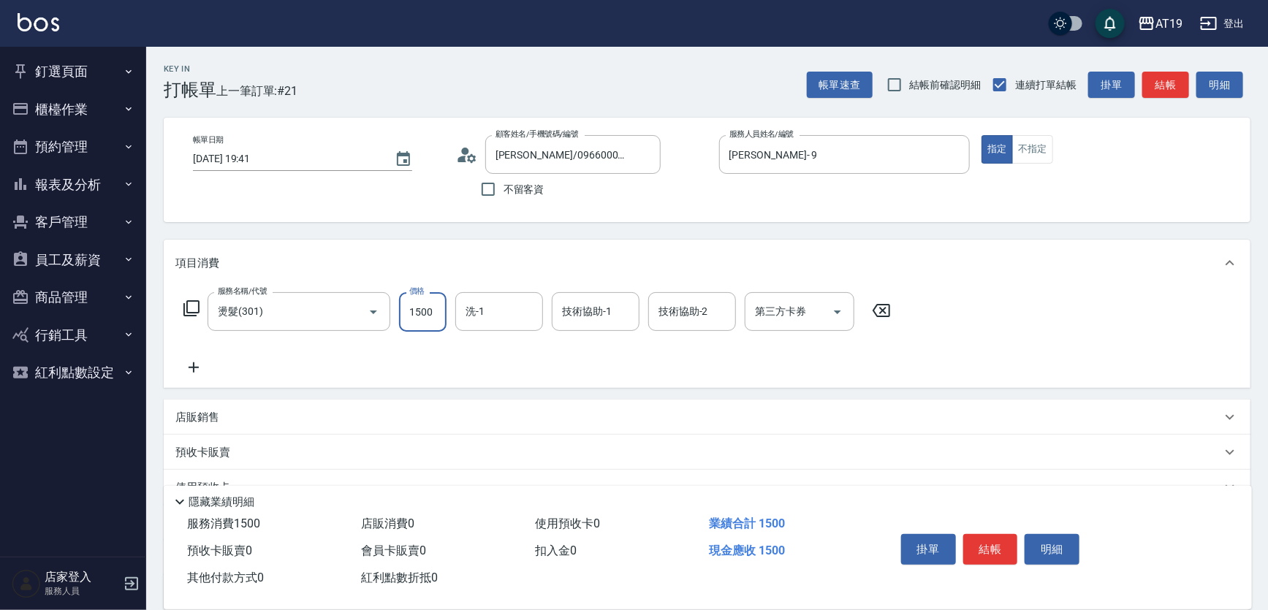
type input "1"
type input "0"
type input "188"
type input "180"
type input "1880"
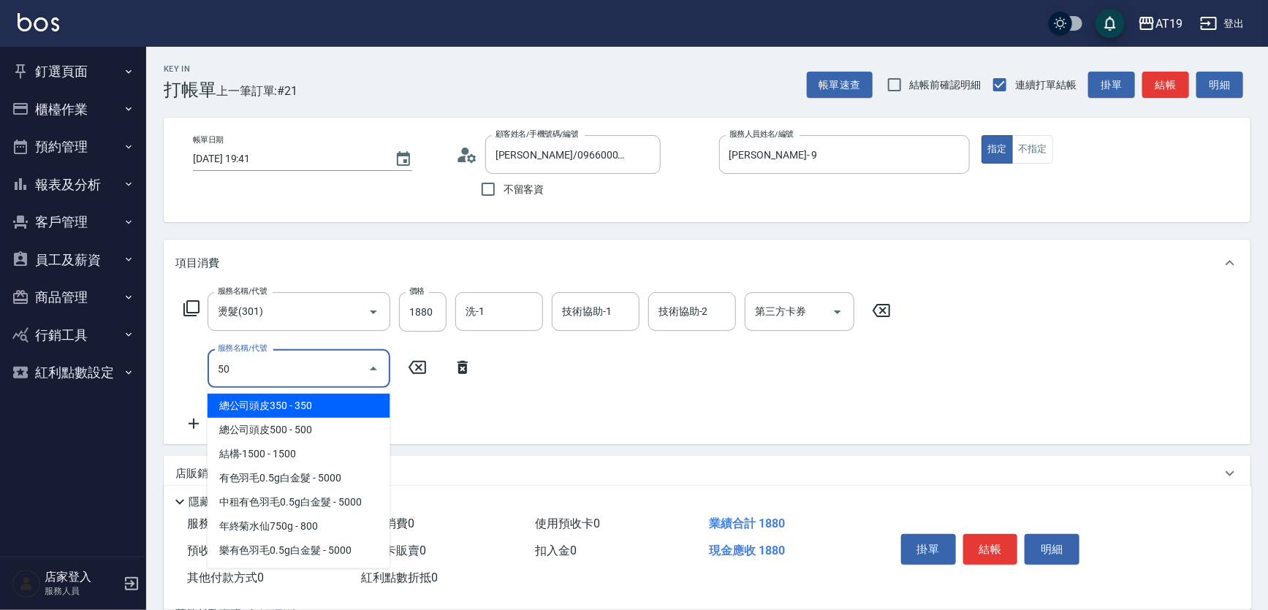
type input "501"
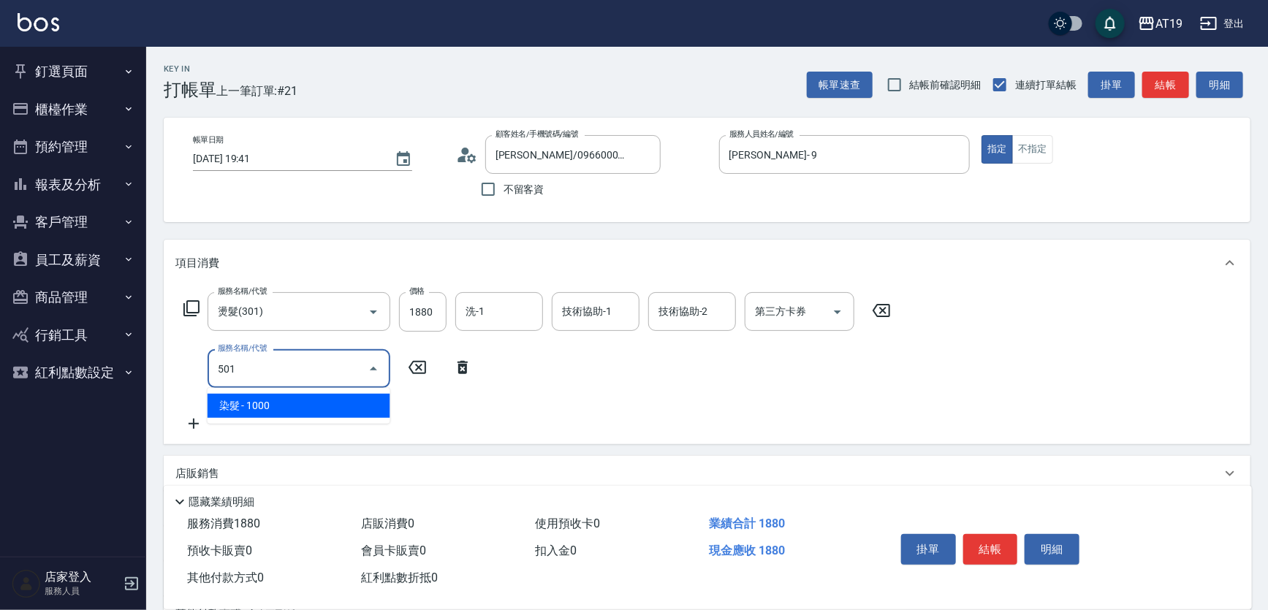
type input "280"
type input "染髮(501)"
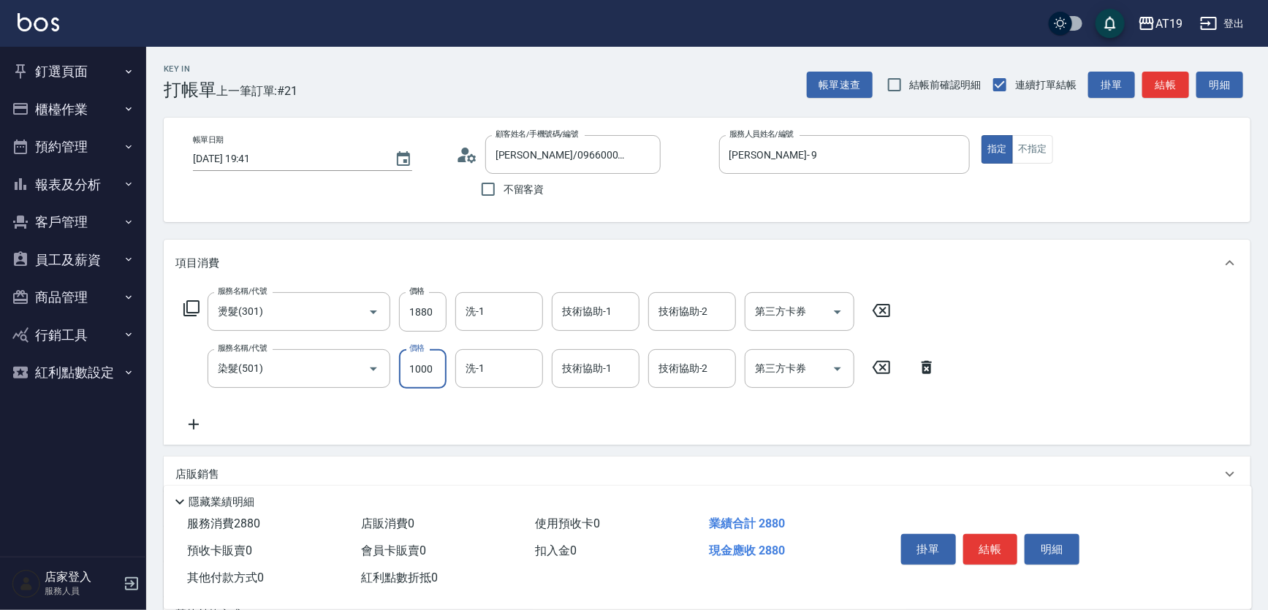
type input "180"
type input "159"
type input "200"
type input "1599"
type input "340"
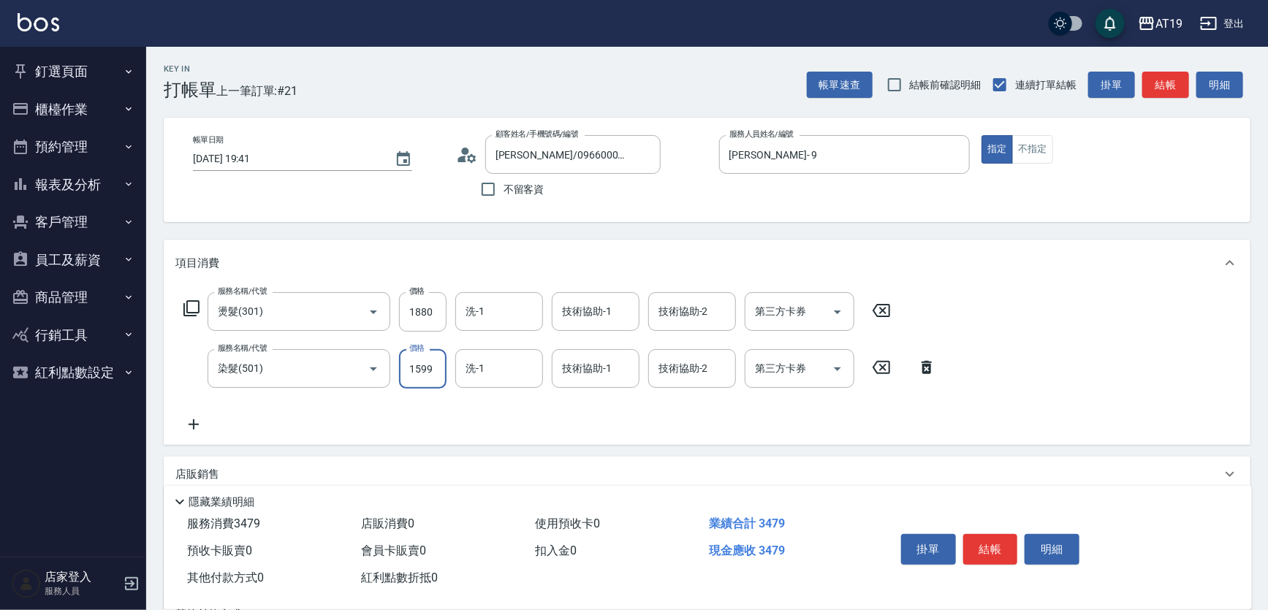
type input "1599"
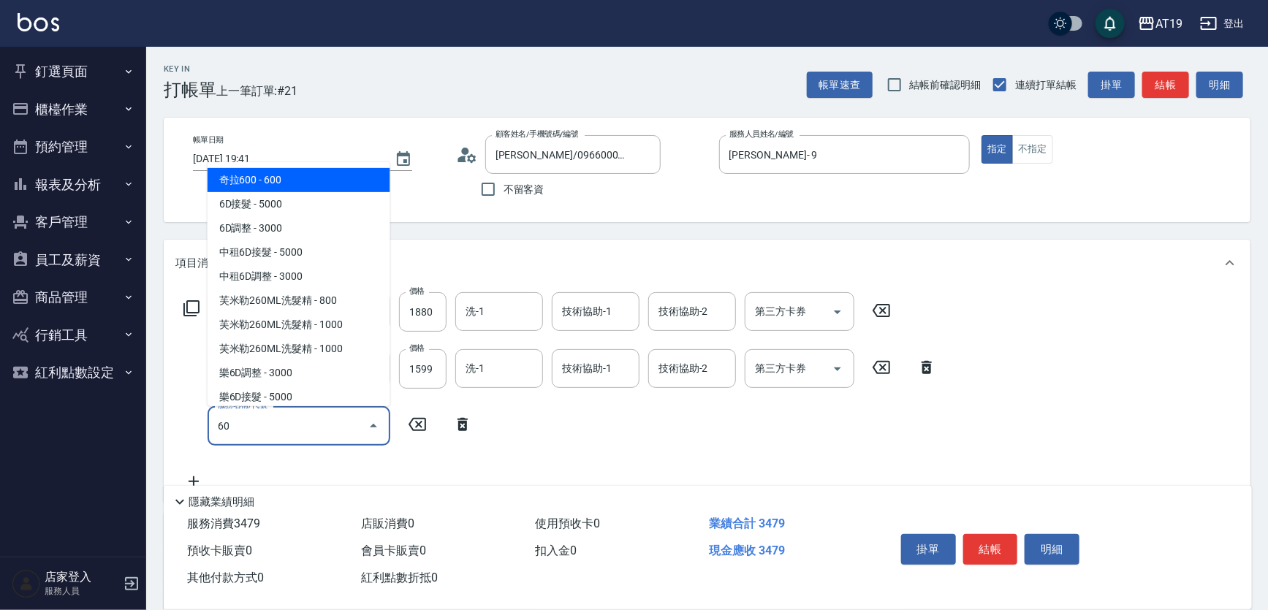
type input "601"
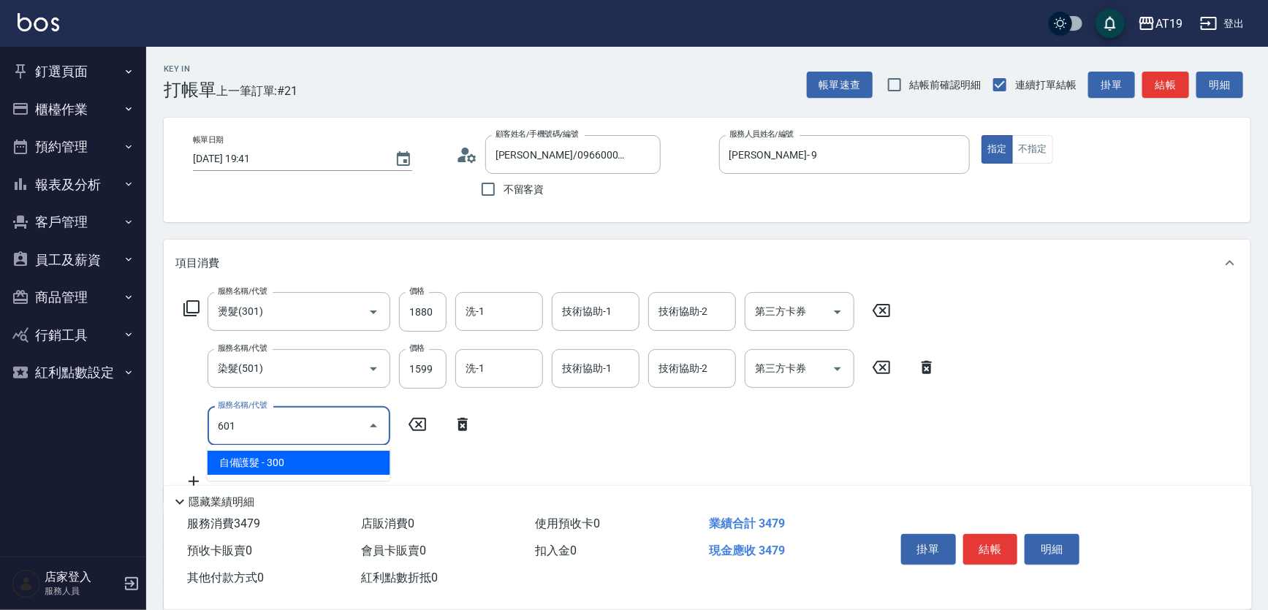
type input "370"
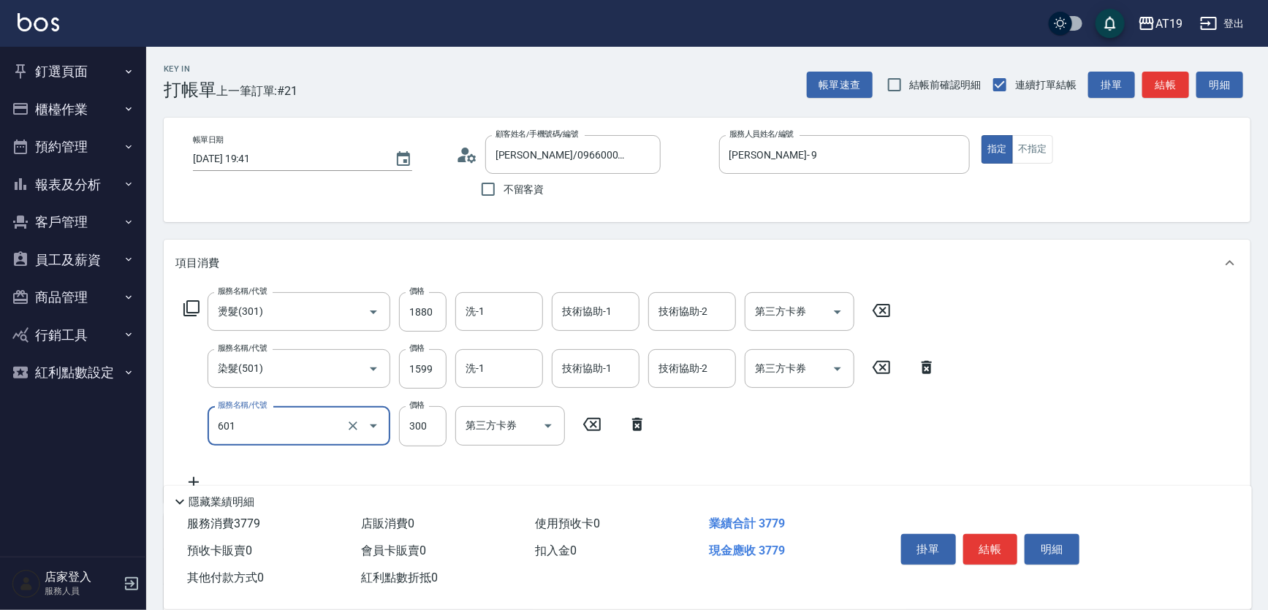
type input "自備護髮(601)"
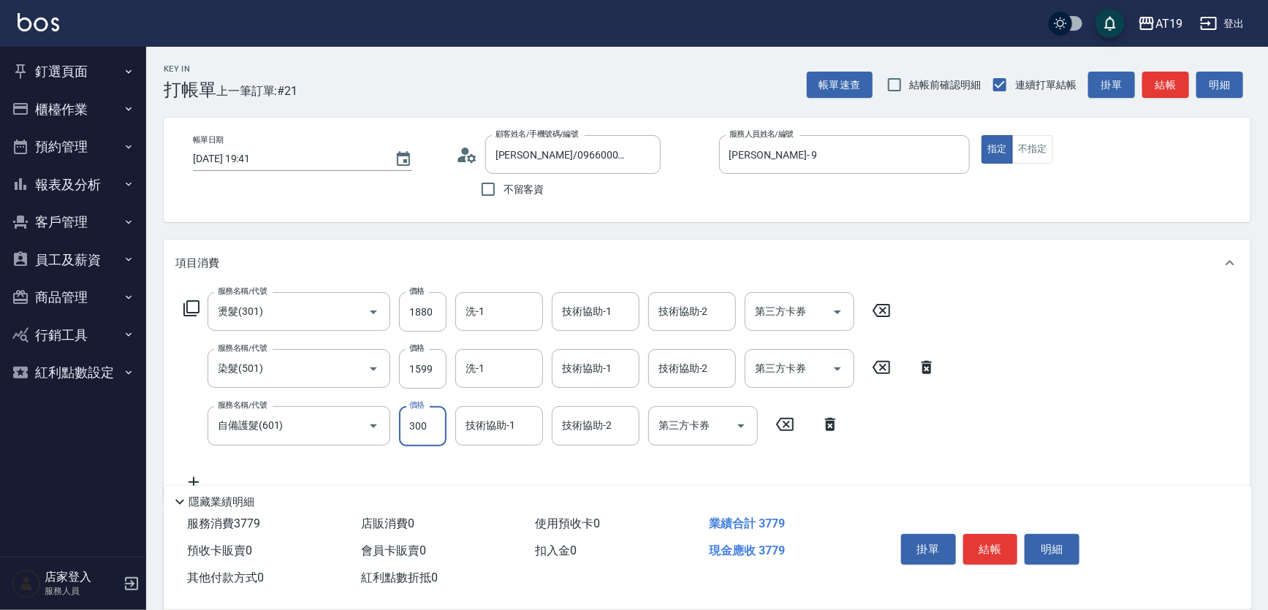
type input "1"
type input "340"
type input "100"
type input "440"
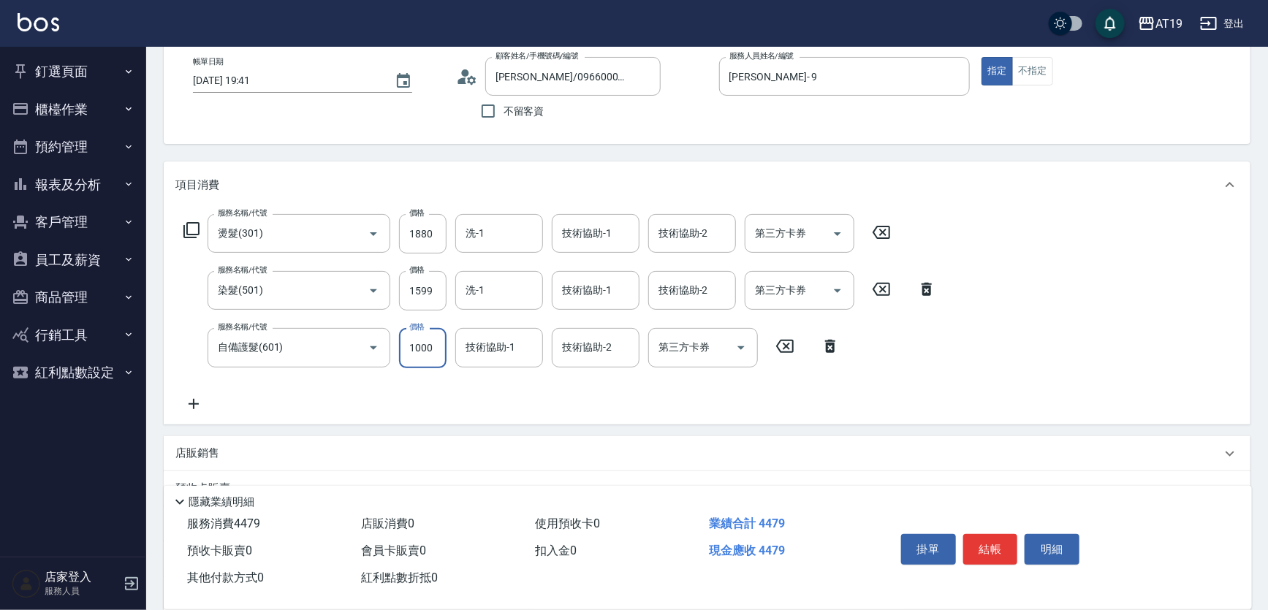
scroll to position [251, 0]
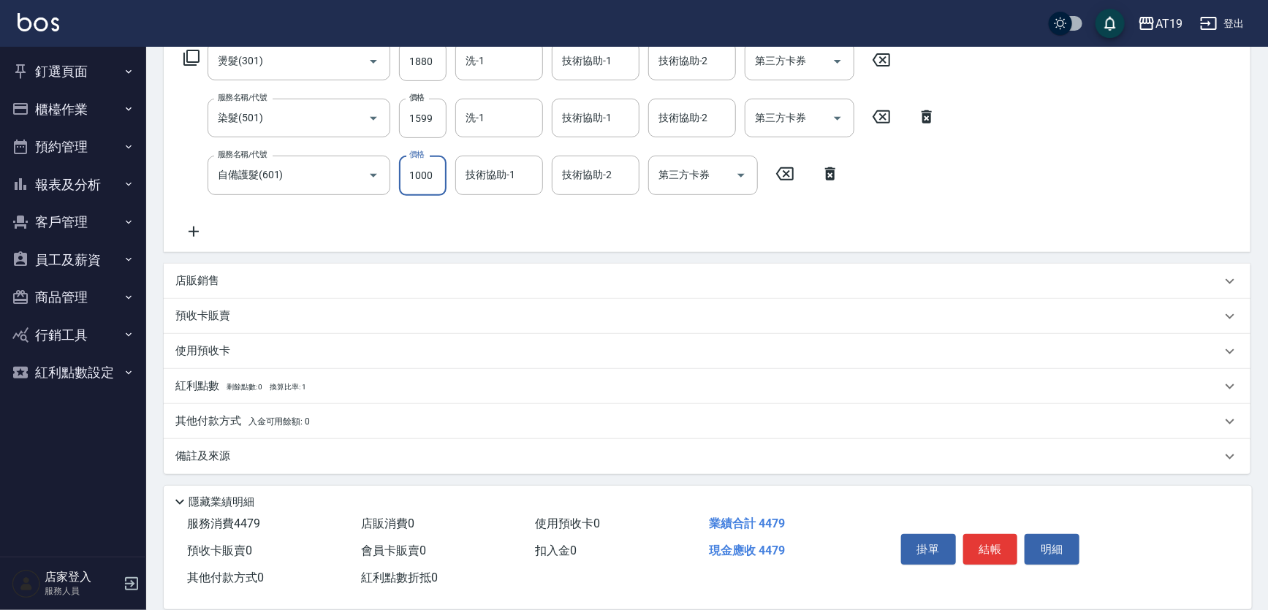
type input "1000"
click at [212, 417] on p "其他付款方式 入金可用餘額: 0" at bounding box center [242, 422] width 134 height 16
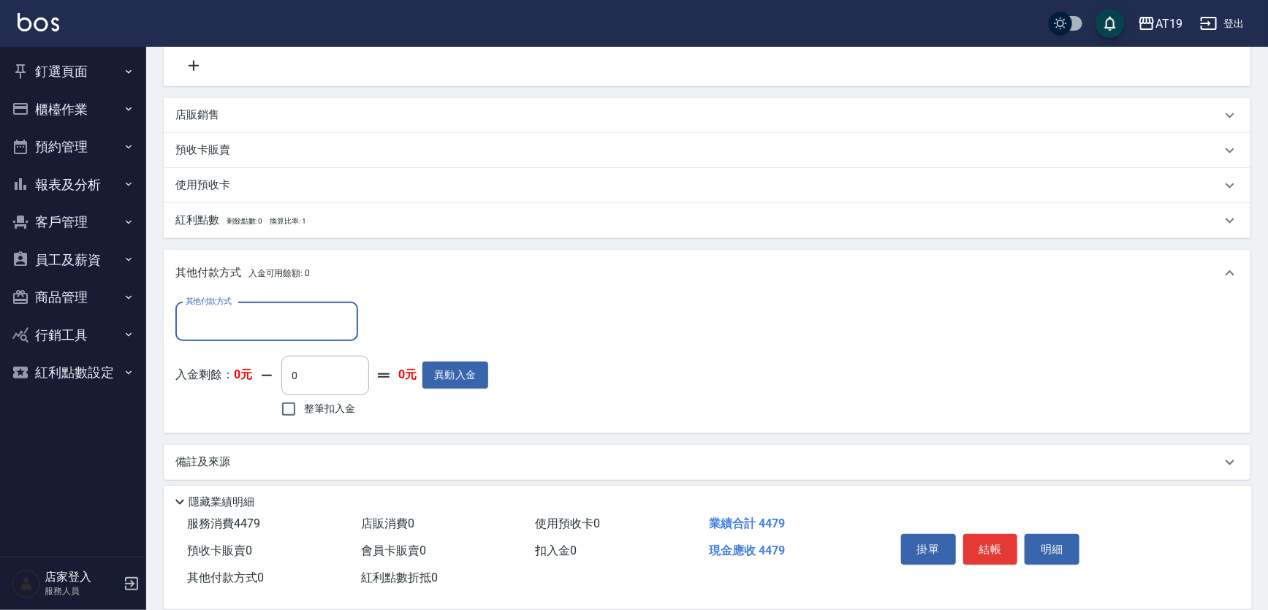
scroll to position [423, 0]
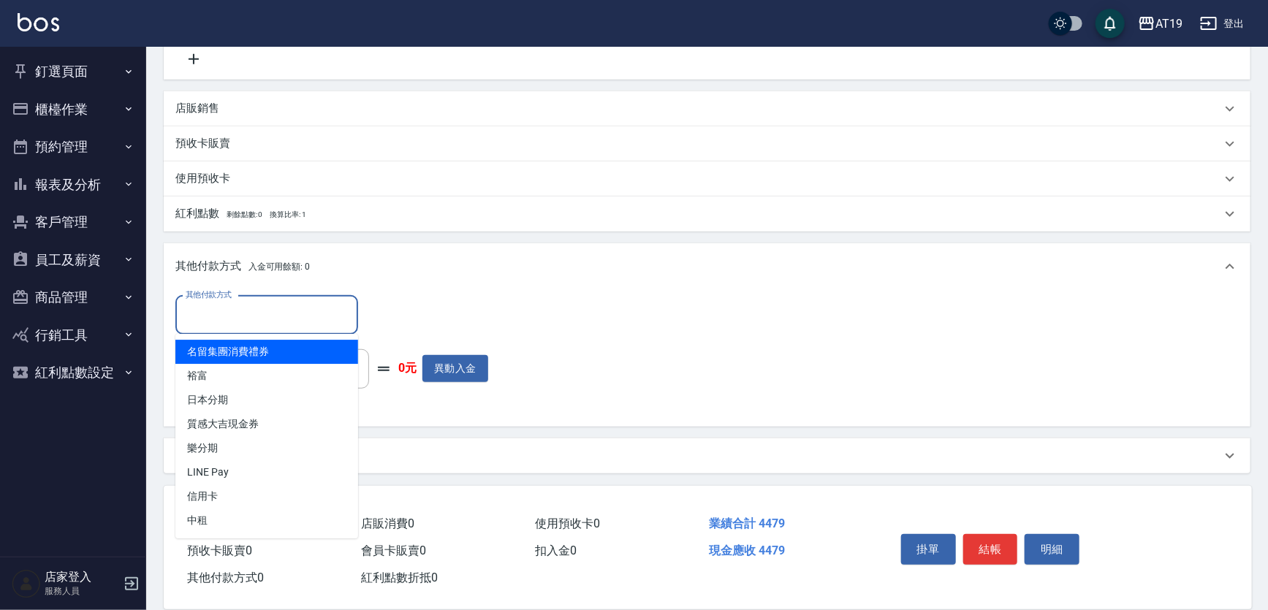
click at [200, 323] on input "其他付款方式" at bounding box center [267, 316] width 170 height 26
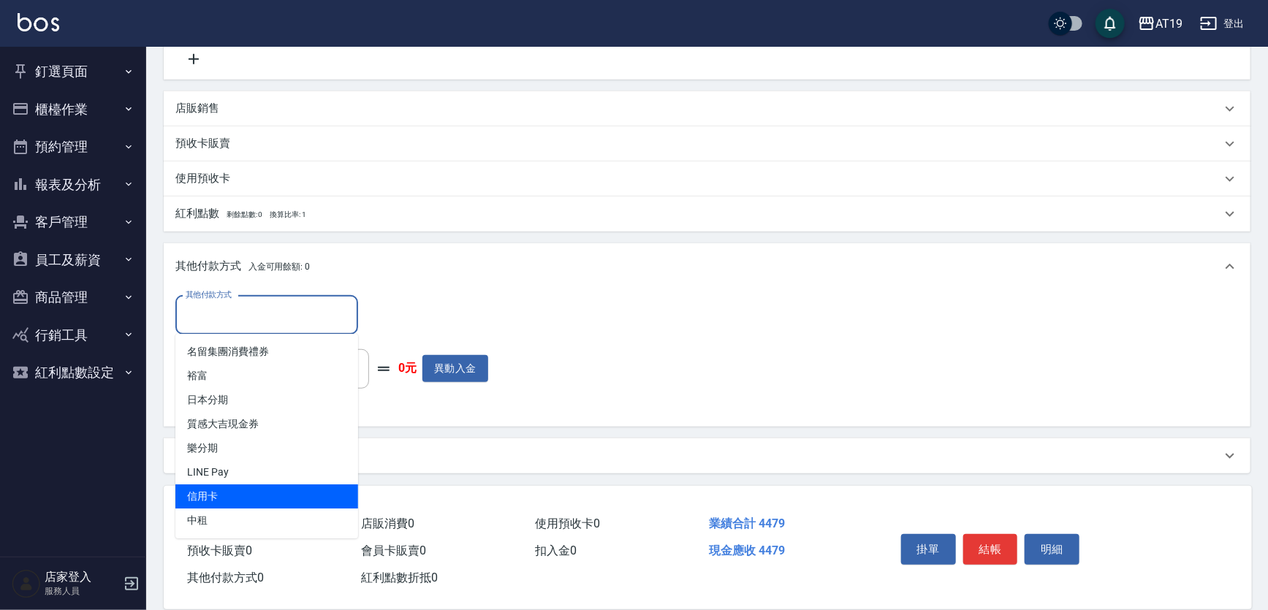
click at [226, 487] on span "信用卡" at bounding box center [266, 497] width 183 height 24
type input "信用卡"
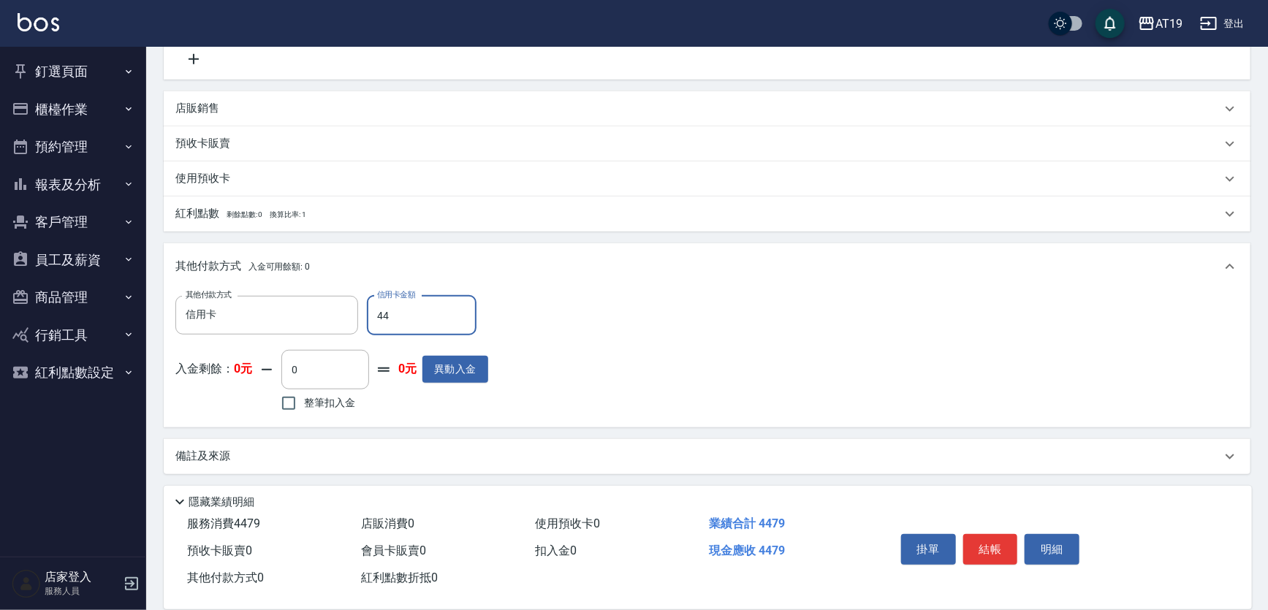
type input "444"
type input "400"
type input "4447"
type input "0"
type input "447"
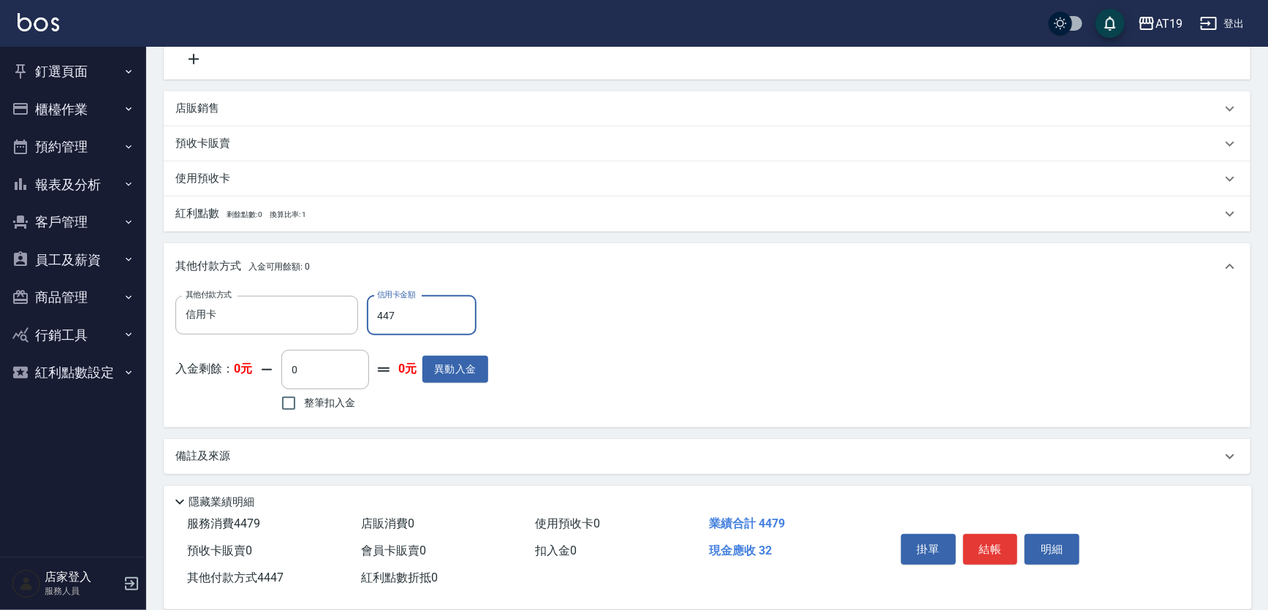
type input "400"
type input "4479"
type input "0"
type input "[DATE] 19:42"
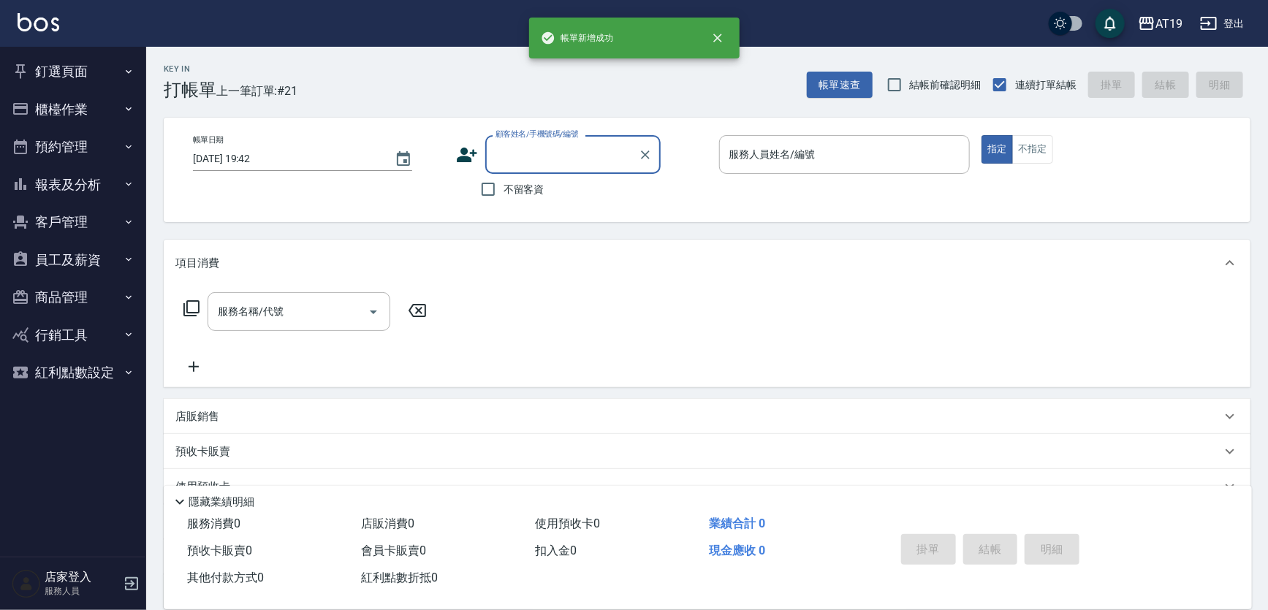
scroll to position [0, 0]
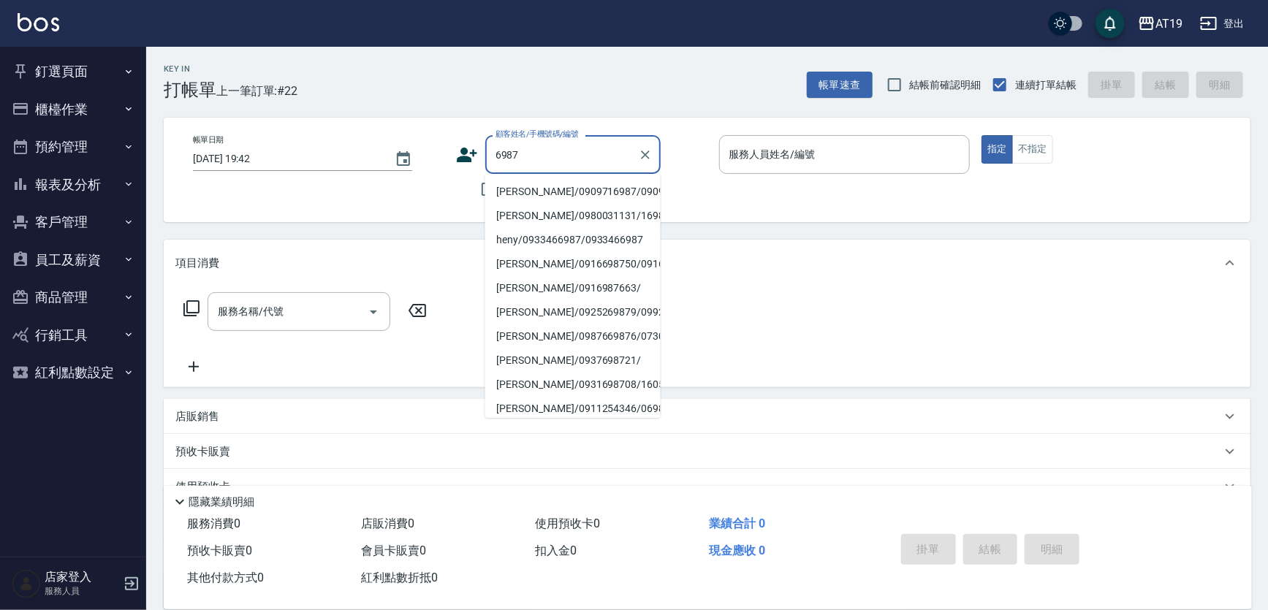
type input "[PERSON_NAME]/0909716987/0909716987"
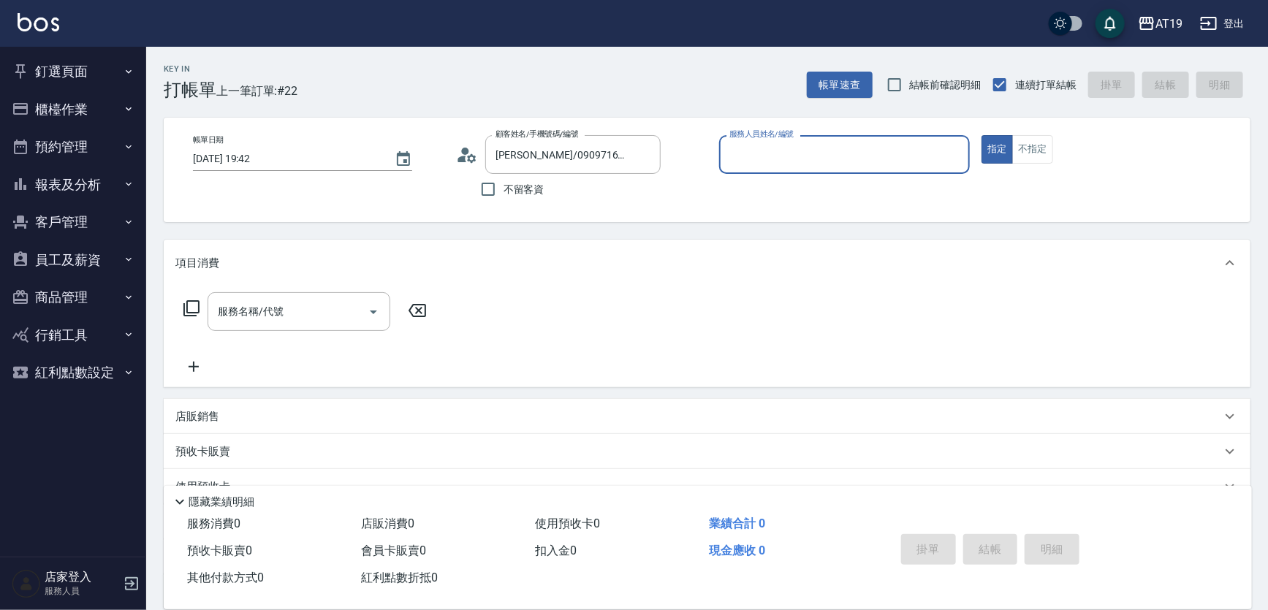
type input "[PERSON_NAME]- 8"
click at [982, 135] on button "指定" at bounding box center [997, 149] width 31 height 29
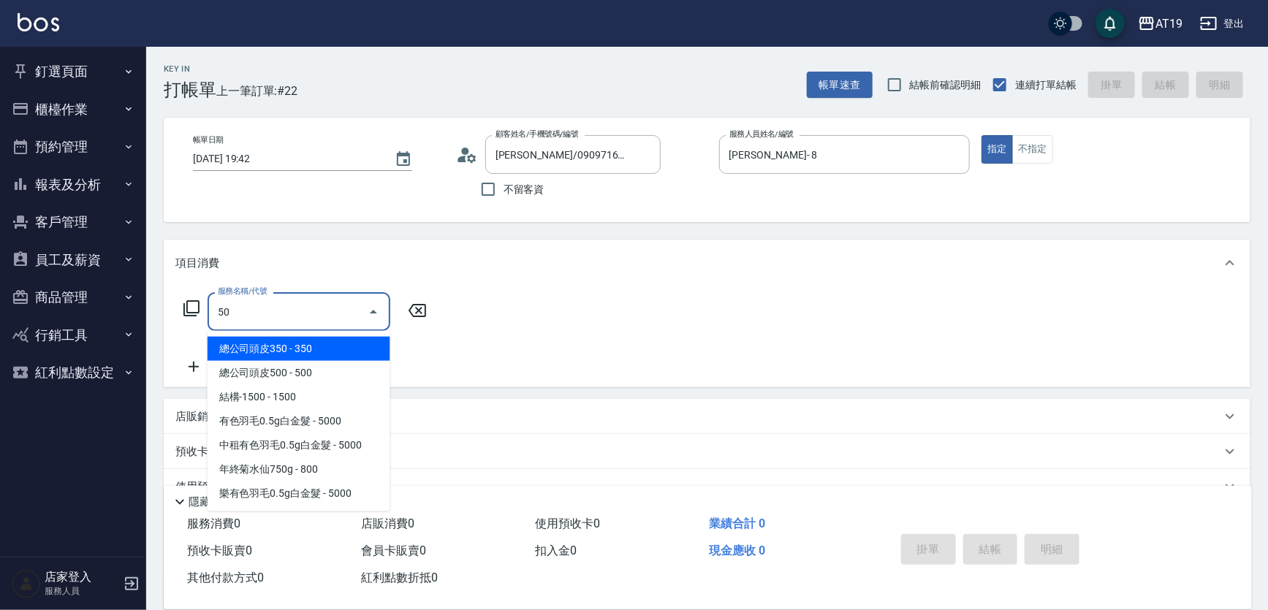
type input "501"
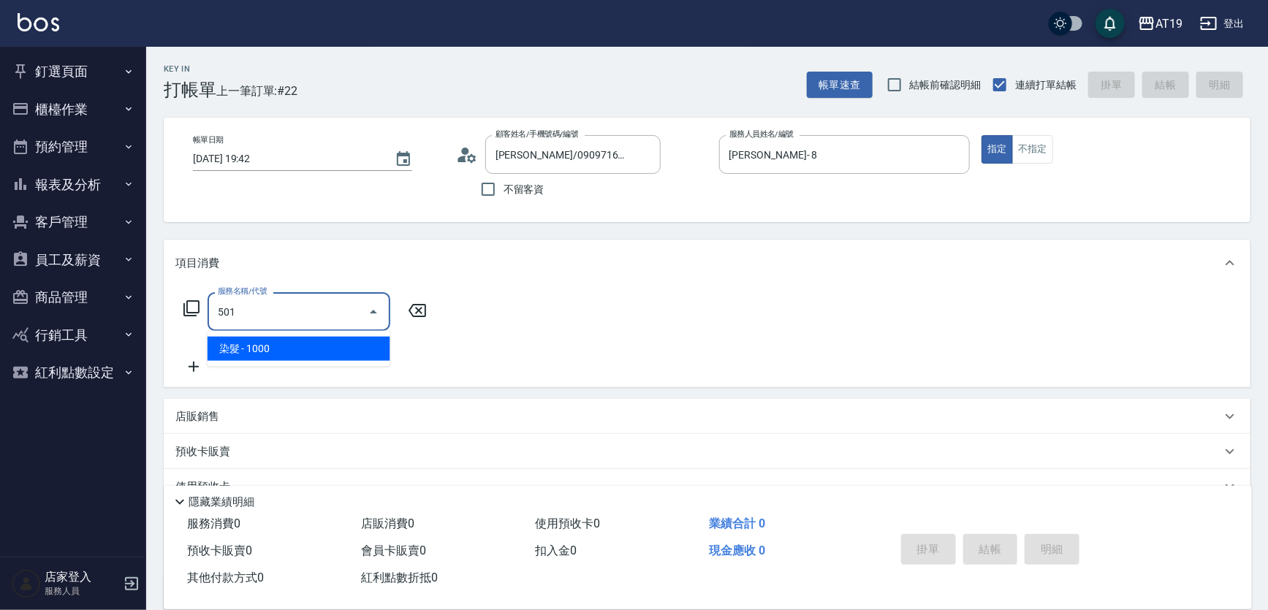
type input "100"
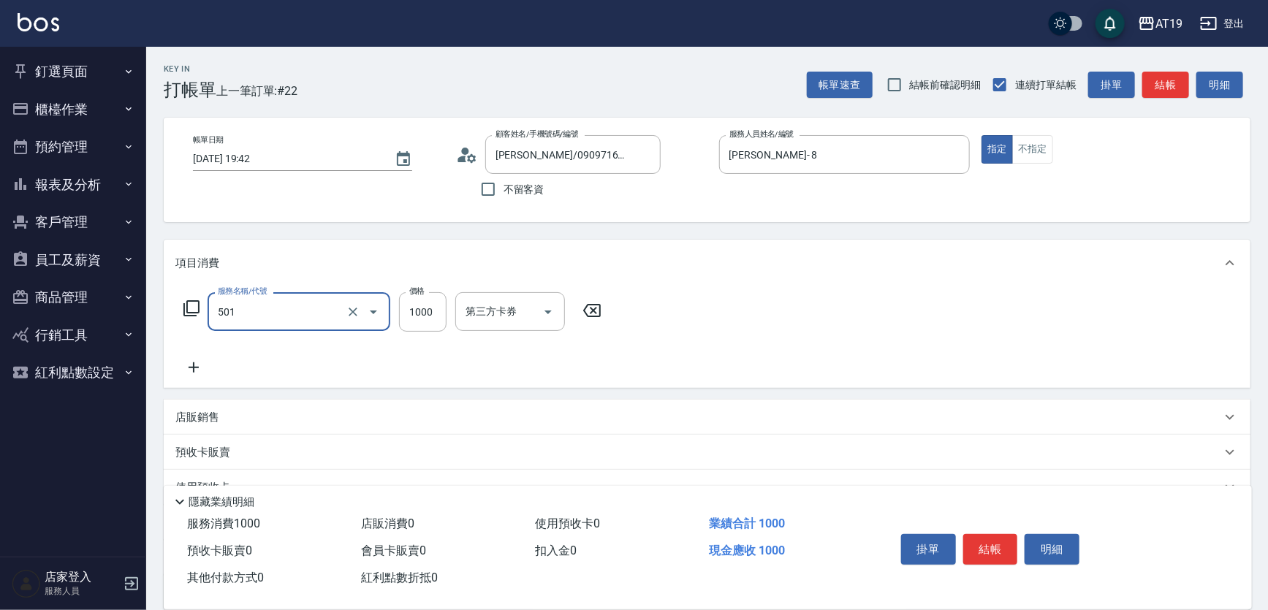
type input "染髮(501)"
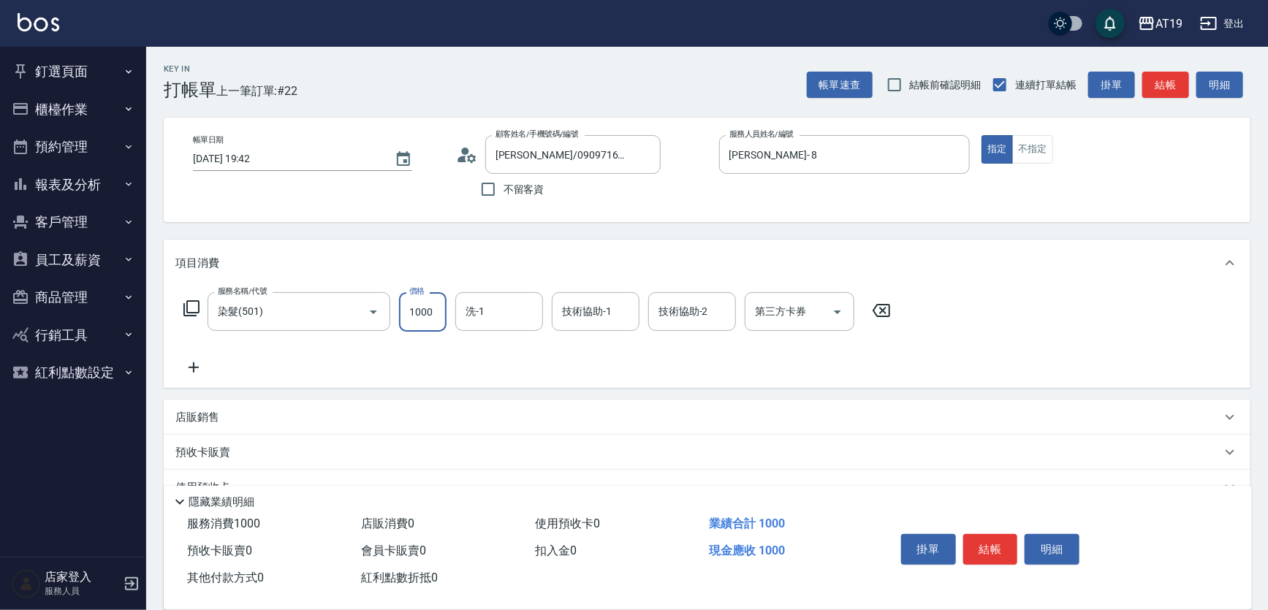
type input "0"
type input "10"
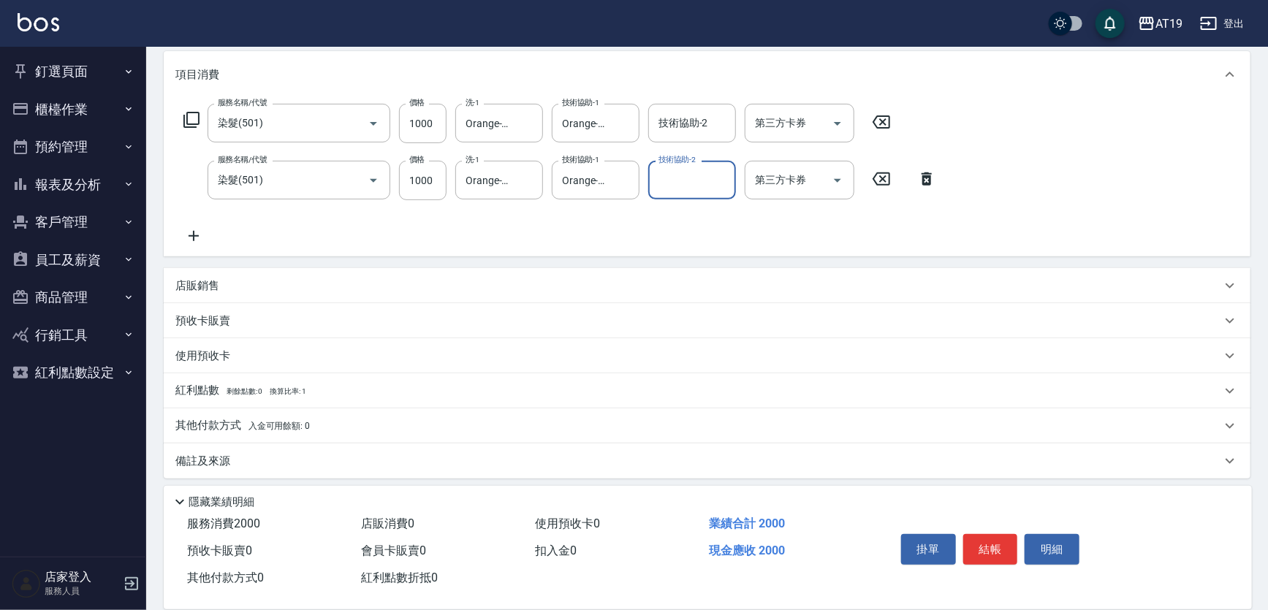
scroll to position [194, 0]
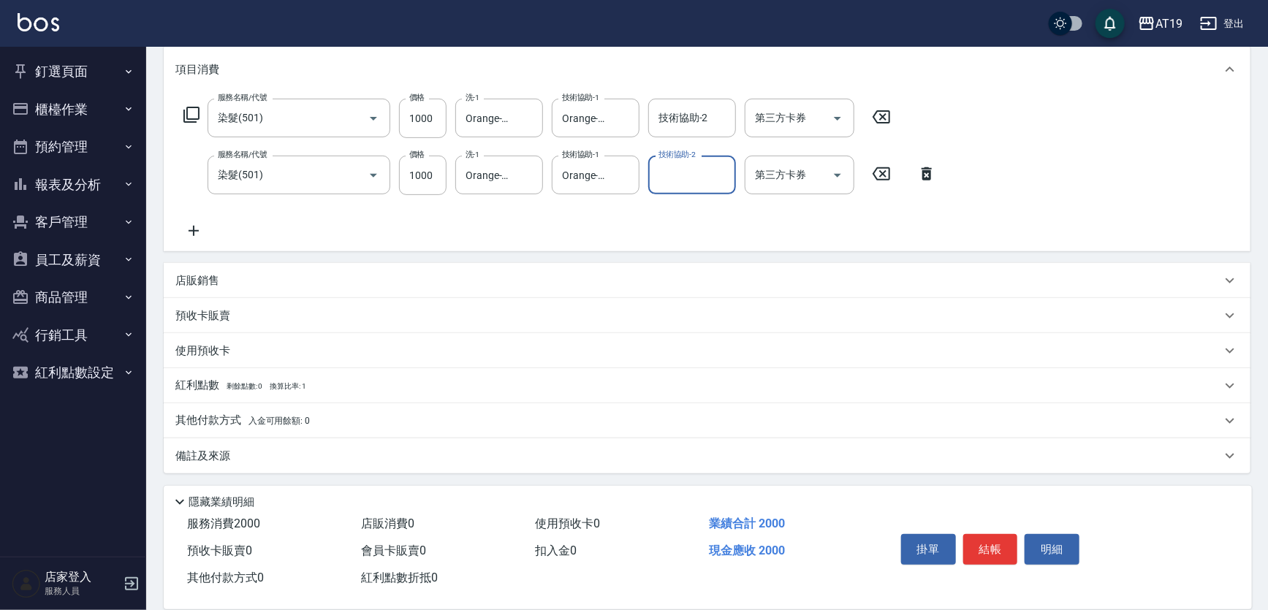
click at [209, 282] on p "店販銷售" at bounding box center [197, 280] width 44 height 15
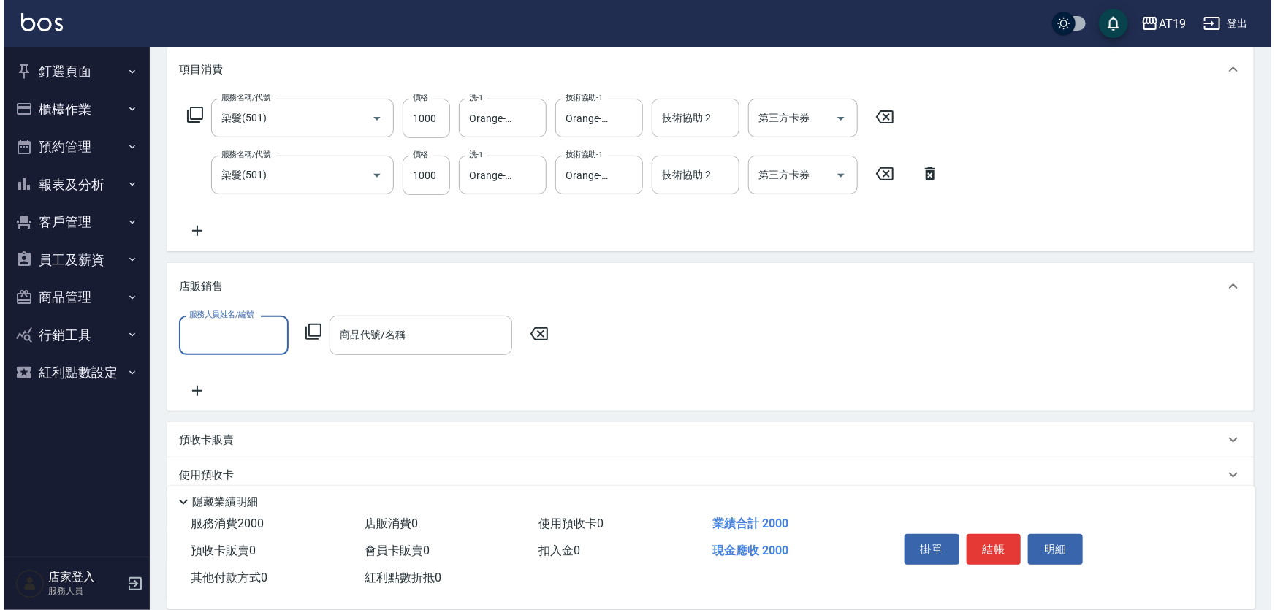
scroll to position [0, 0]
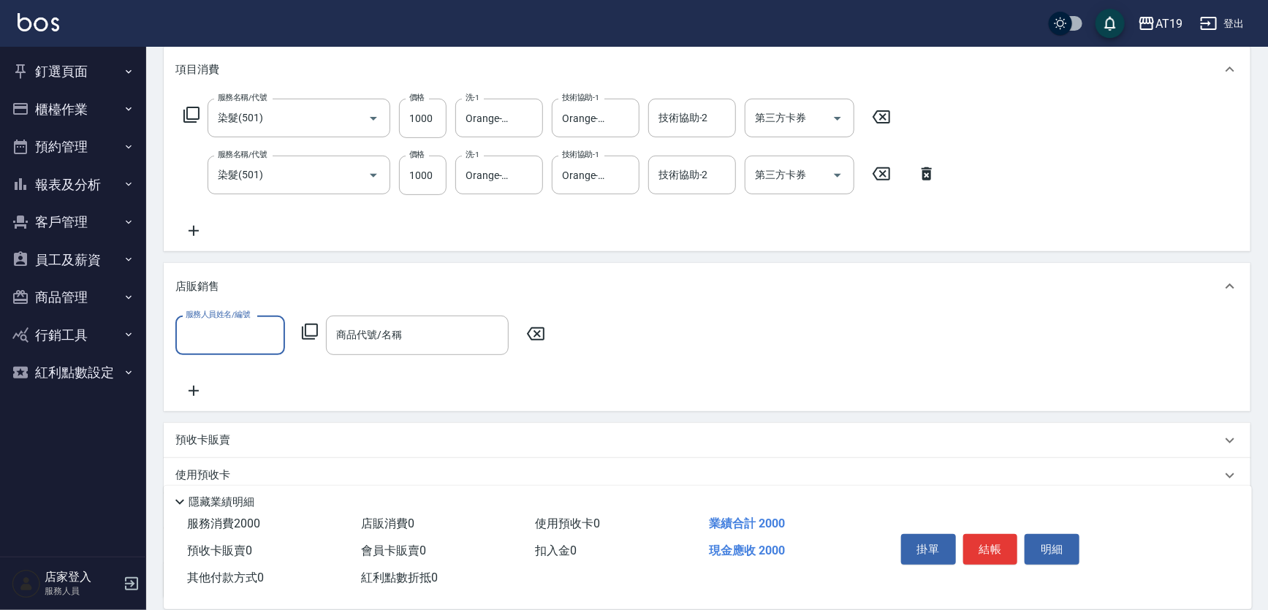
click at [208, 343] on input "服務人員姓名/編號" at bounding box center [230, 335] width 96 height 26
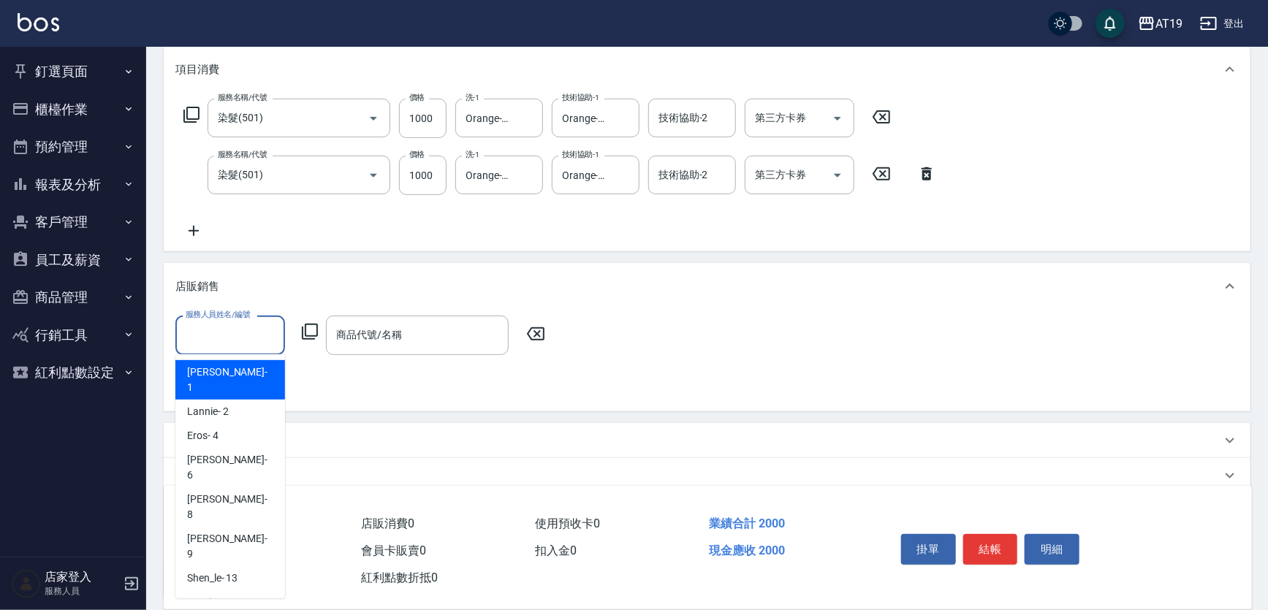
click at [229, 376] on div "Linda - 1" at bounding box center [230, 379] width 110 height 39
click at [191, 335] on input "Linda- 1" at bounding box center [219, 335] width 75 height 26
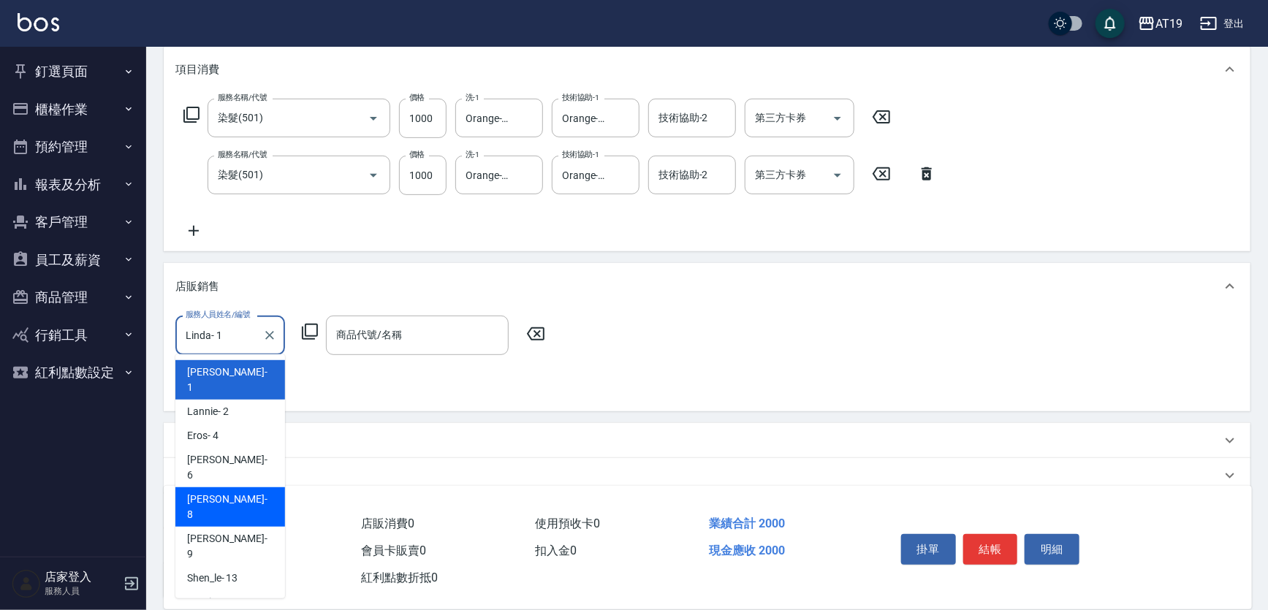
click at [205, 492] on span "[PERSON_NAME] - 8" at bounding box center [230, 507] width 86 height 31
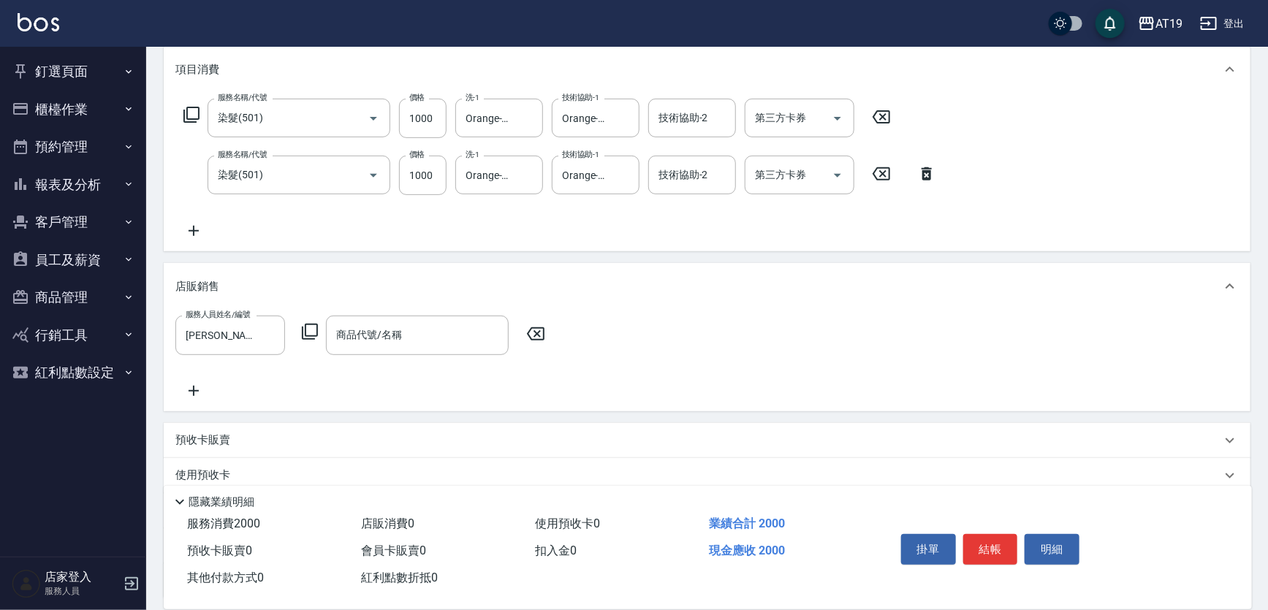
click at [308, 327] on icon at bounding box center [310, 332] width 18 height 18
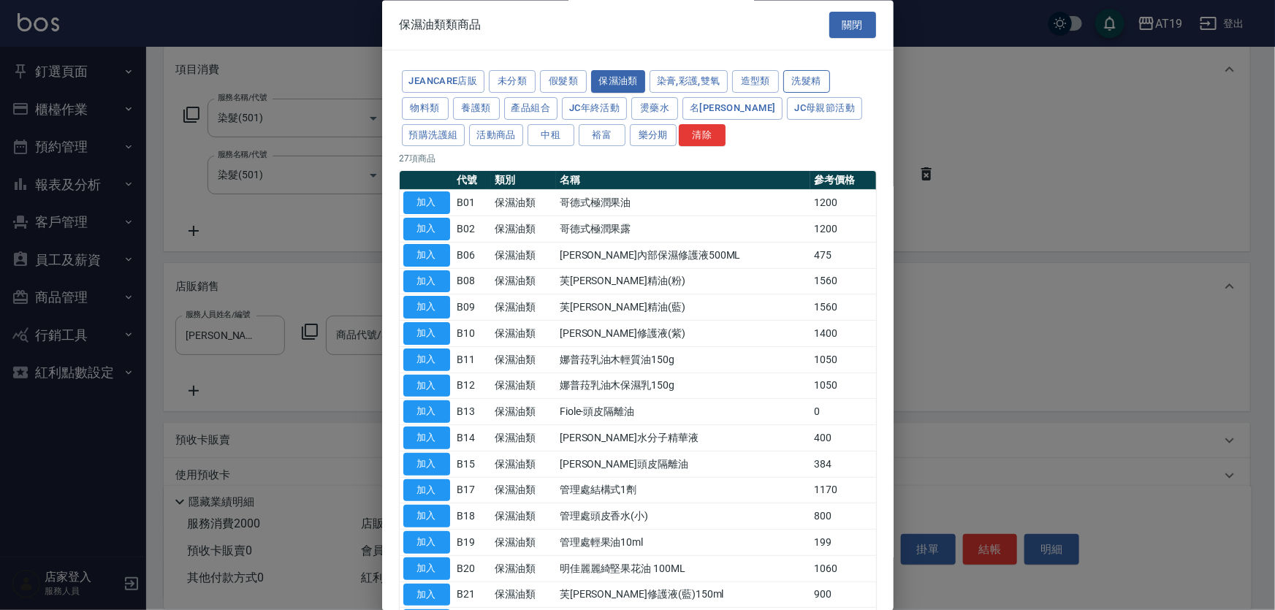
click at [819, 86] on button "洗髮精" at bounding box center [806, 82] width 47 height 23
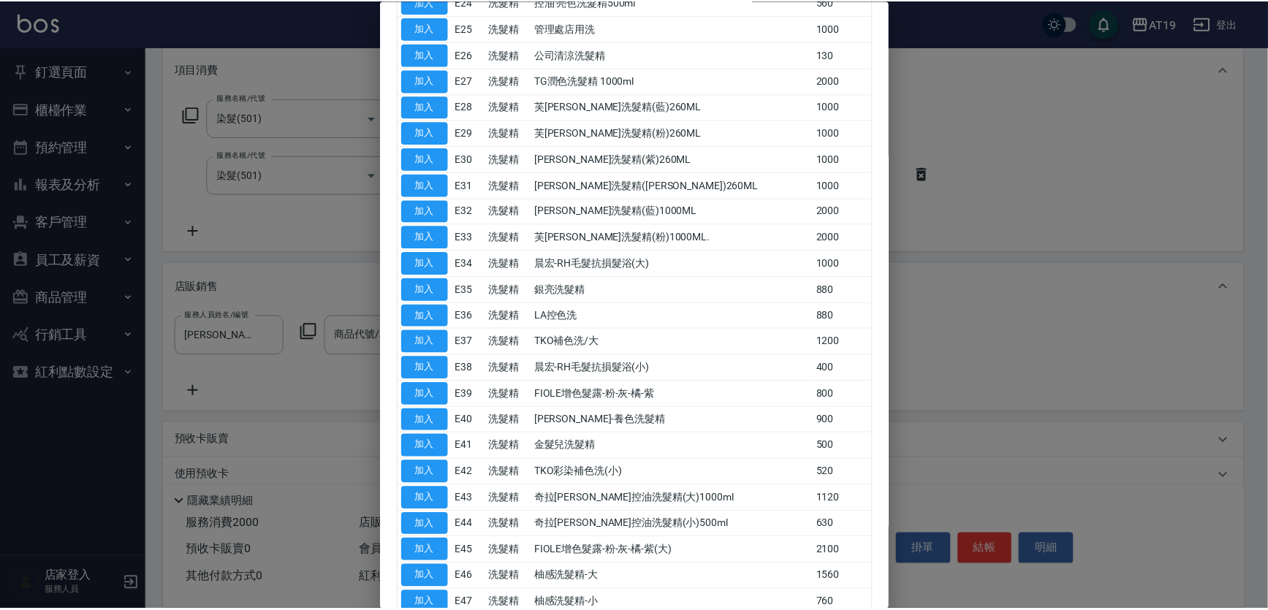
scroll to position [797, 0]
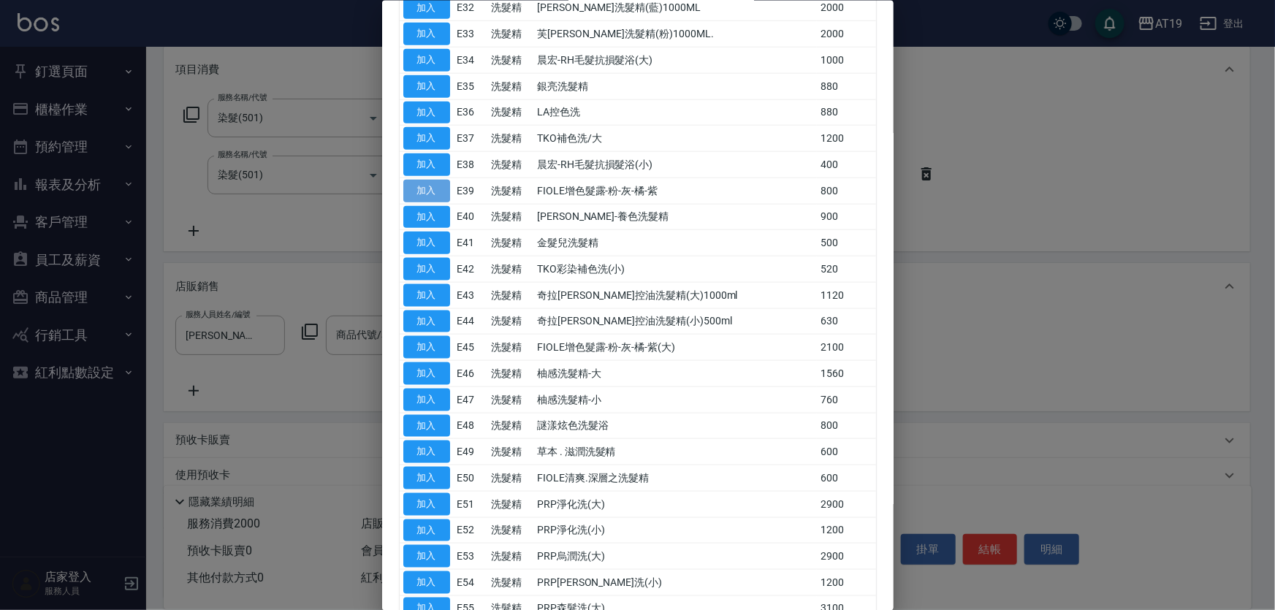
click at [433, 186] on button "加入" at bounding box center [426, 190] width 47 height 23
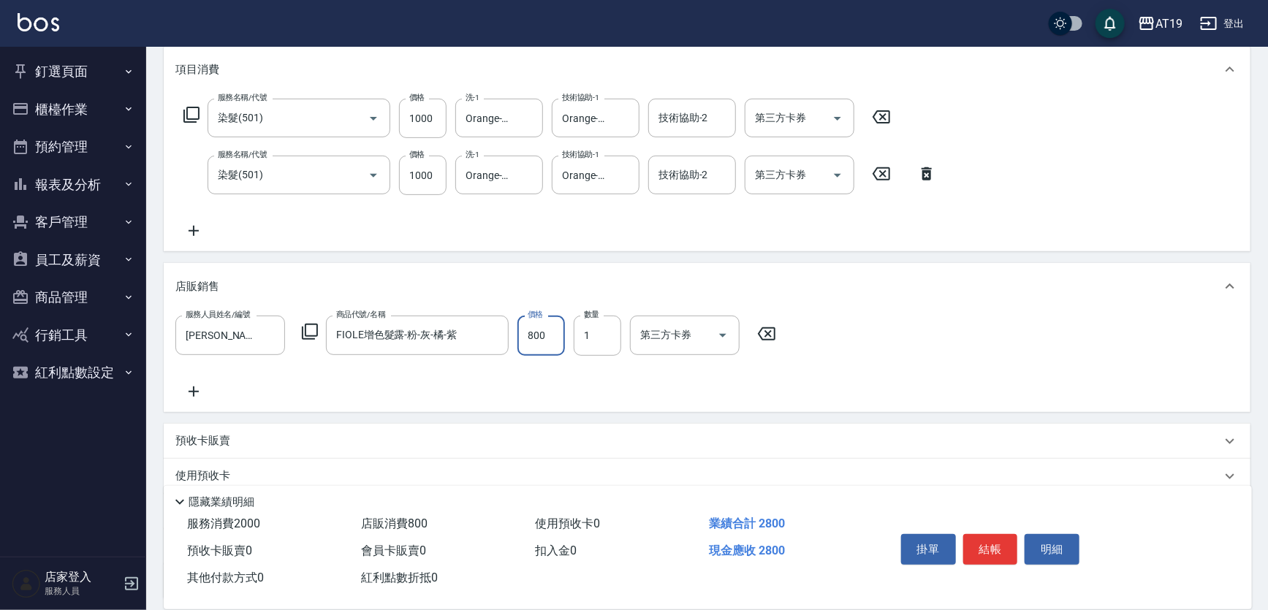
click at [535, 330] on input "800" at bounding box center [541, 335] width 48 height 39
click at [416, 121] on input "1000" at bounding box center [423, 118] width 48 height 39
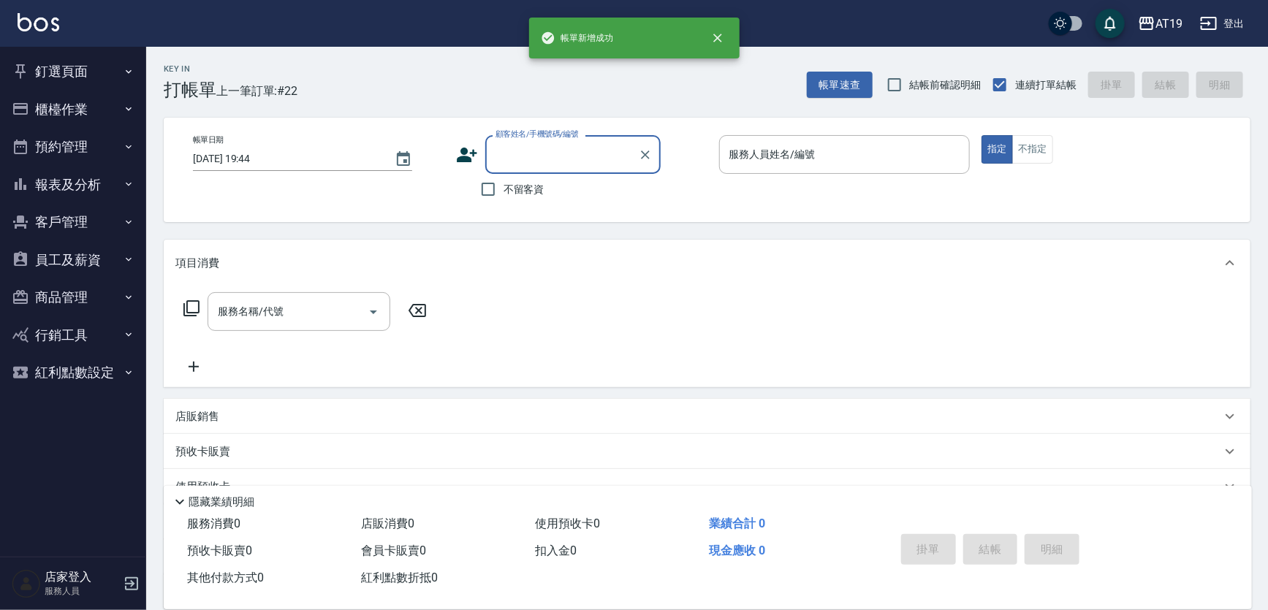
scroll to position [0, 0]
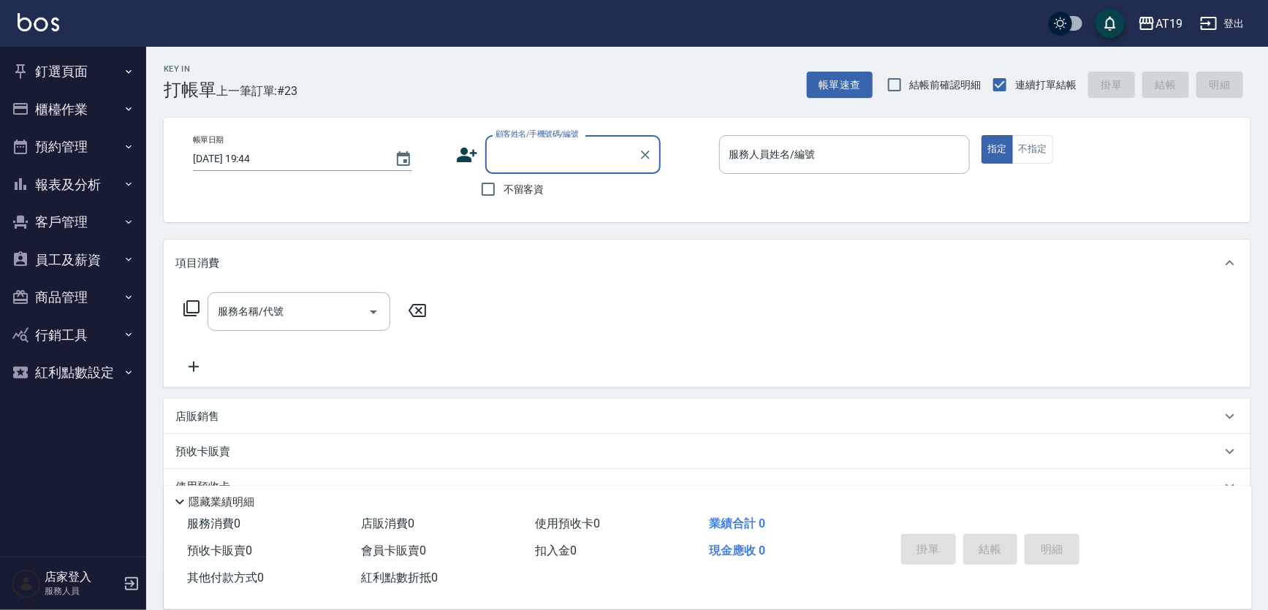
click at [541, 160] on input "顧客姓名/手機號碼/編號" at bounding box center [562, 155] width 140 height 26
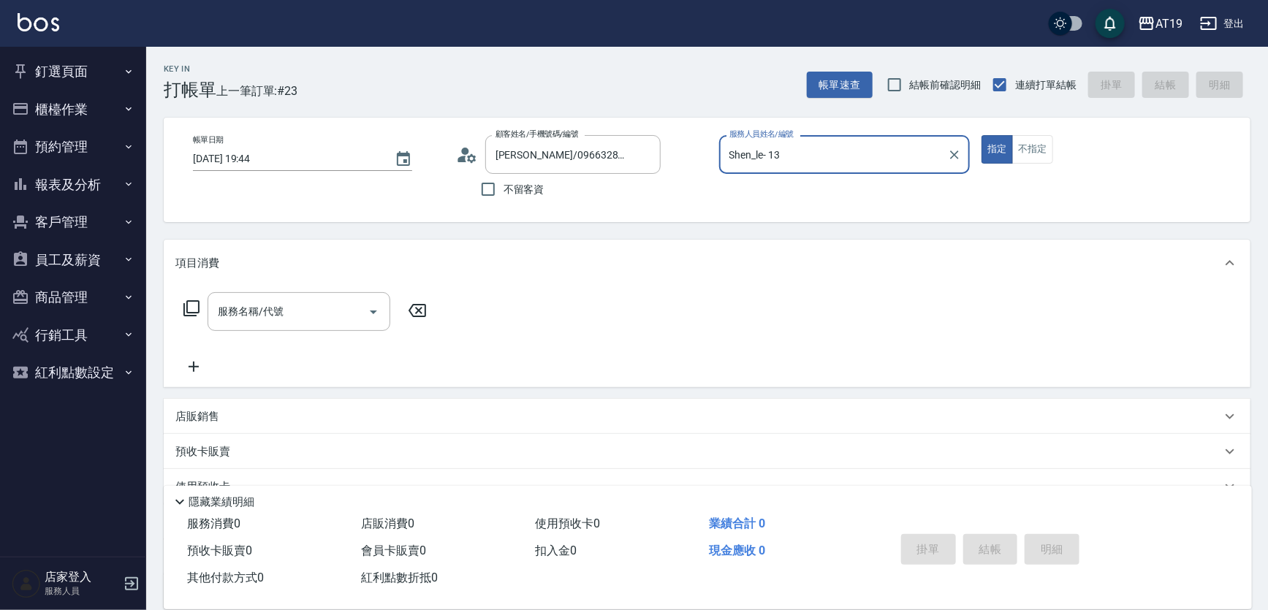
click at [982, 135] on button "指定" at bounding box center [997, 149] width 31 height 29
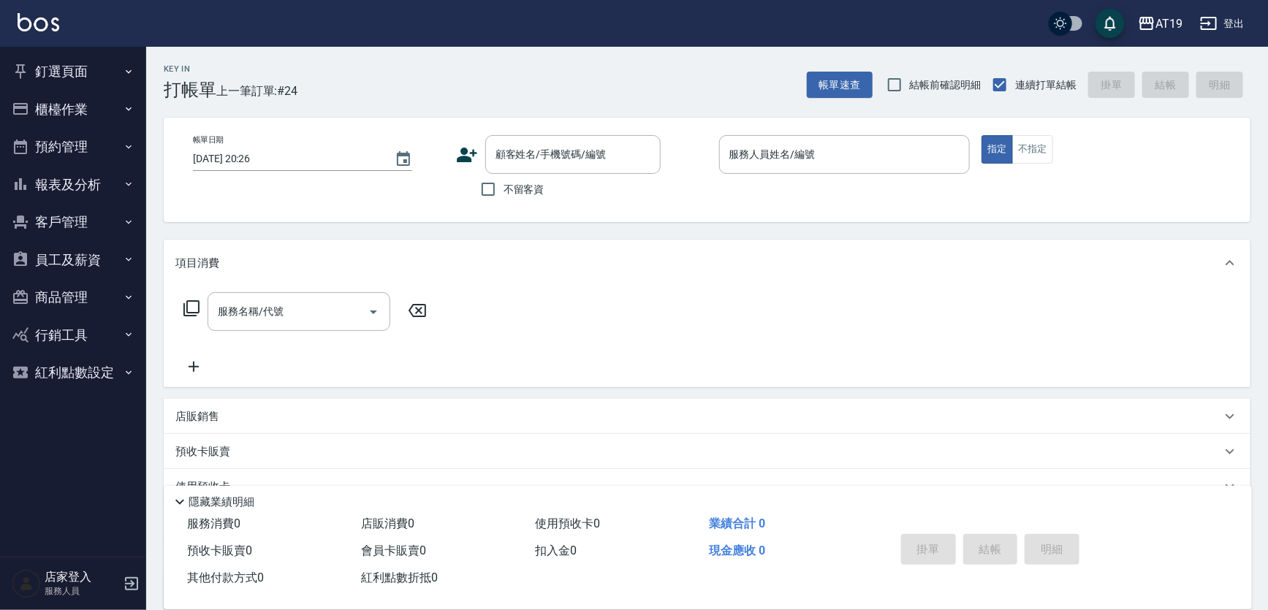
click at [72, 51] on ul "釘選頁面 打帳單 帳單列表 排班表 現場電腦打卡 店家日報表 互助日報表 設計師日報表" at bounding box center [73, 69] width 134 height 44
click at [60, 65] on button "釘選頁面" at bounding box center [73, 72] width 134 height 38
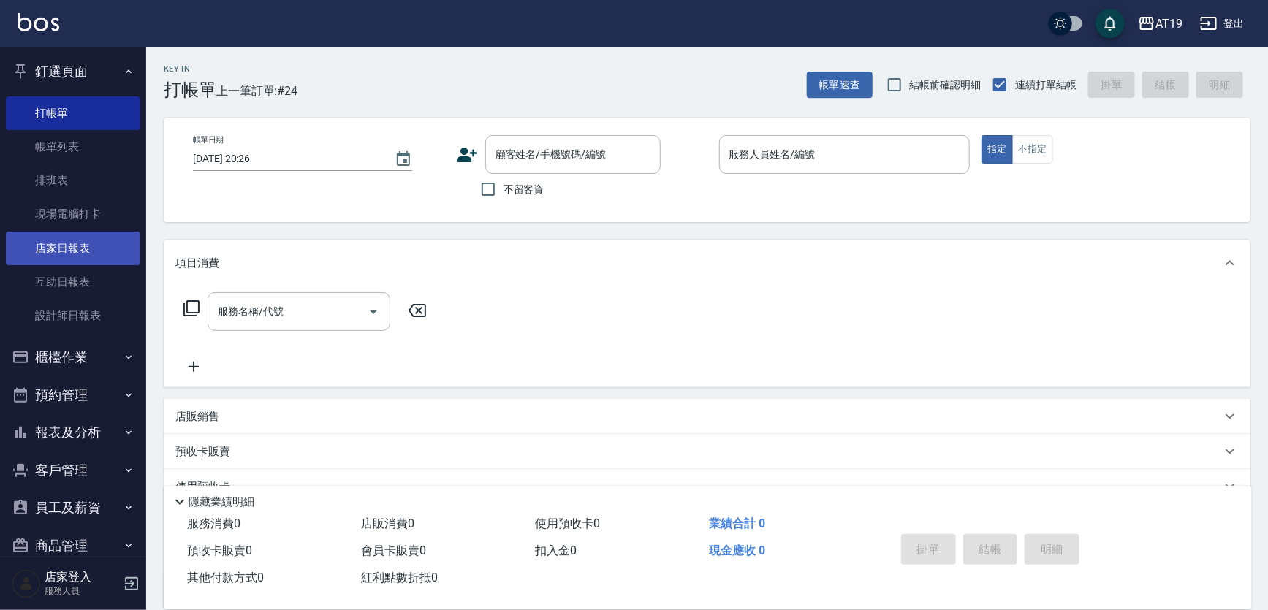
click at [69, 242] on link "店家日報表" at bounding box center [73, 249] width 134 height 34
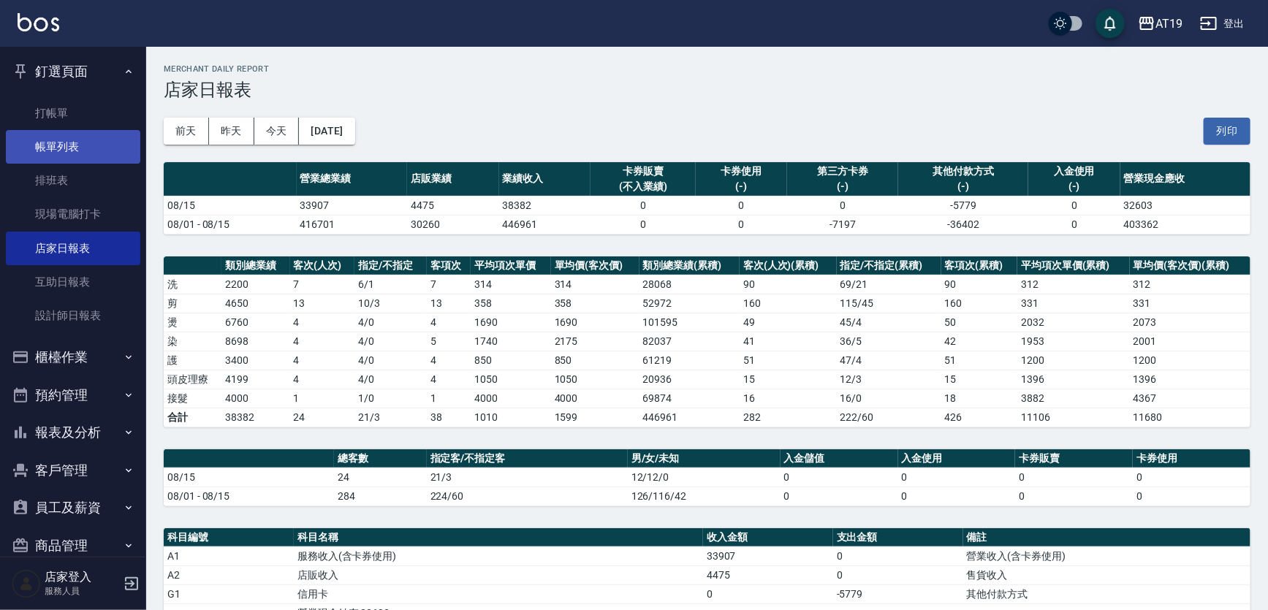
click at [58, 136] on link "帳單列表" at bounding box center [73, 147] width 134 height 34
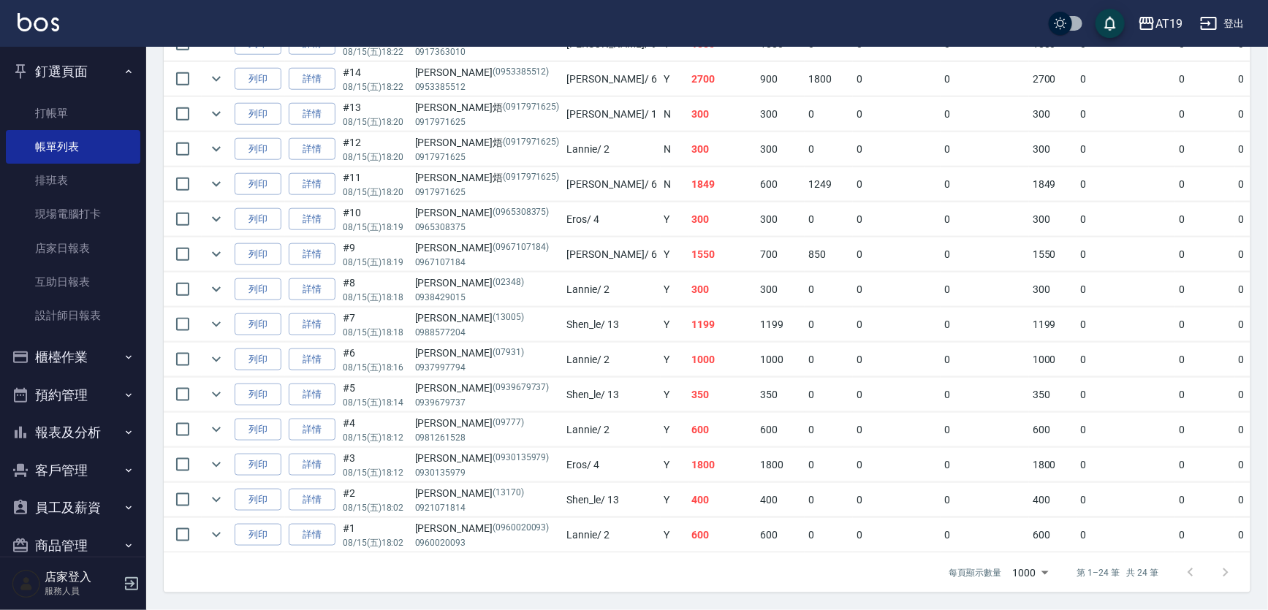
scroll to position [734, 0]
click at [77, 251] on link "店家日報表" at bounding box center [73, 249] width 134 height 34
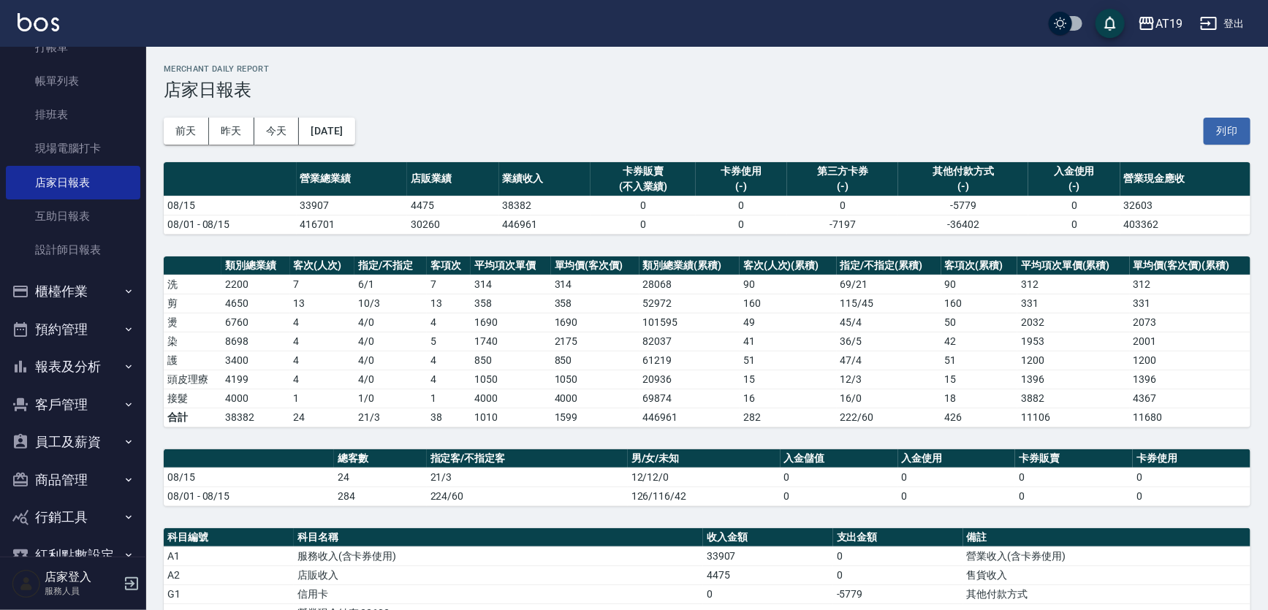
click at [518, 94] on h3 "店家日報表" at bounding box center [707, 90] width 1087 height 20
click at [67, 209] on link "互助日報表" at bounding box center [73, 217] width 134 height 34
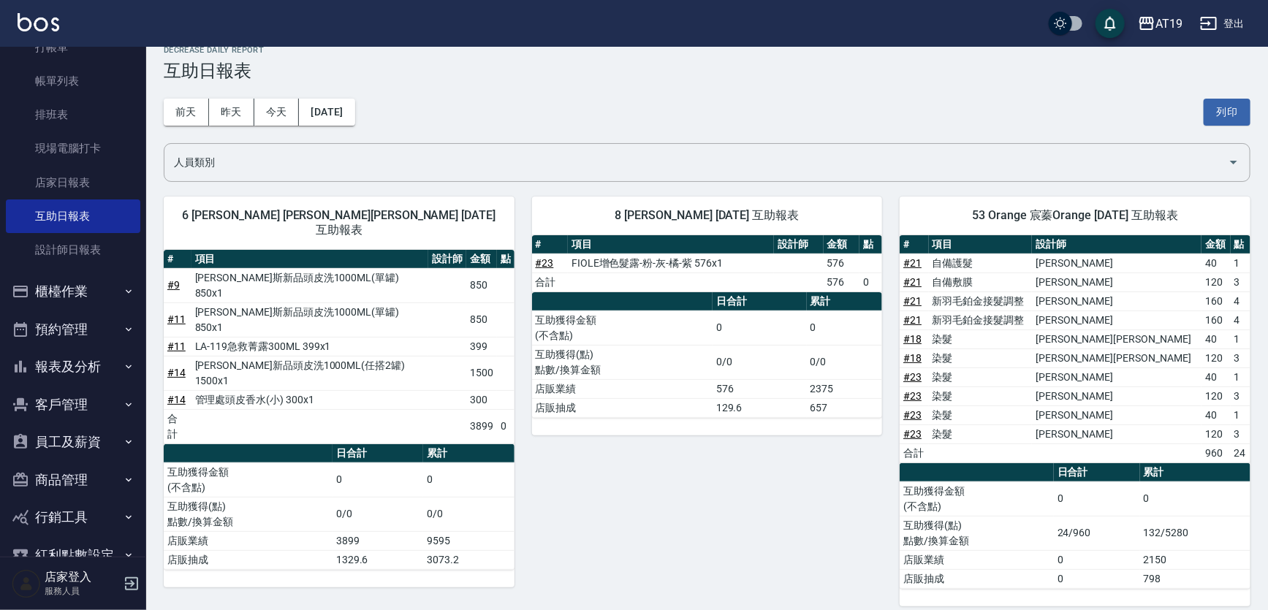
scroll to position [30, 0]
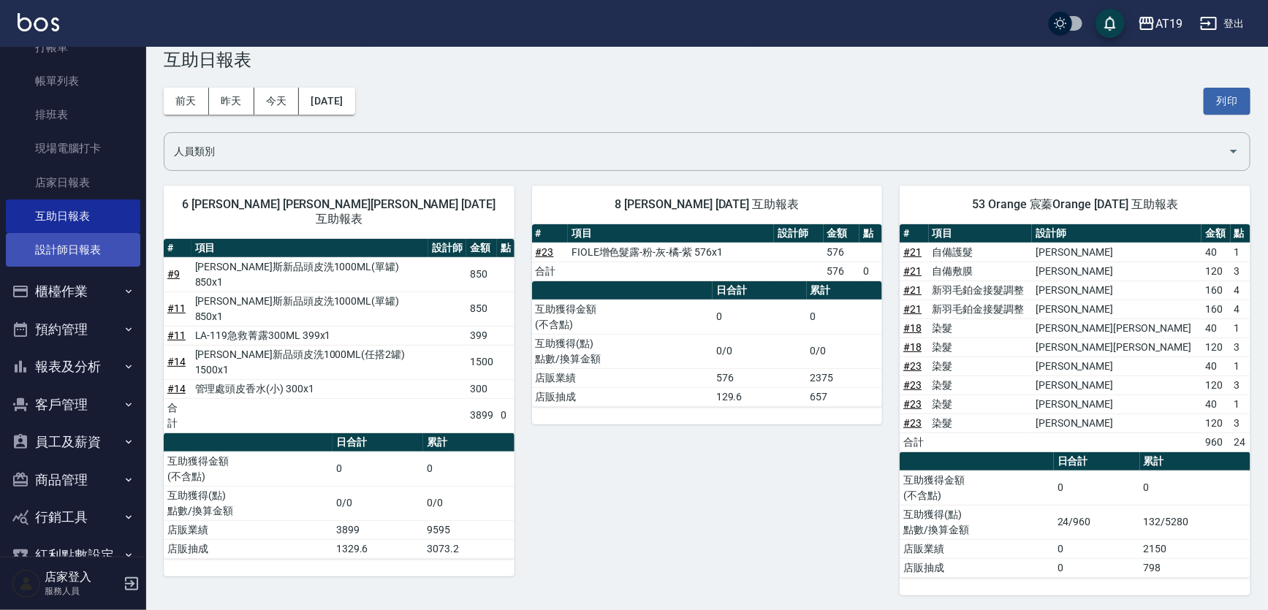
click at [96, 246] on link "設計師日報表" at bounding box center [73, 250] width 134 height 34
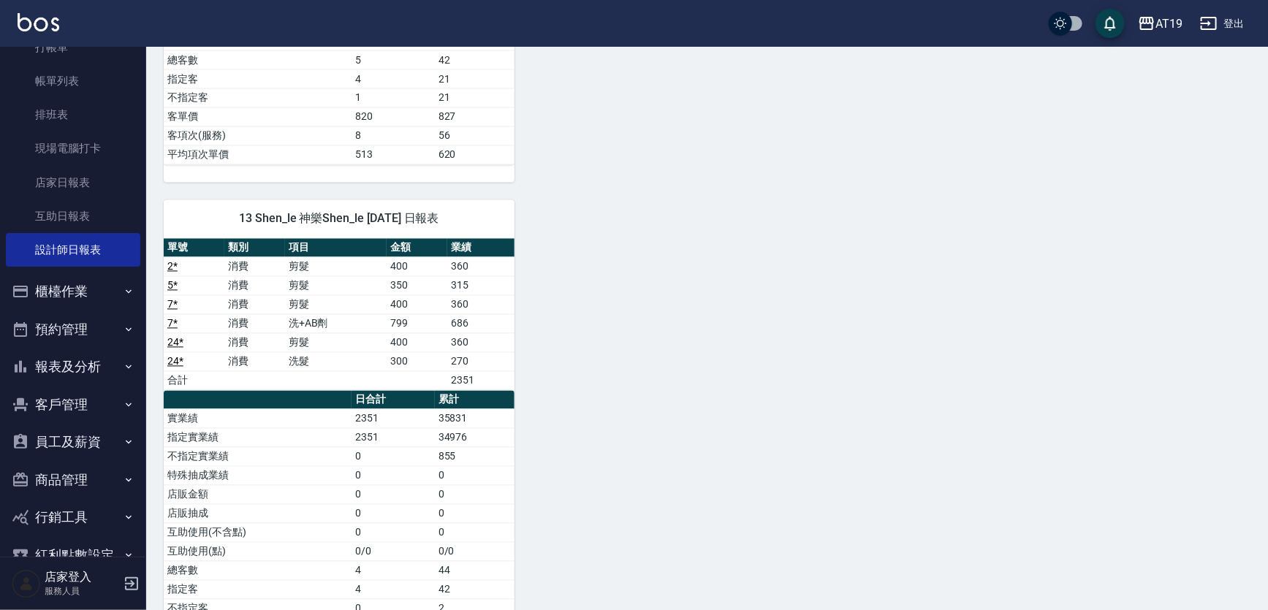
scroll to position [1304, 0]
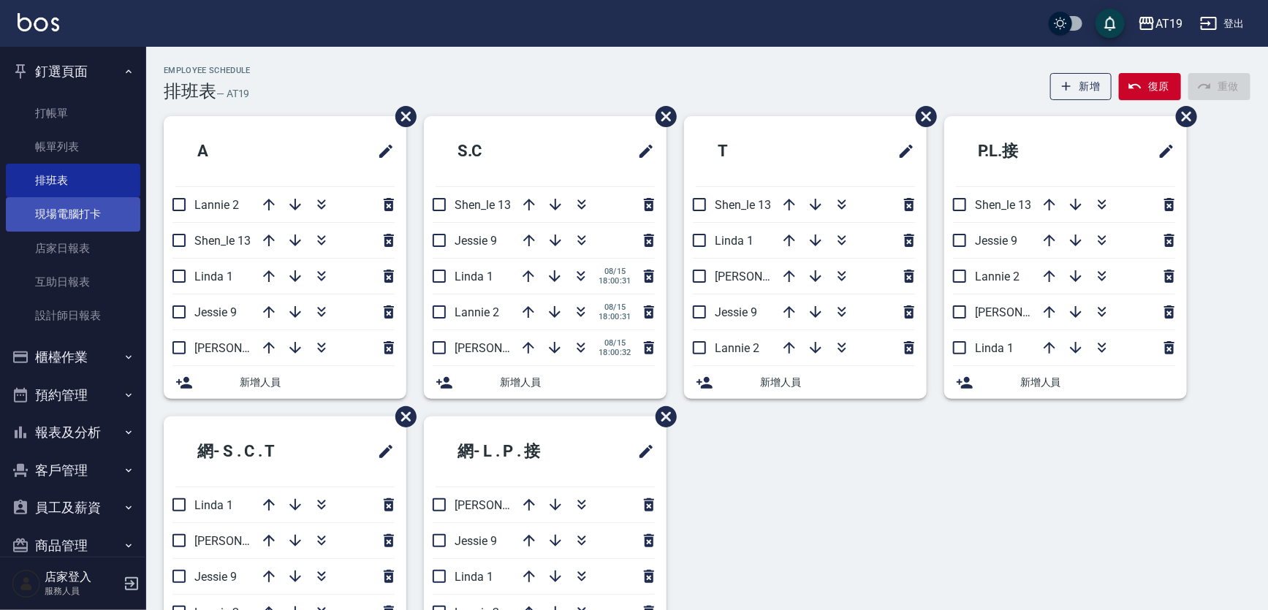
click at [86, 206] on link "現場電腦打卡" at bounding box center [73, 214] width 134 height 34
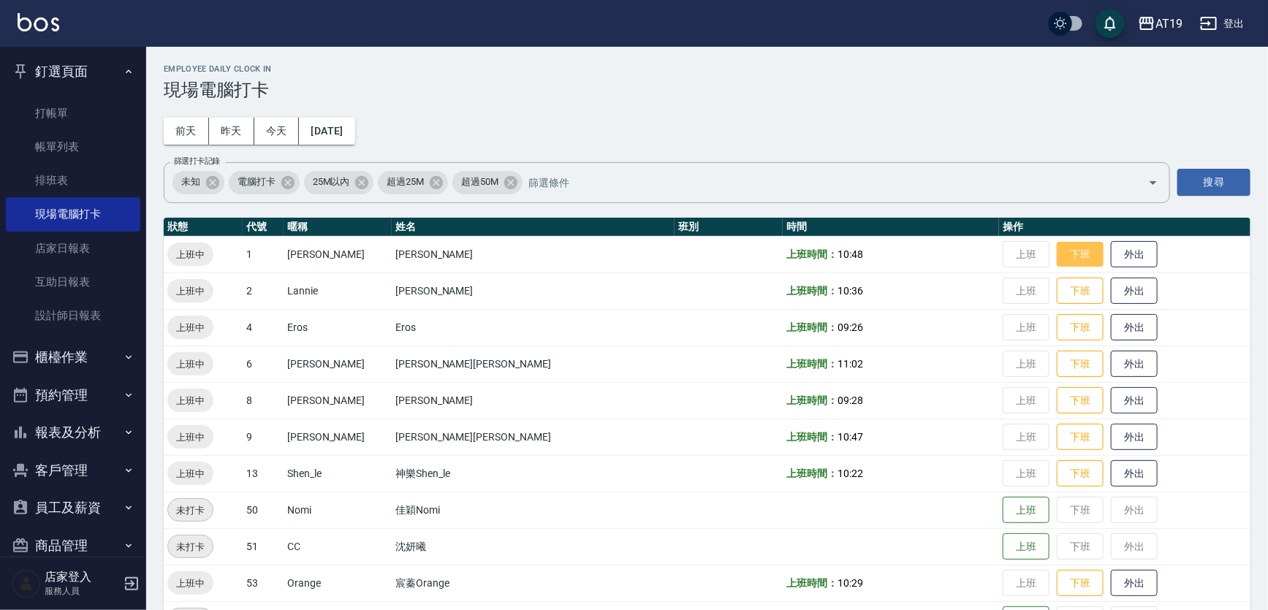
click at [1057, 248] on button "下班" at bounding box center [1080, 255] width 47 height 26
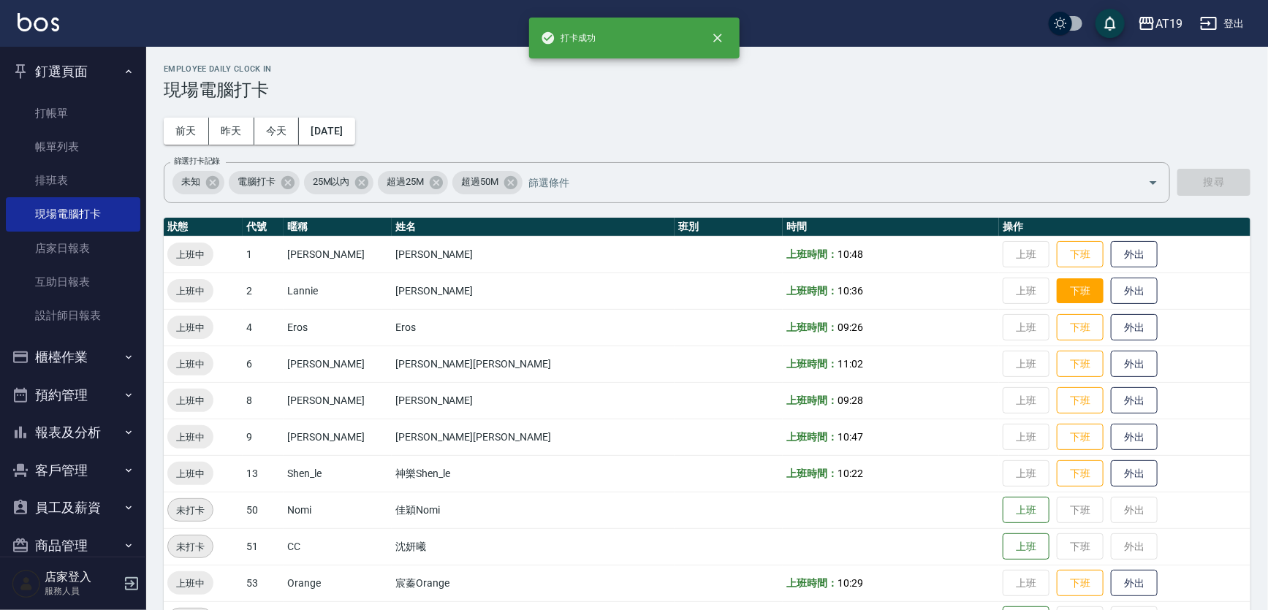
click at [1057, 292] on button "下班" at bounding box center [1080, 291] width 47 height 26
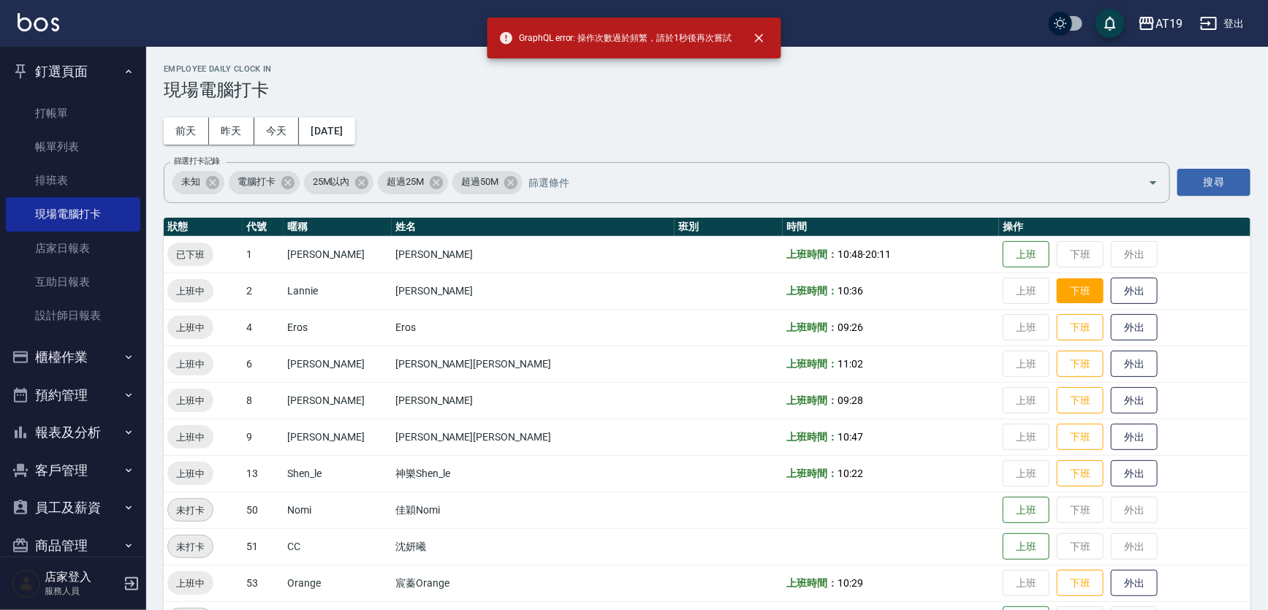
click at [1057, 292] on button "下班" at bounding box center [1080, 291] width 47 height 26
click at [1057, 325] on button "下班" at bounding box center [1080, 328] width 47 height 26
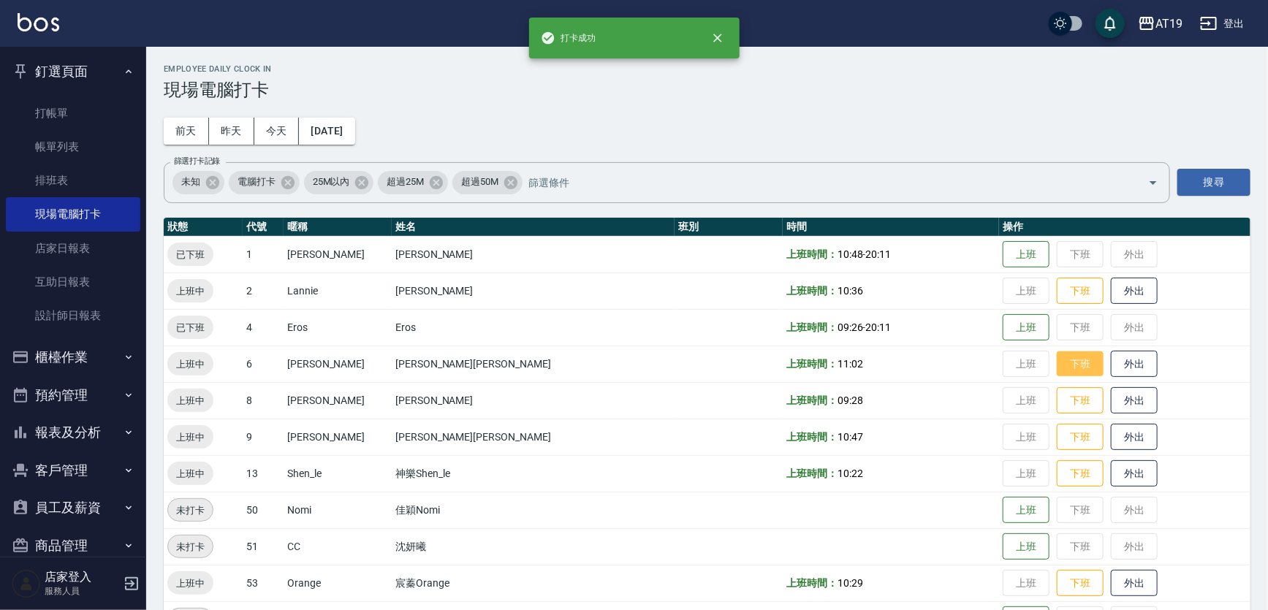
click at [1057, 365] on button "下班" at bounding box center [1080, 365] width 47 height 26
click at [1057, 401] on button "下班" at bounding box center [1080, 401] width 47 height 26
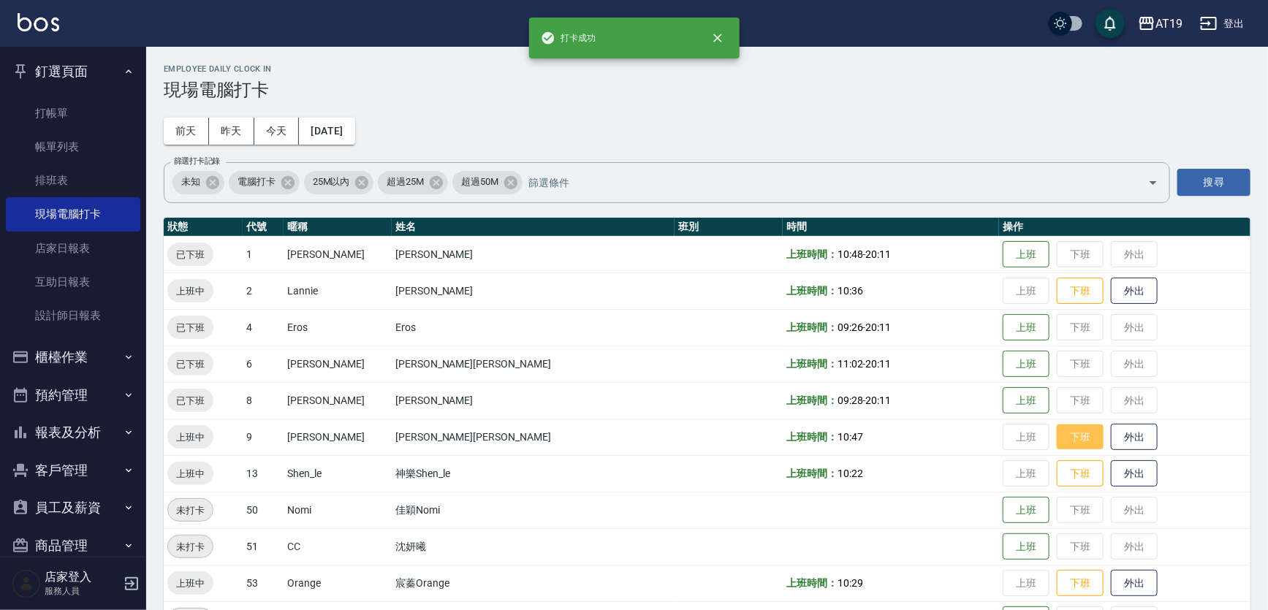
click at [1057, 439] on button "下班" at bounding box center [1080, 438] width 47 height 26
click at [1057, 472] on button "下班" at bounding box center [1080, 474] width 47 height 26
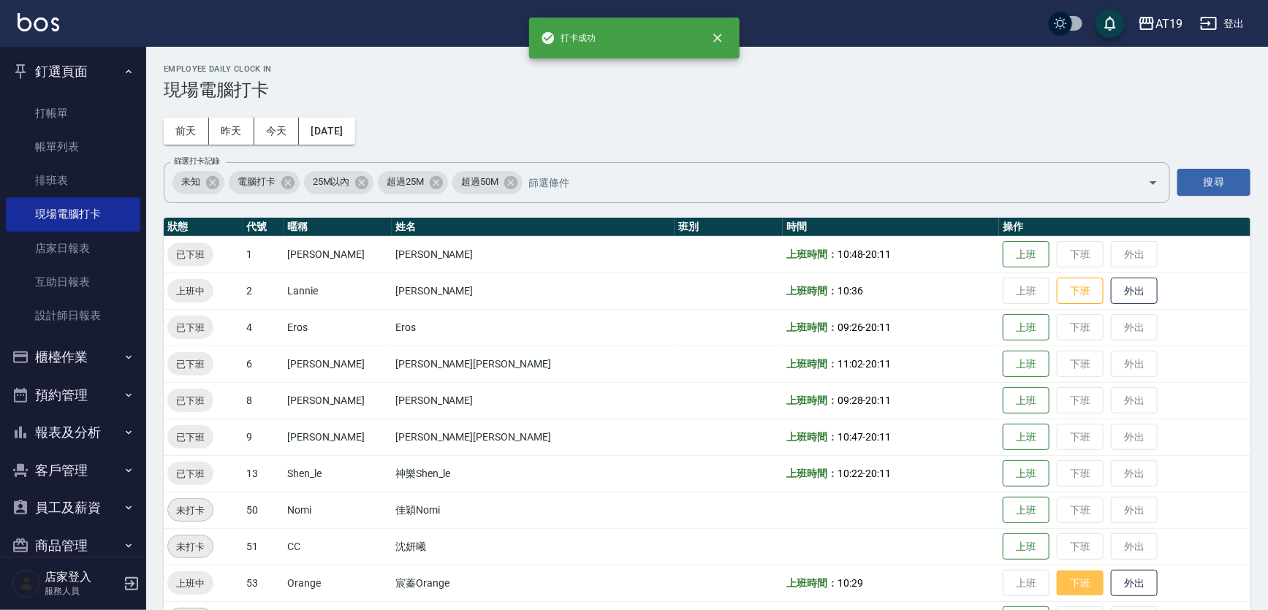
click at [1057, 583] on button "下班" at bounding box center [1080, 584] width 47 height 26
click at [1057, 292] on button "下班" at bounding box center [1080, 291] width 47 height 26
click at [977, 107] on div "Employee Daily Clock In 現場電腦打卡 前天 昨天 今天 2025/08/15 篩選打卡記錄 未知 電腦打卡 25M以內 超過25M 超…" at bounding box center [707, 352] width 1122 height 610
